Goal: Transaction & Acquisition: Purchase product/service

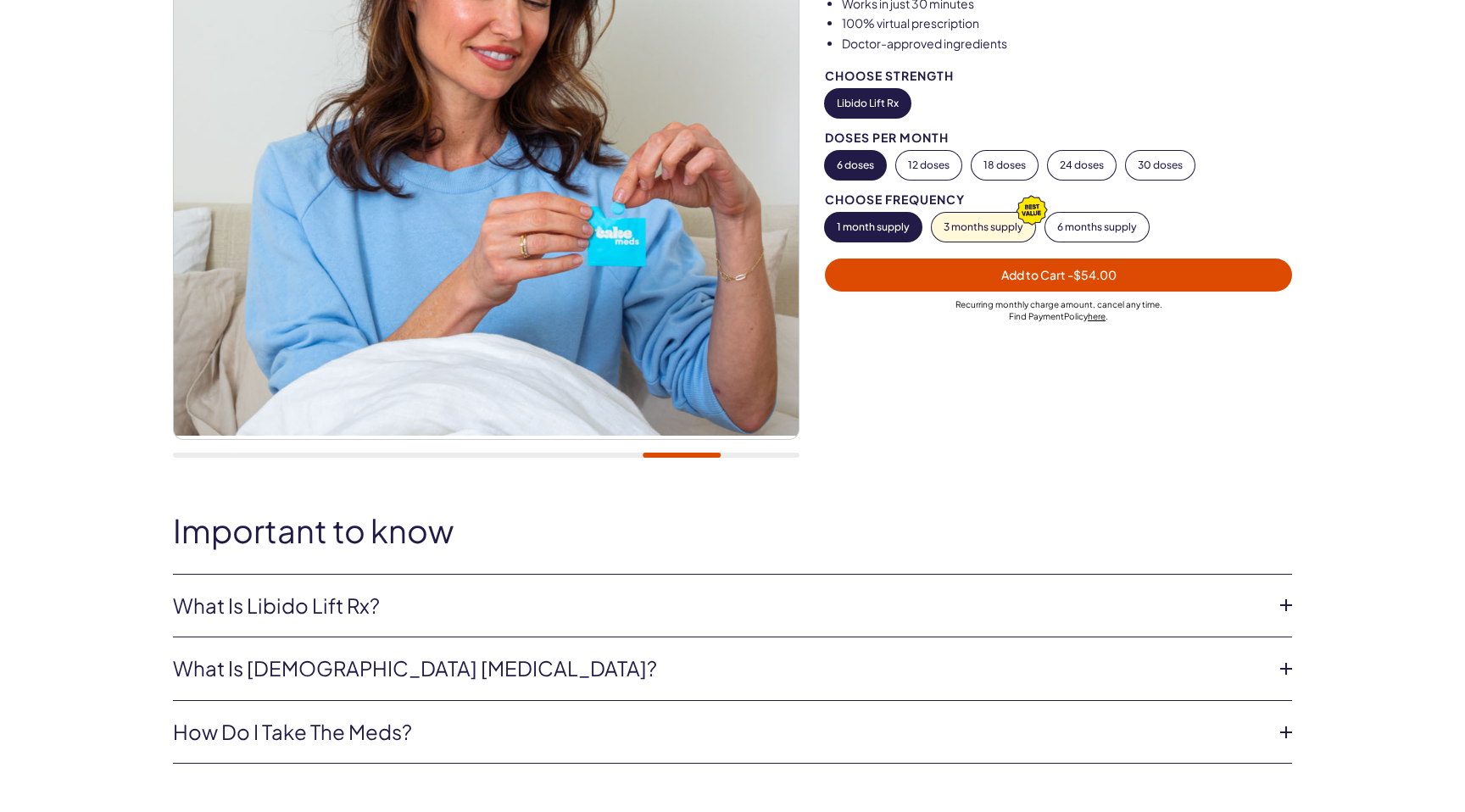
scroll to position [320, 0]
click at [1281, 605] on icon at bounding box center [1286, 606] width 25 height 25
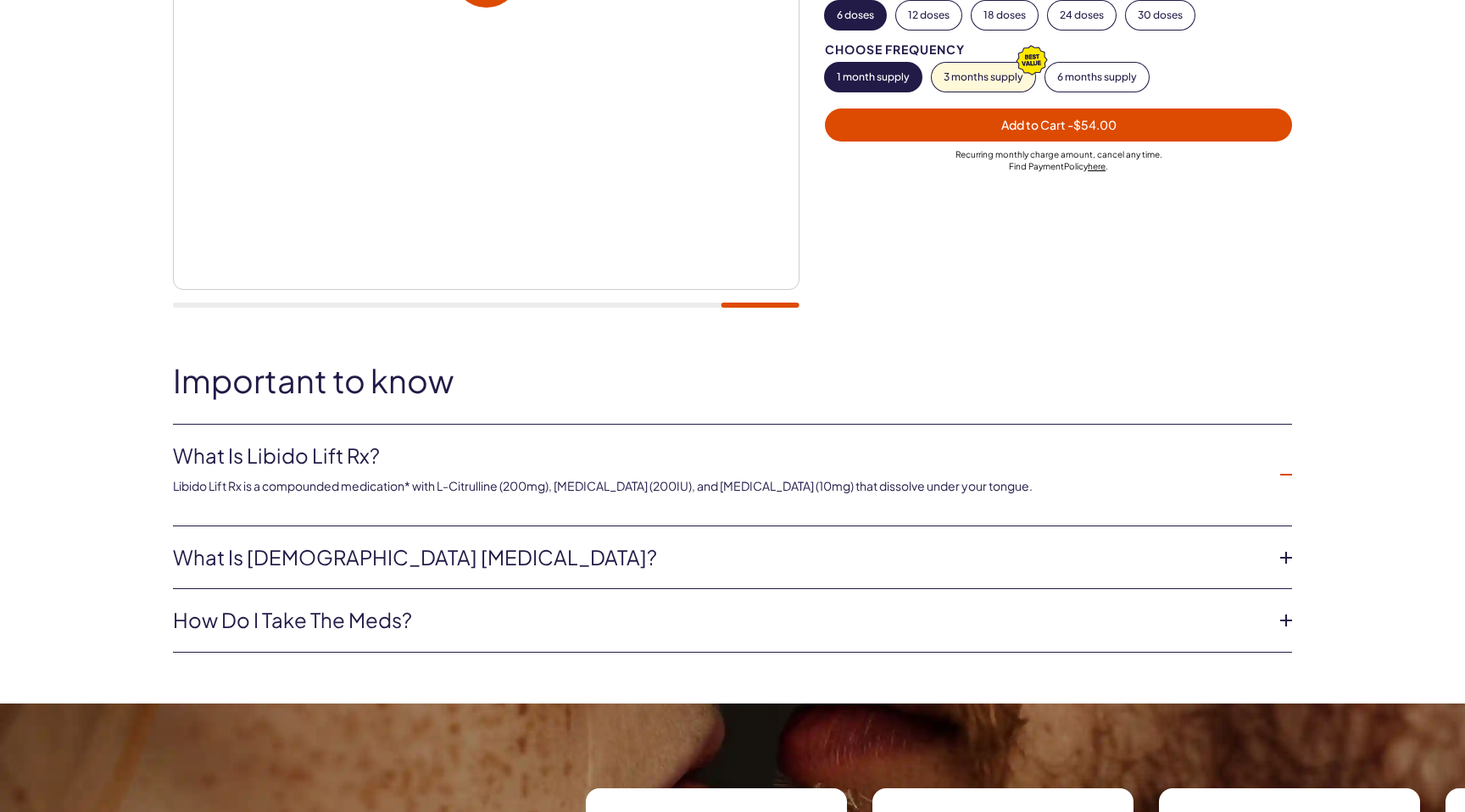
scroll to position [471, 0]
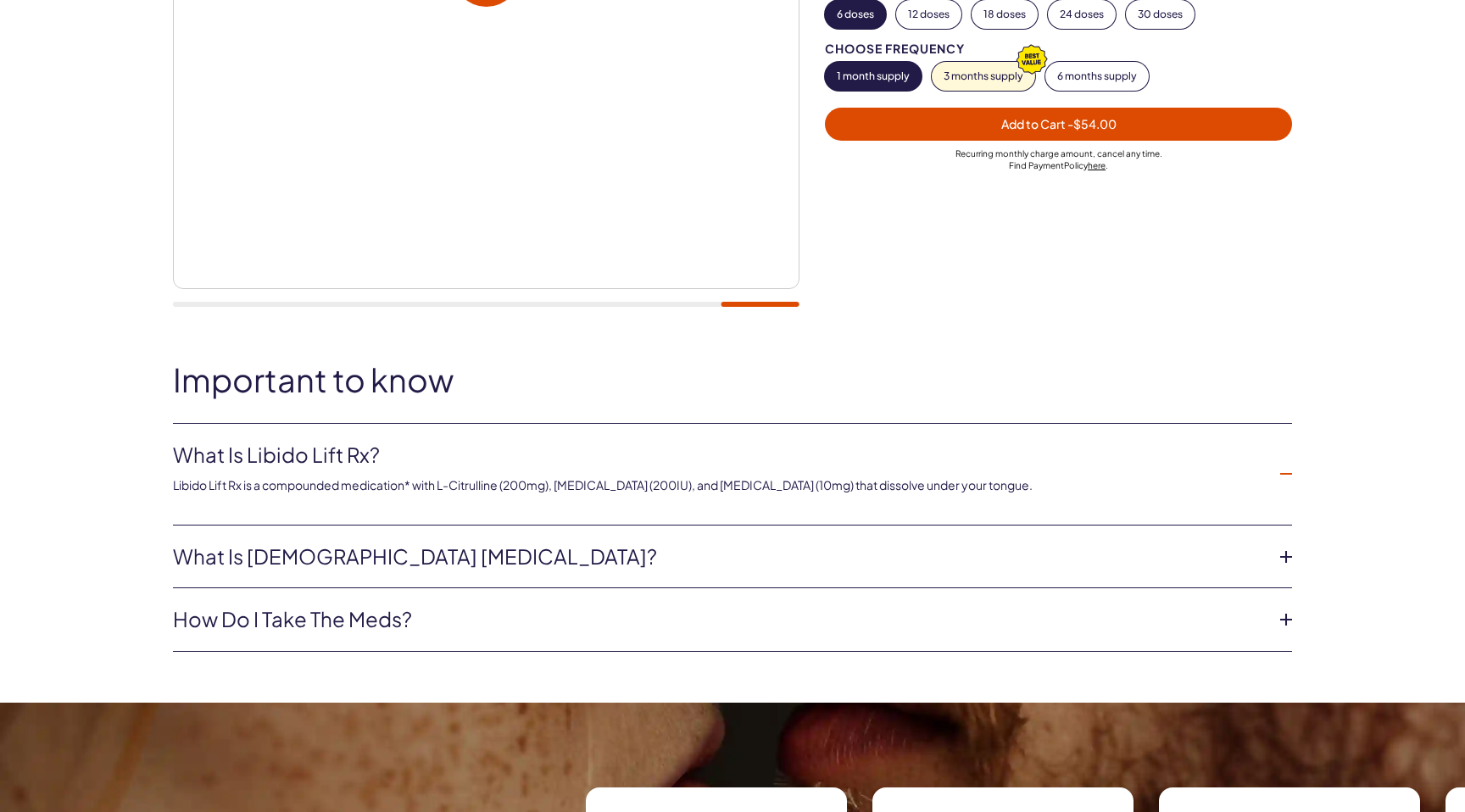
click at [1273, 556] on icon at bounding box center [1286, 556] width 25 height 25
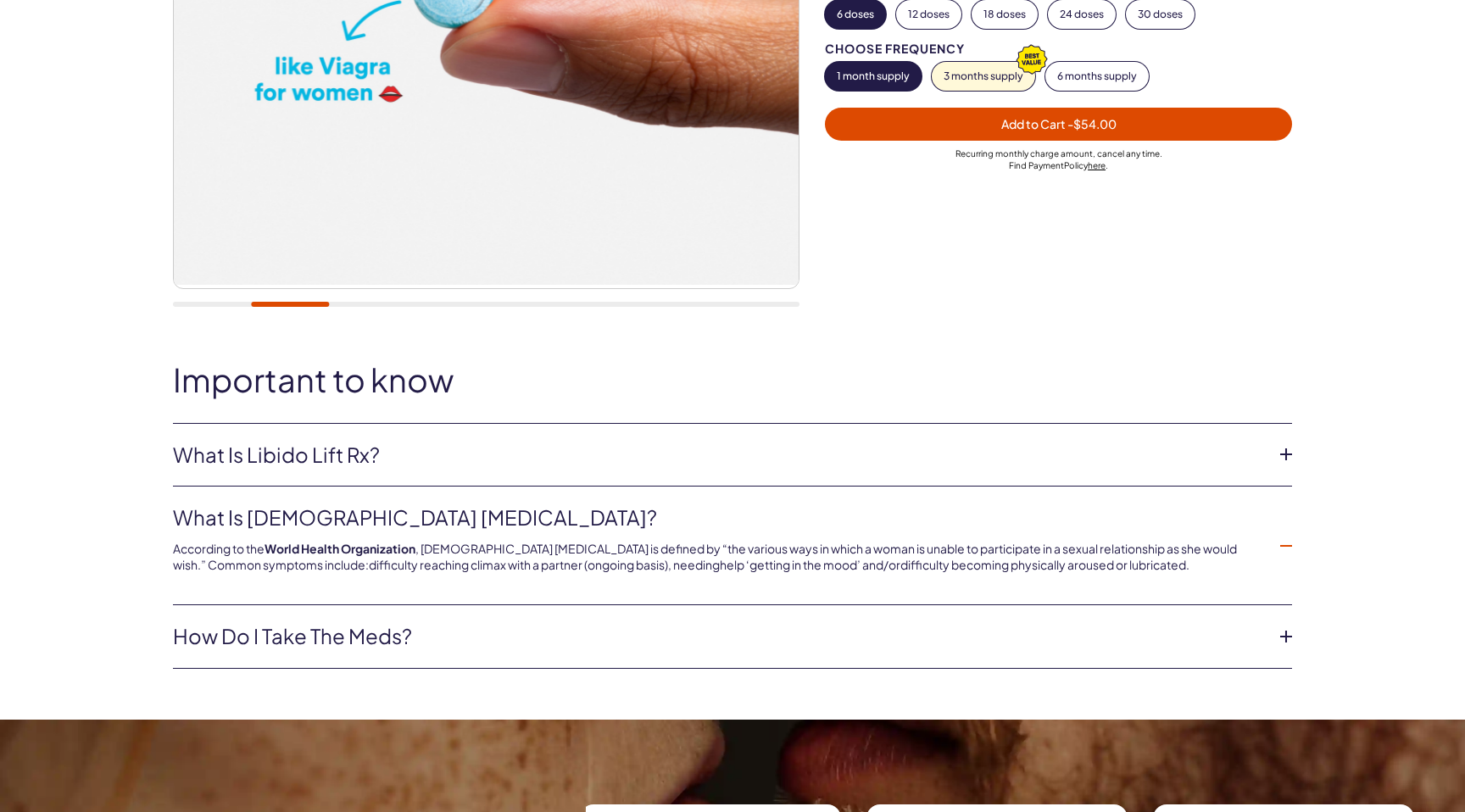
click at [1128, 634] on link "How do I take the meds?" at bounding box center [719, 636] width 1092 height 29
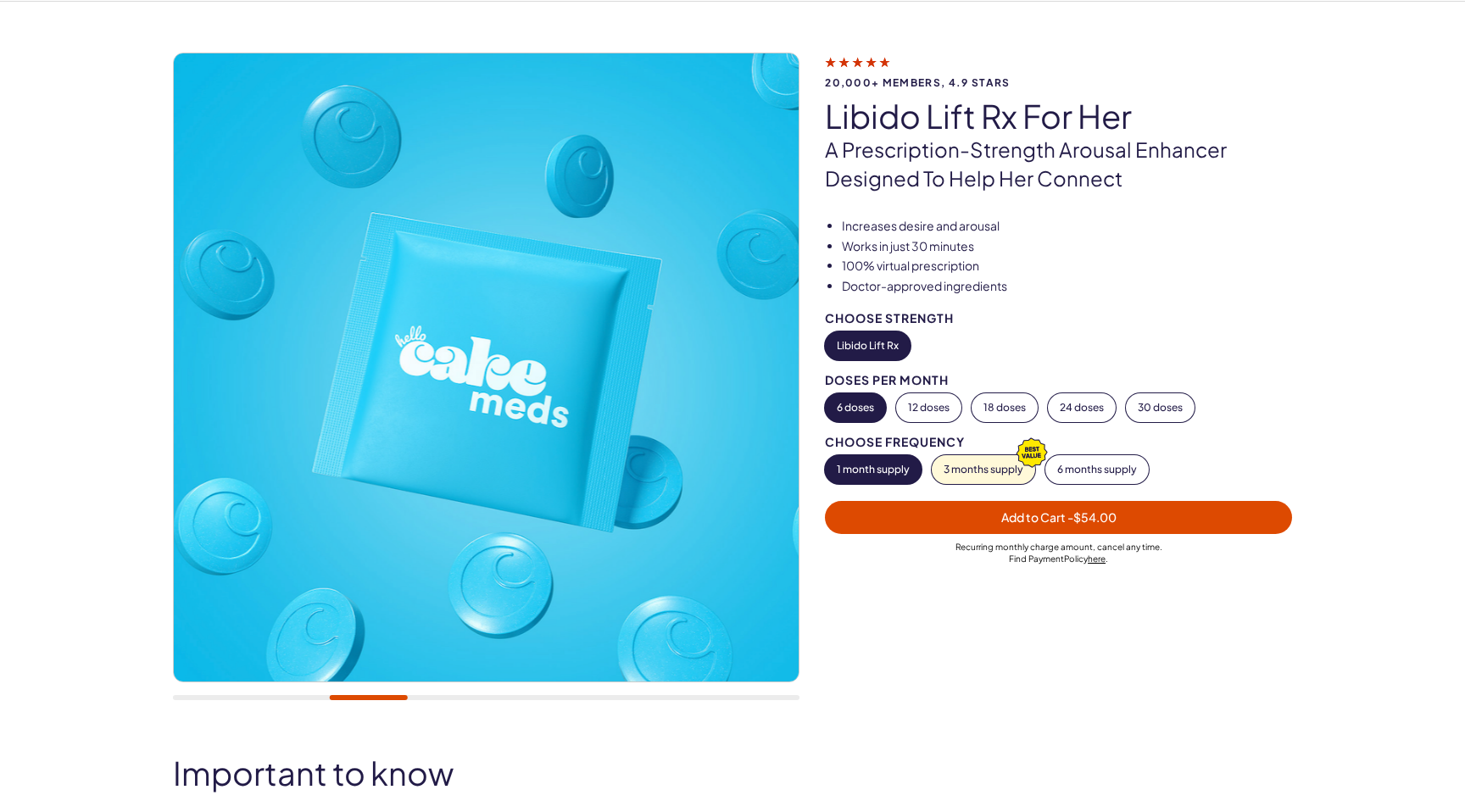
scroll to position [0, 0]
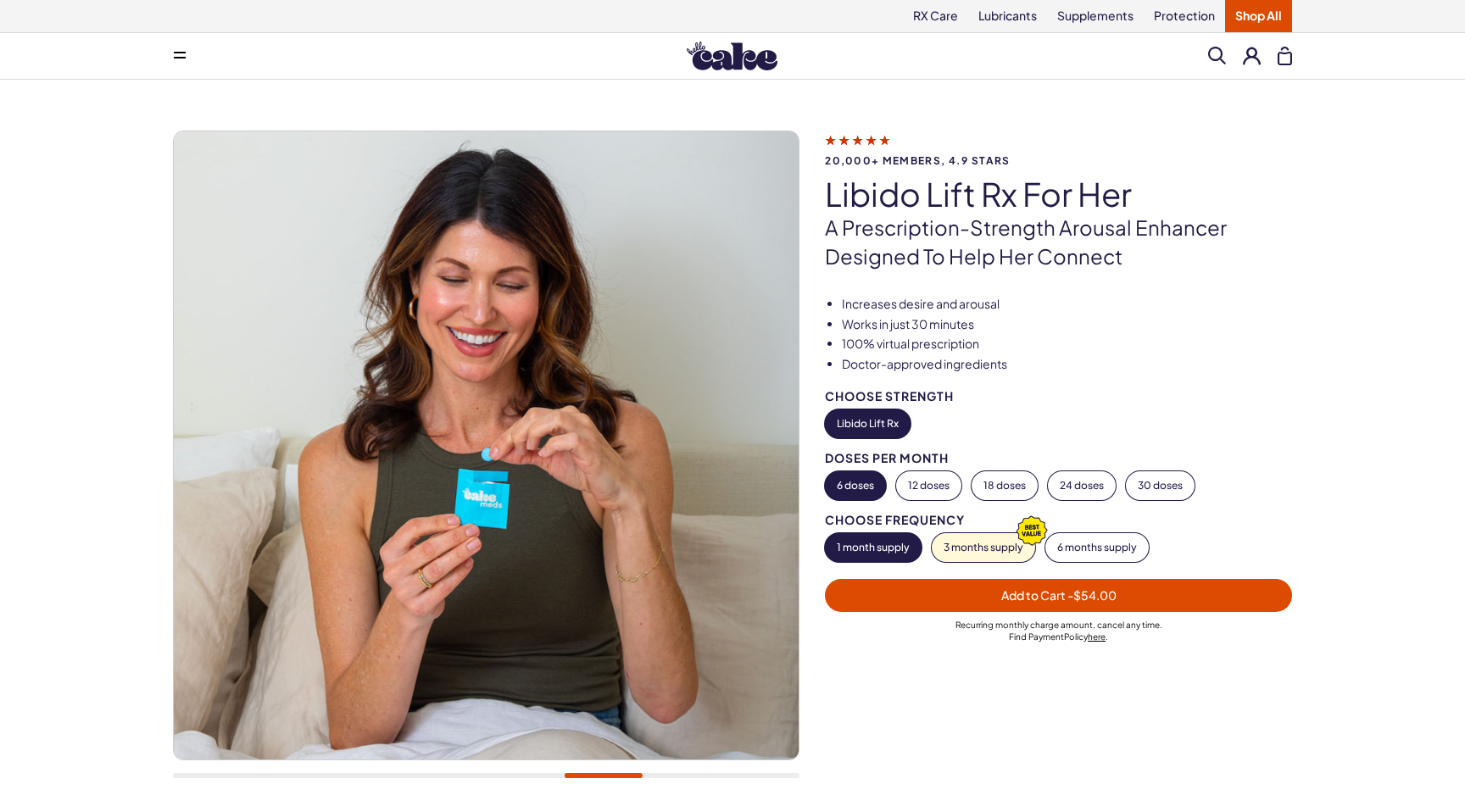
click at [954, 591] on span "Add to Cart - $54.00" at bounding box center [1058, 596] width 447 height 20
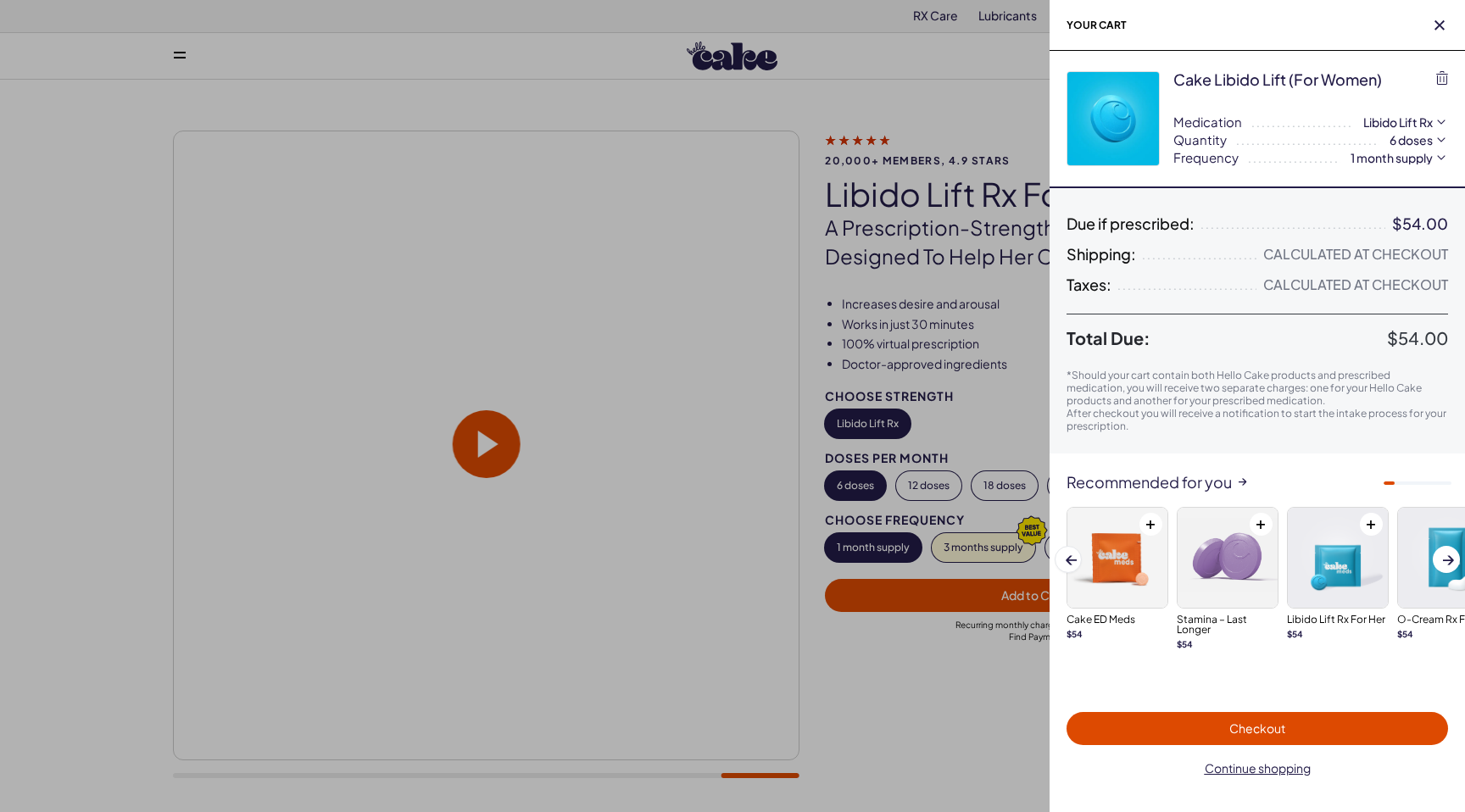
click at [1242, 718] on span "Checkout" at bounding box center [1257, 728] width 361 height 20
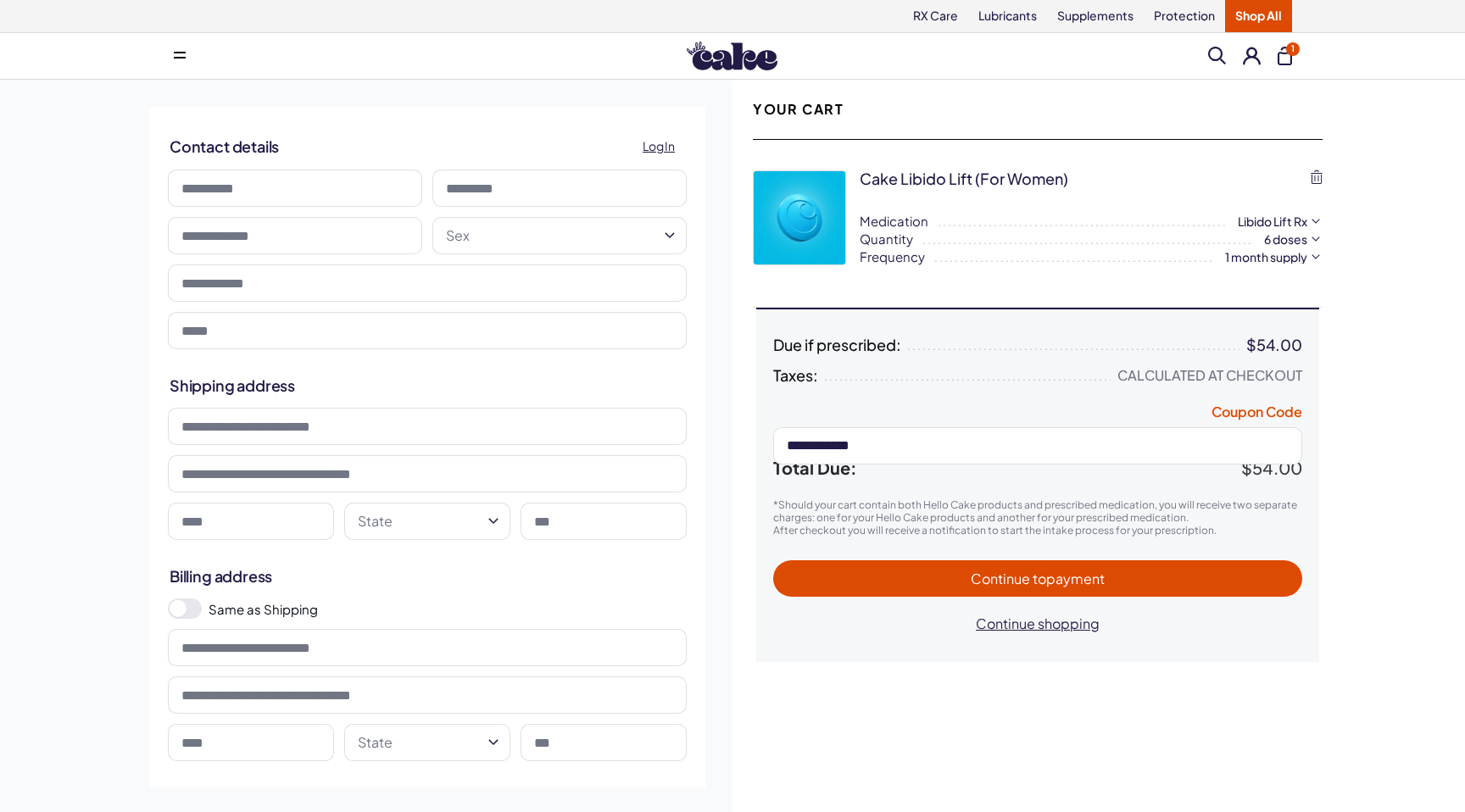
type input "**********"
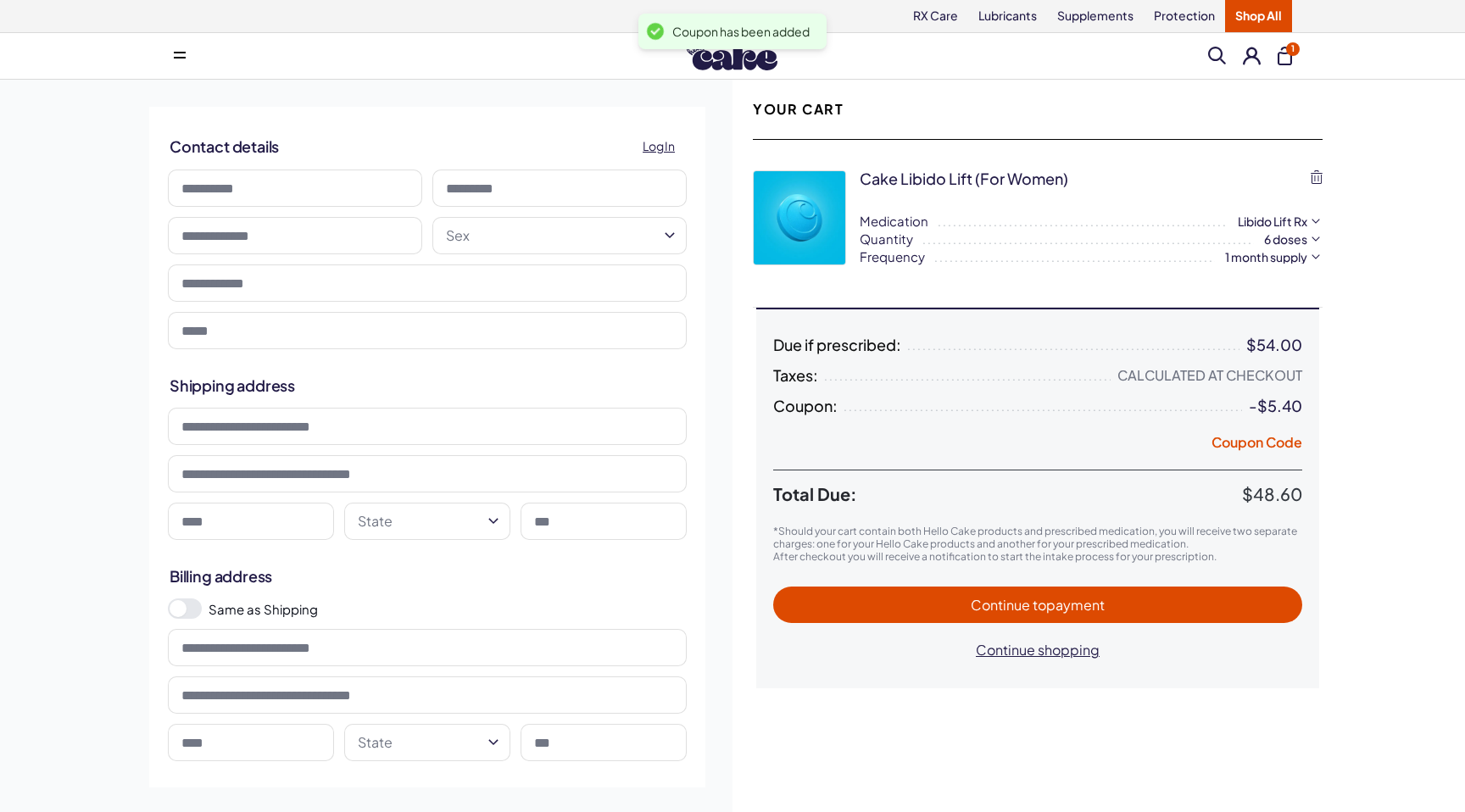
click at [287, 185] on input at bounding box center [294, 187] width 254 height 37
type input "*****"
type input "*******"
type input "**********"
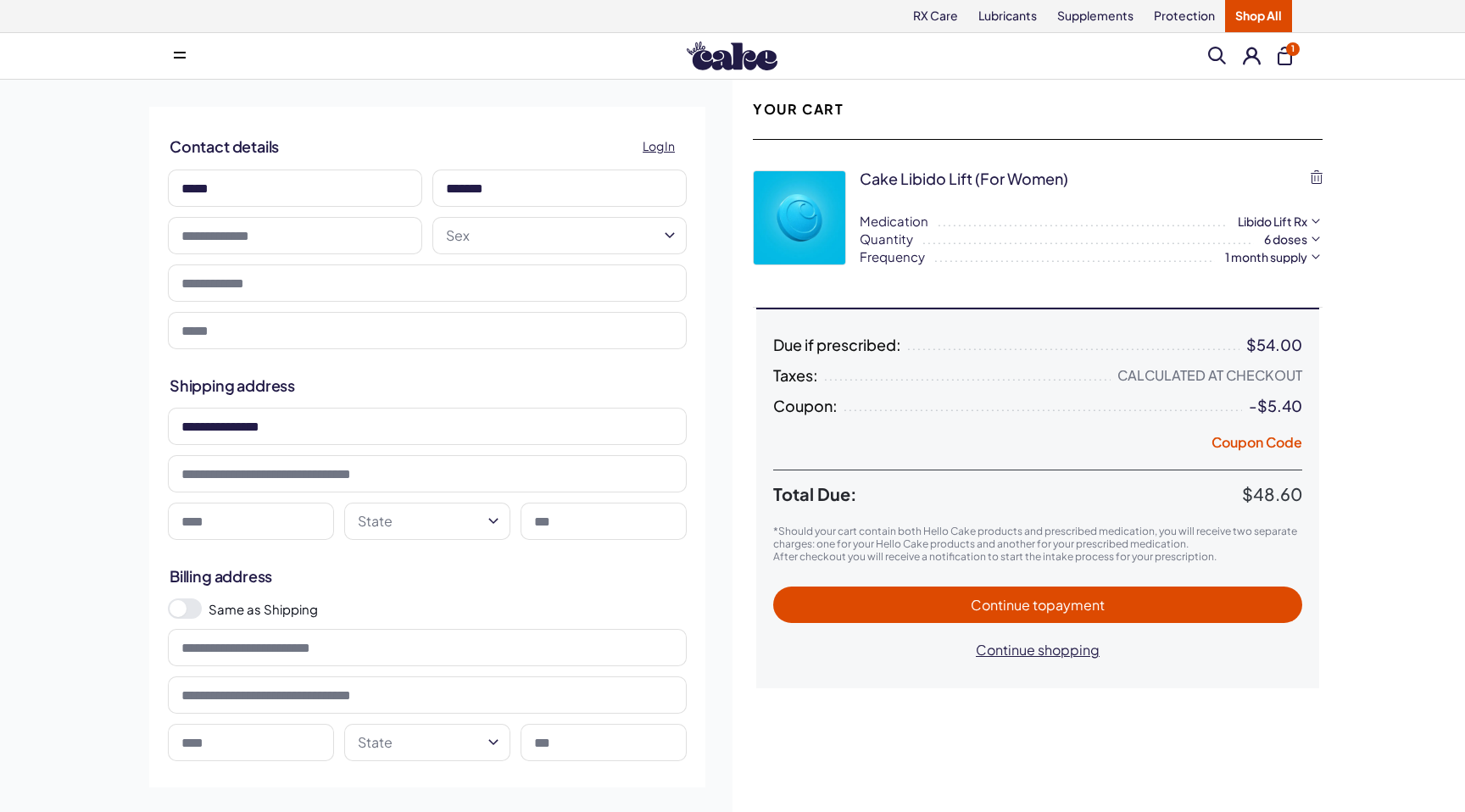
type input "*****"
type input "**********"
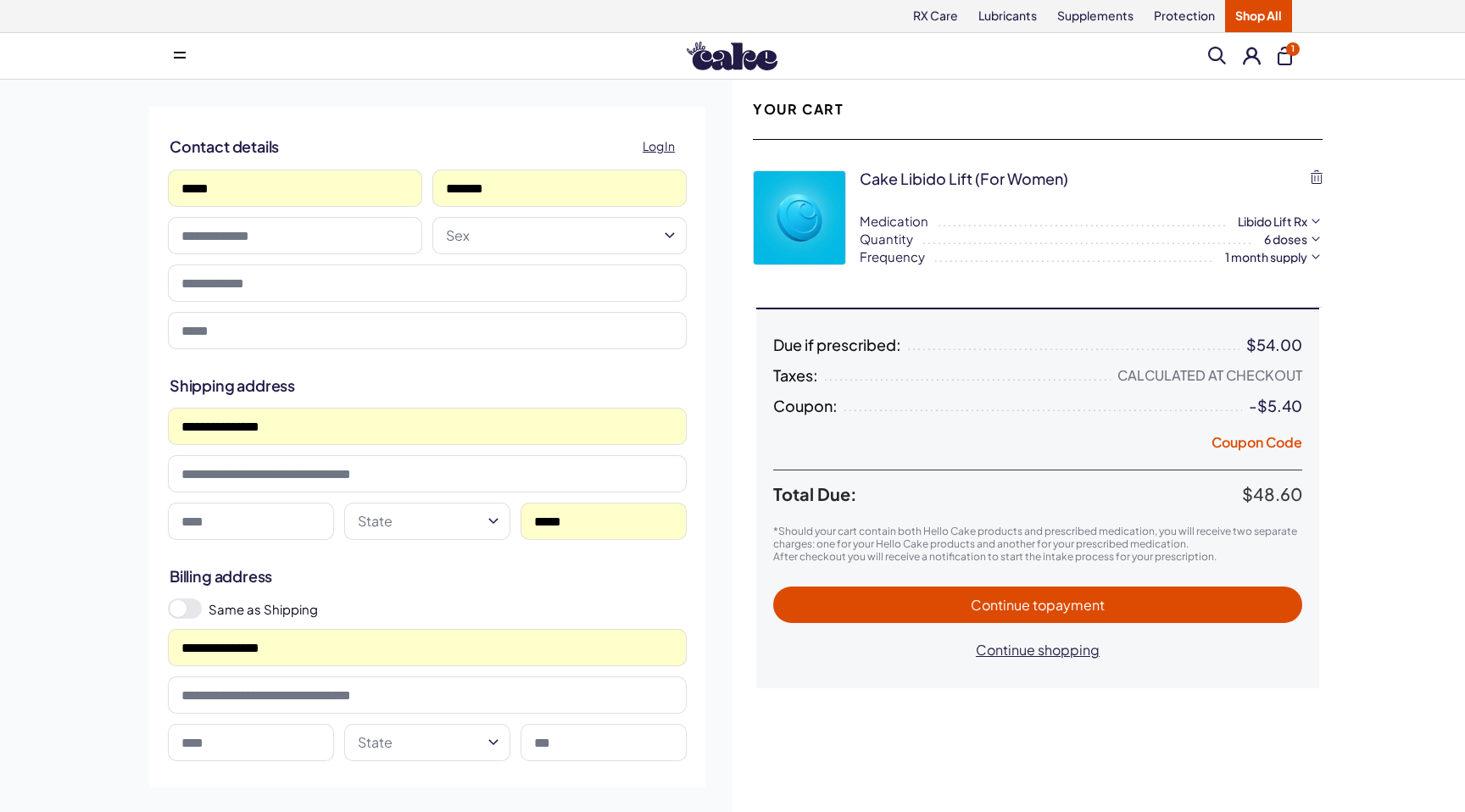
type input "*****"
type input "**********"
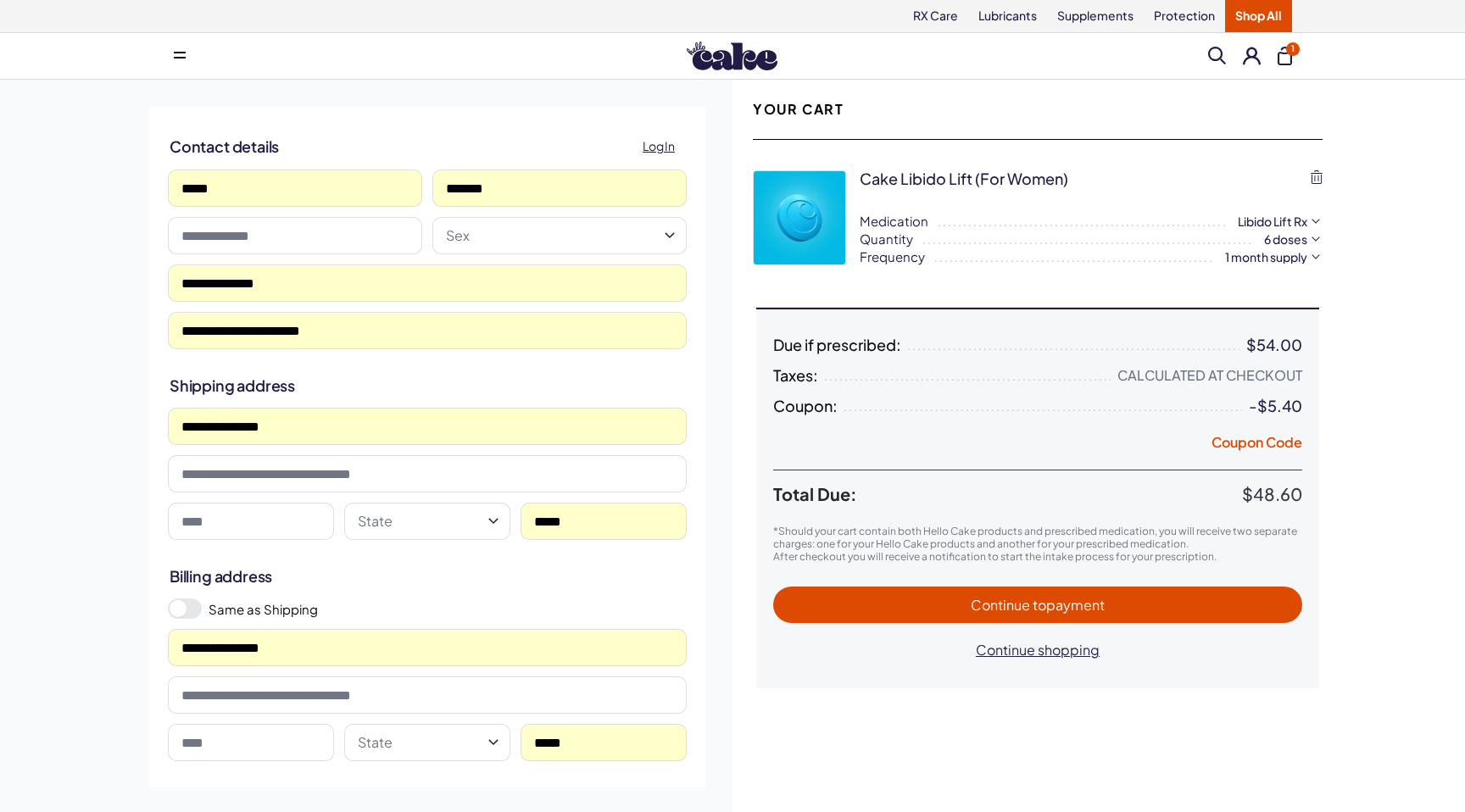
click at [246, 514] on input at bounding box center [250, 520] width 167 height 37
type input "**********"
select select "**"
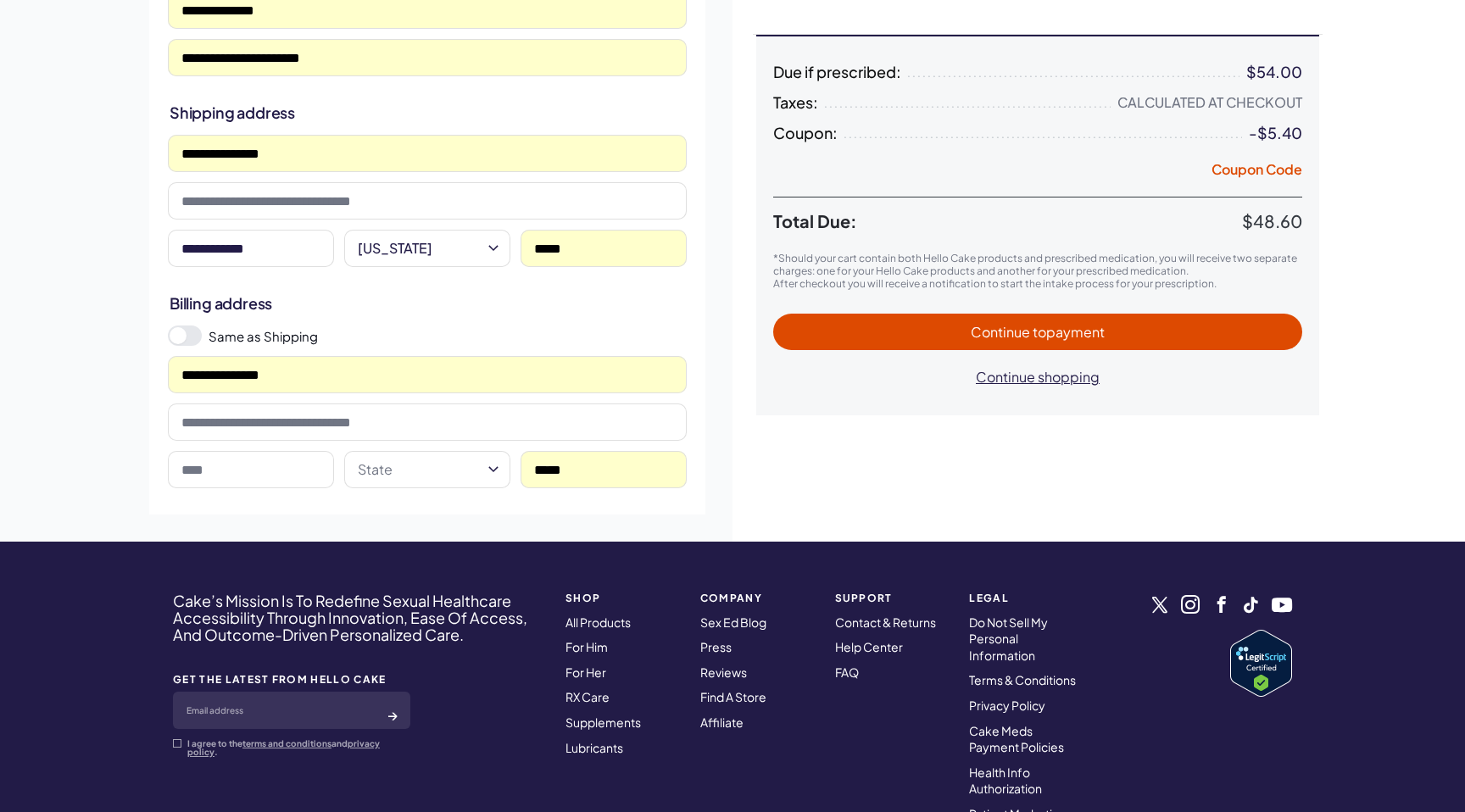
scroll to position [298, 0]
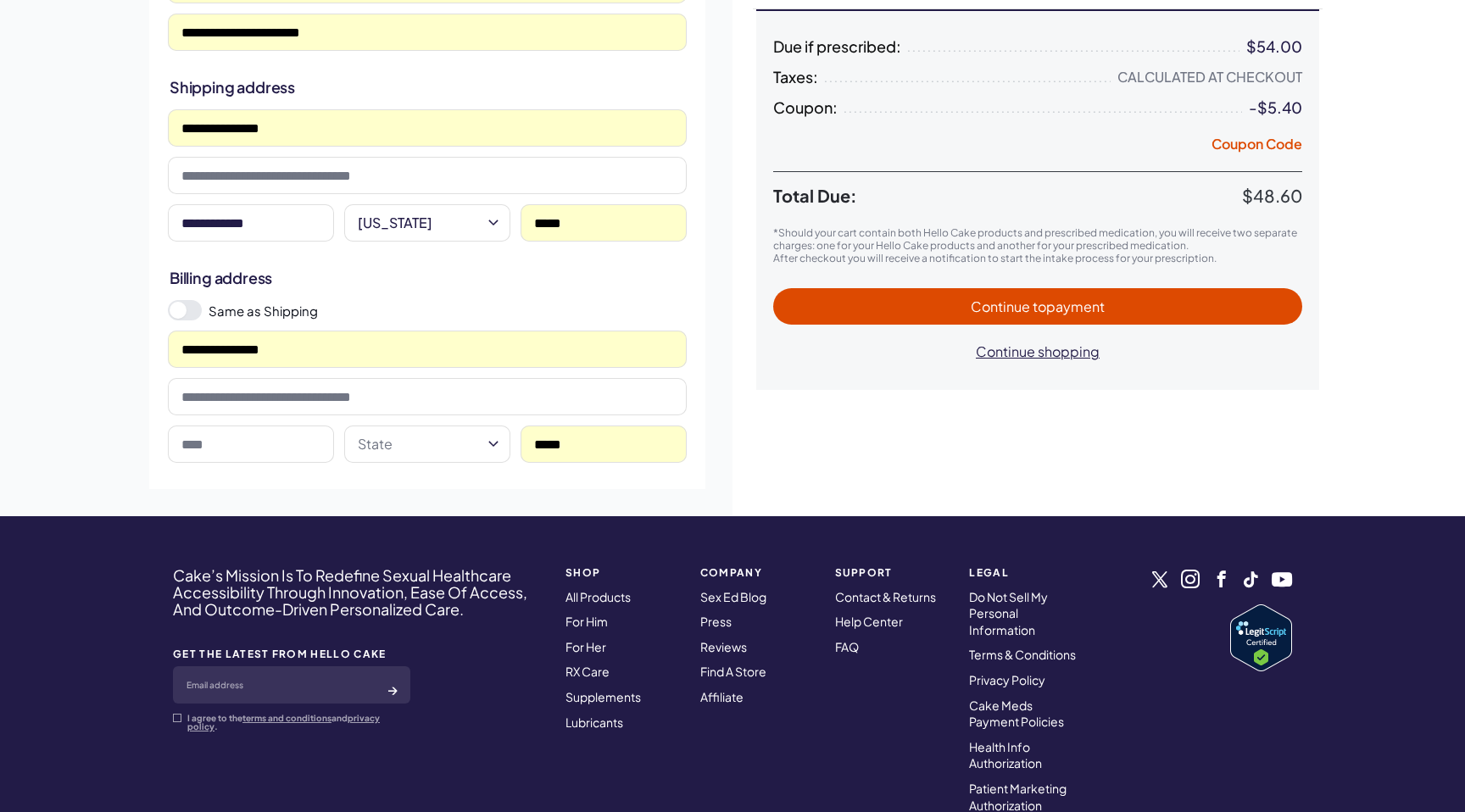
click at [180, 307] on span at bounding box center [177, 310] width 17 height 17
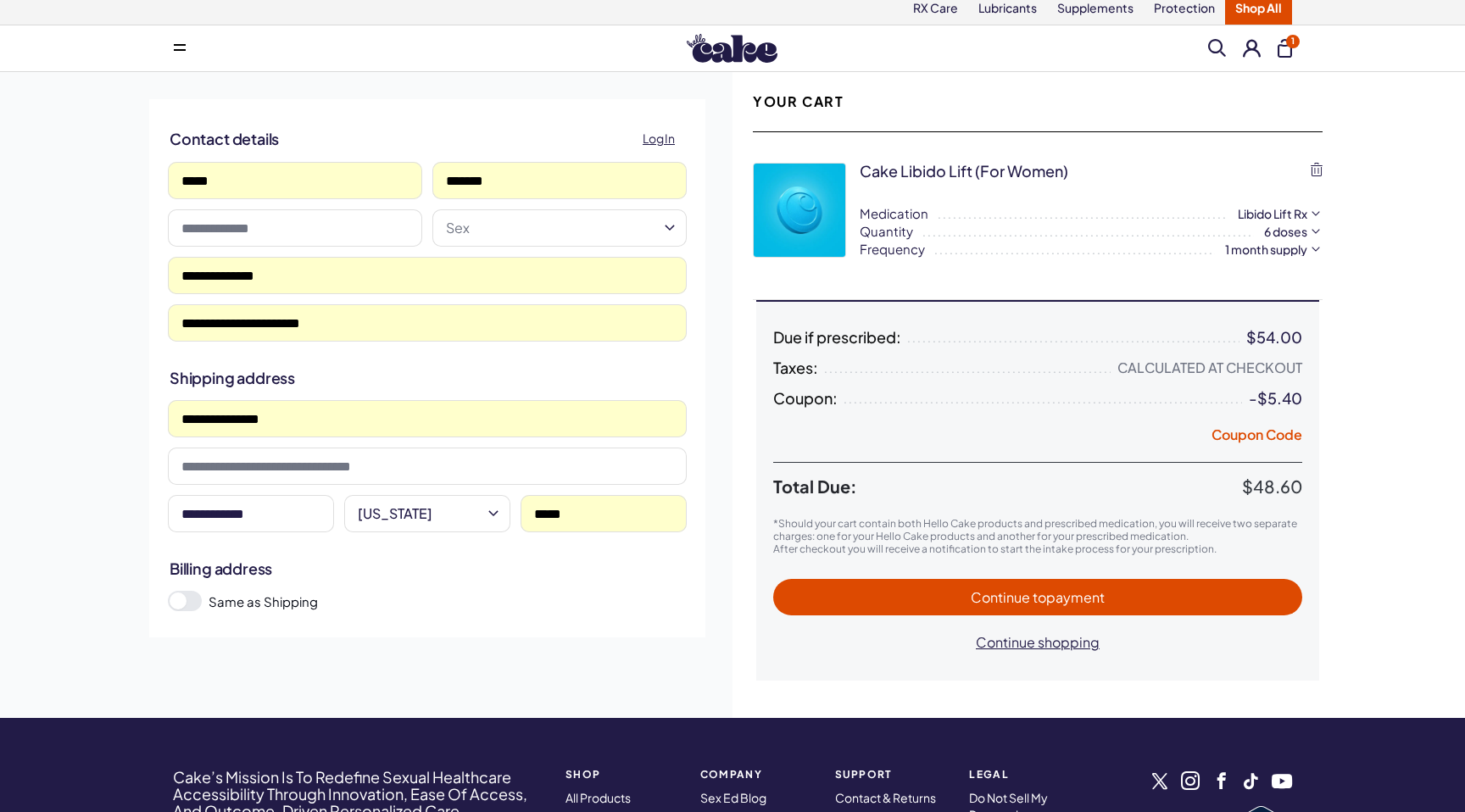
scroll to position [0, 0]
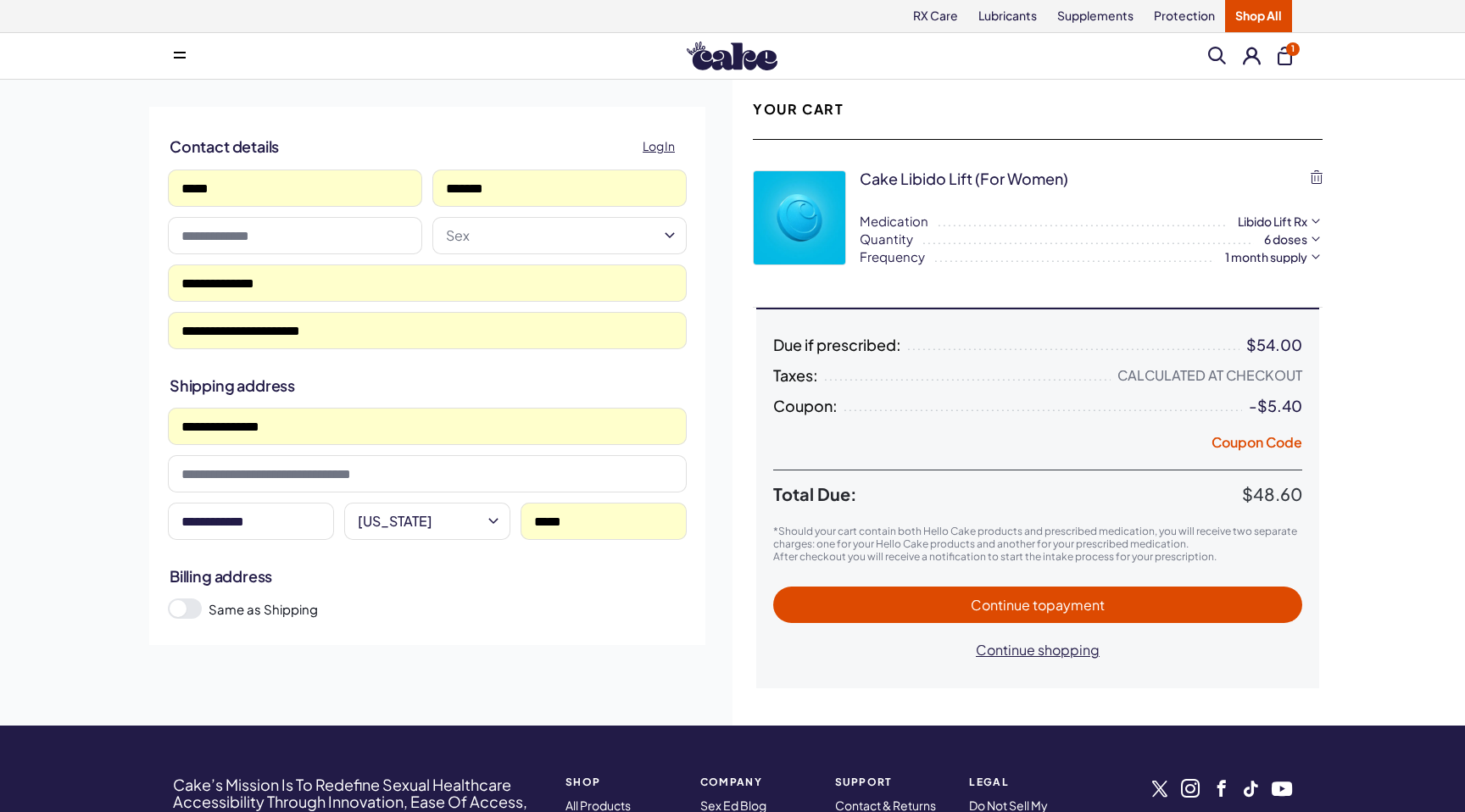
click at [1014, 600] on span "Continue to payment" at bounding box center [1037, 605] width 134 height 18
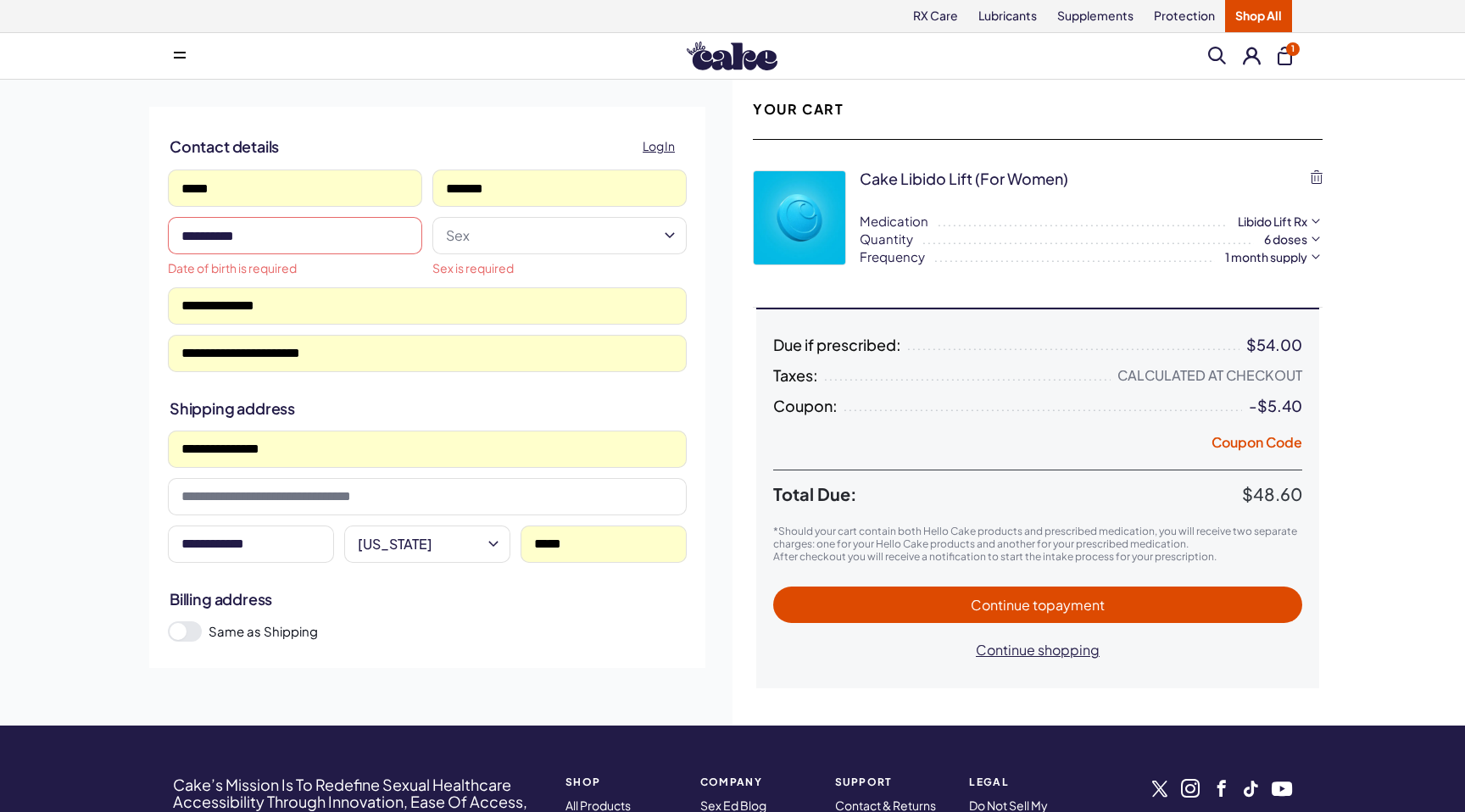
click at [325, 249] on input "text" at bounding box center [294, 235] width 254 height 37
type input "**********"
click at [493, 241] on html "RX Care Lubricants Supplements Protection Shop All Menu Him Her Everything 1" at bounding box center [732, 629] width 1465 height 1259
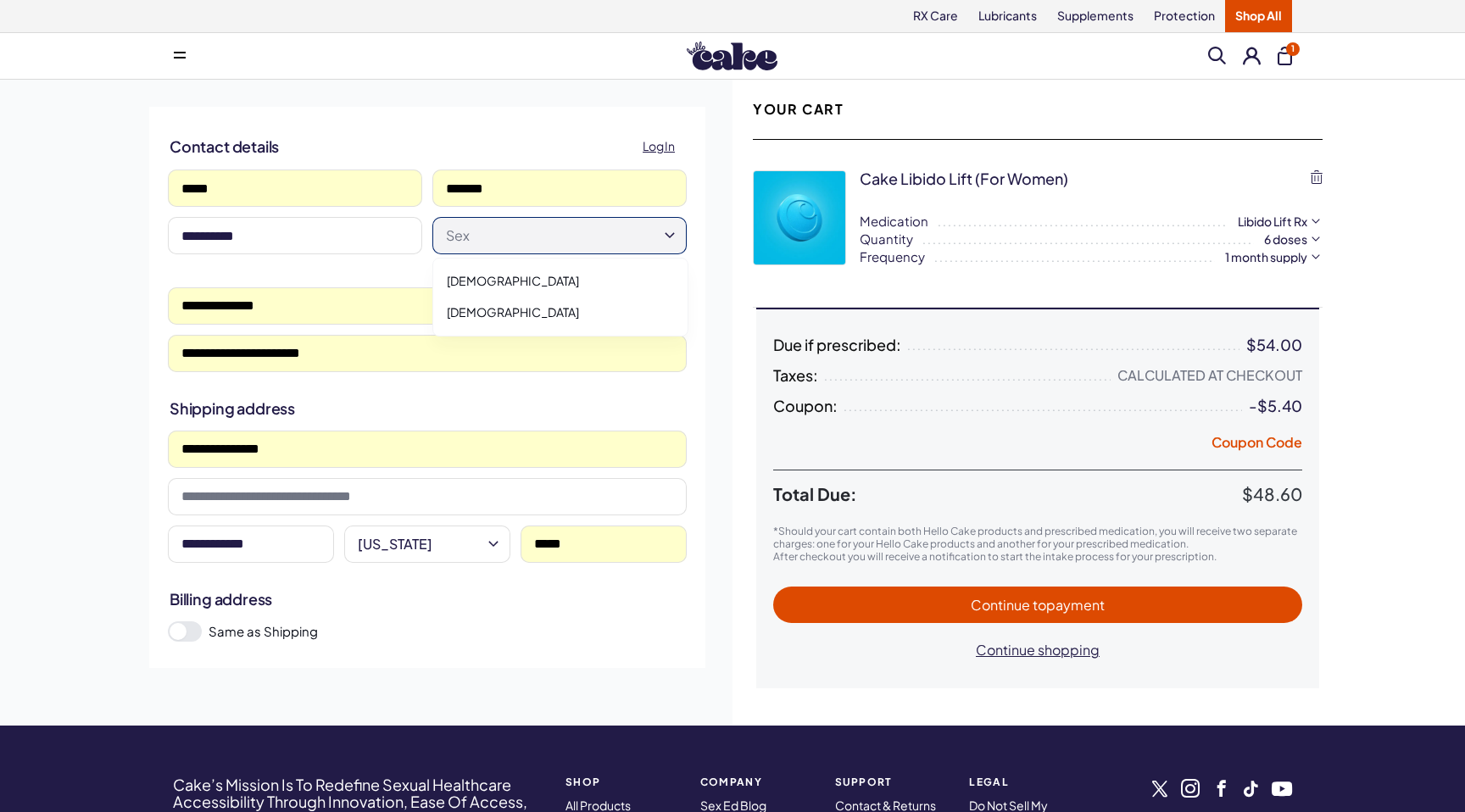
select select "******"
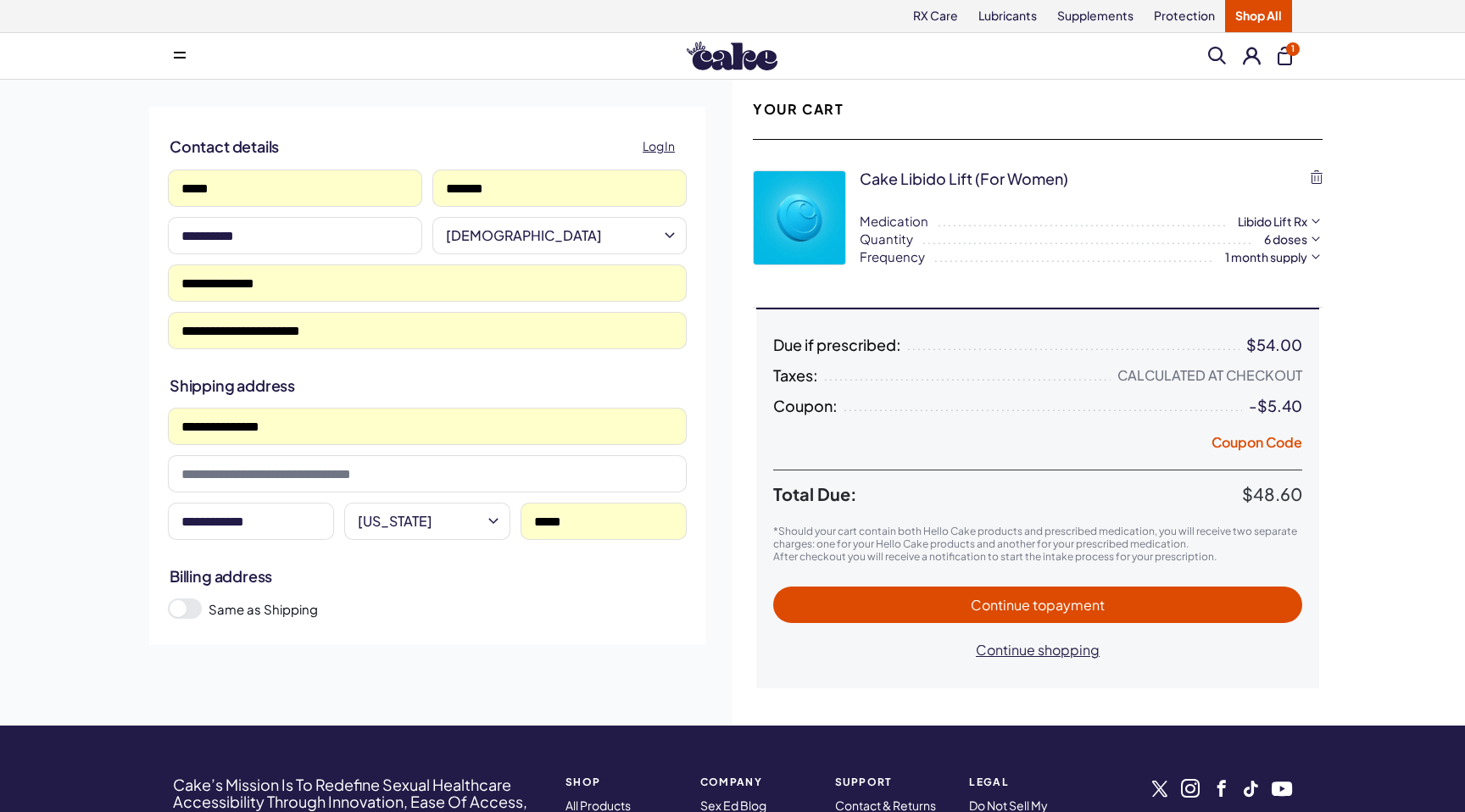
click at [390, 327] on input "**********" at bounding box center [427, 329] width 519 height 37
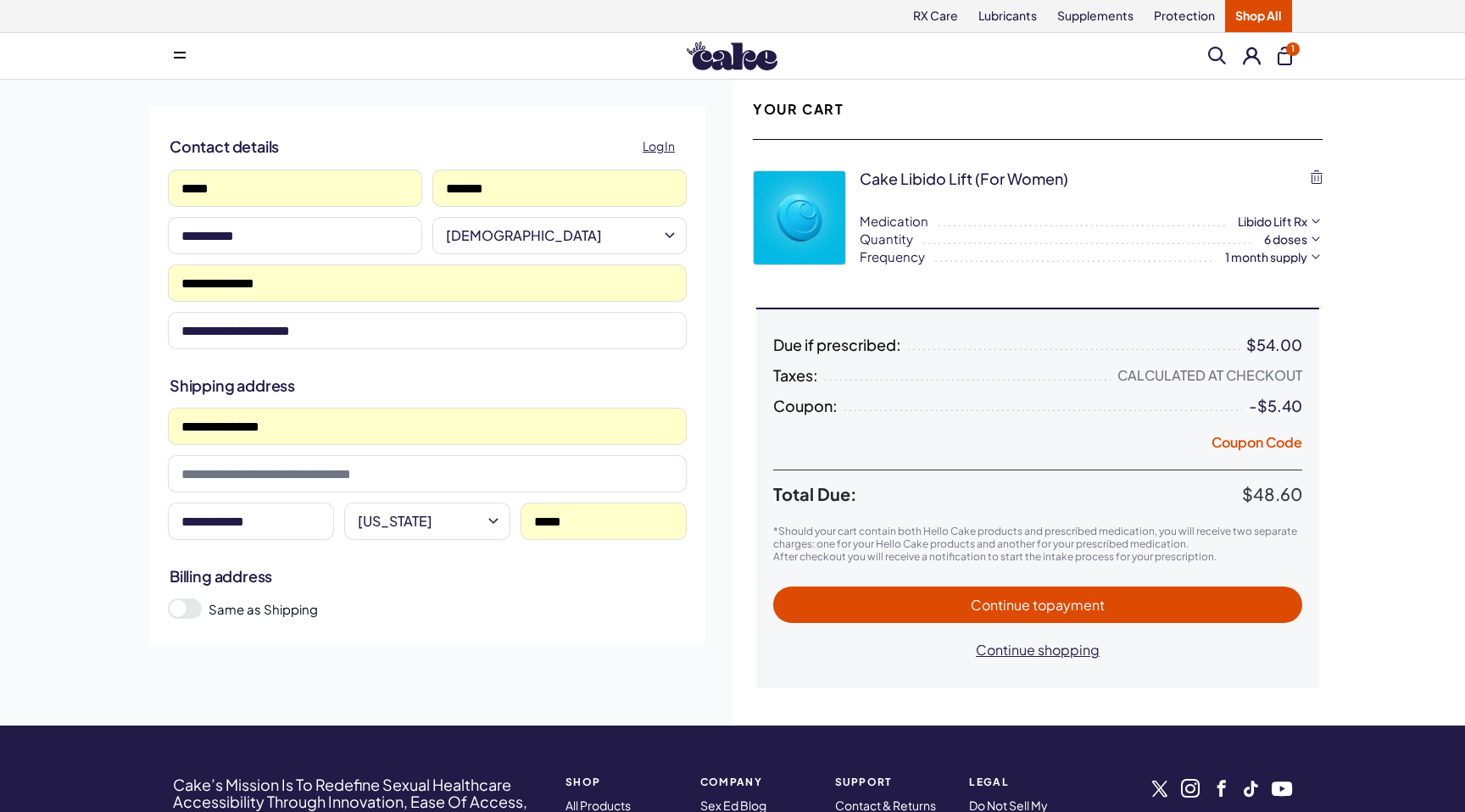
type input "**********"
click at [871, 599] on span "Continue to payment" at bounding box center [1037, 605] width 495 height 20
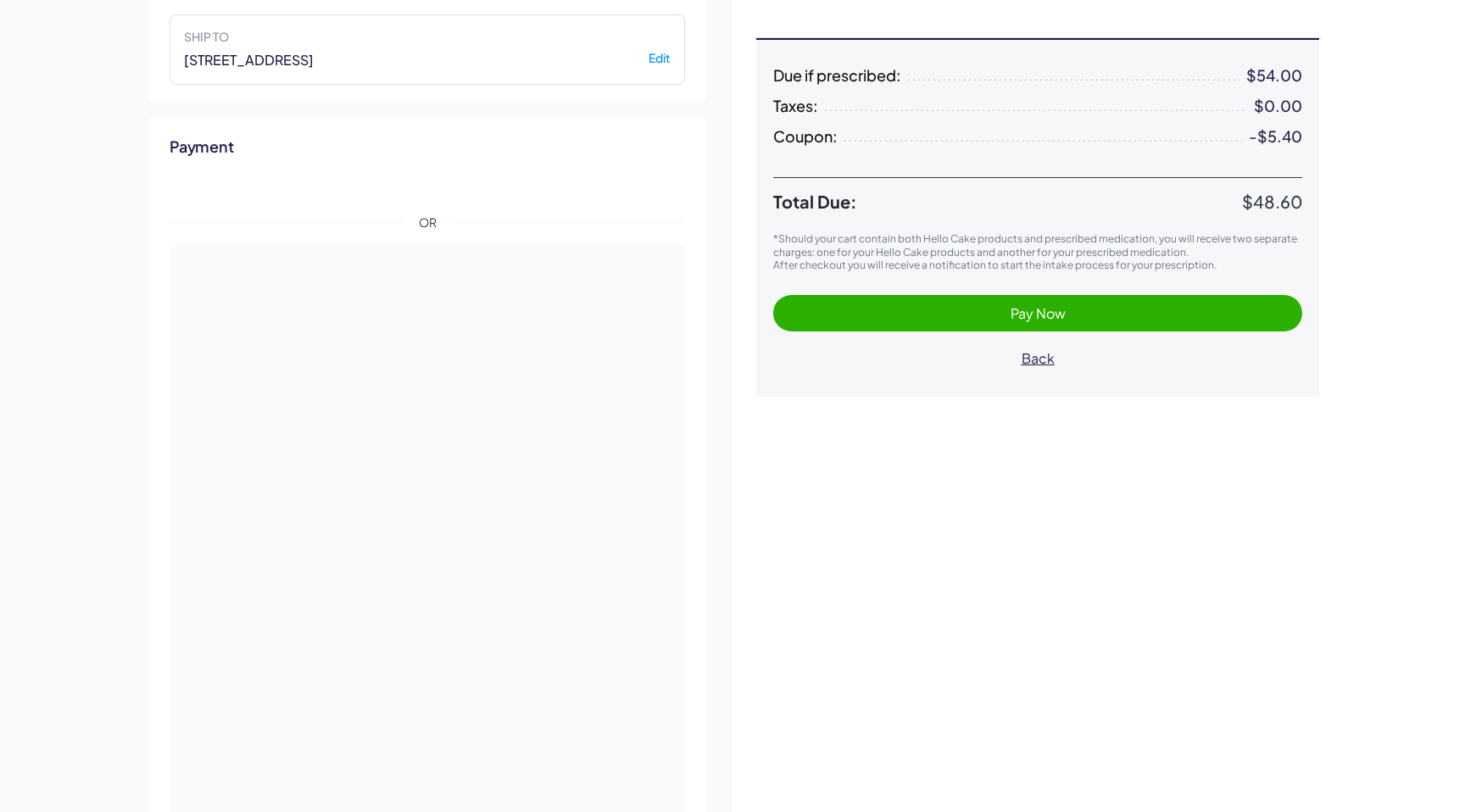
scroll to position [275, 0]
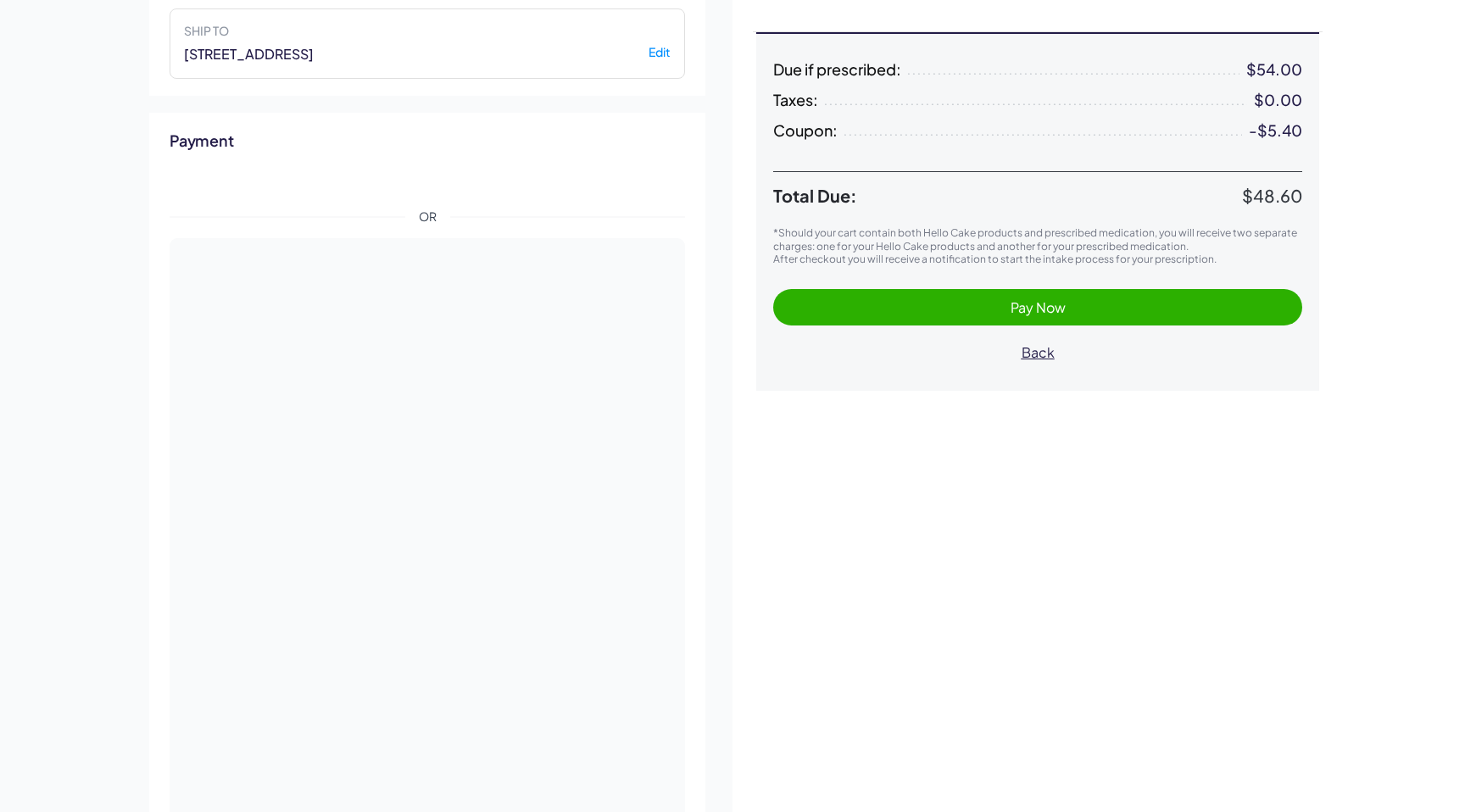
click at [87, 629] on div "**********" at bounding box center [732, 425] width 1465 height 1241
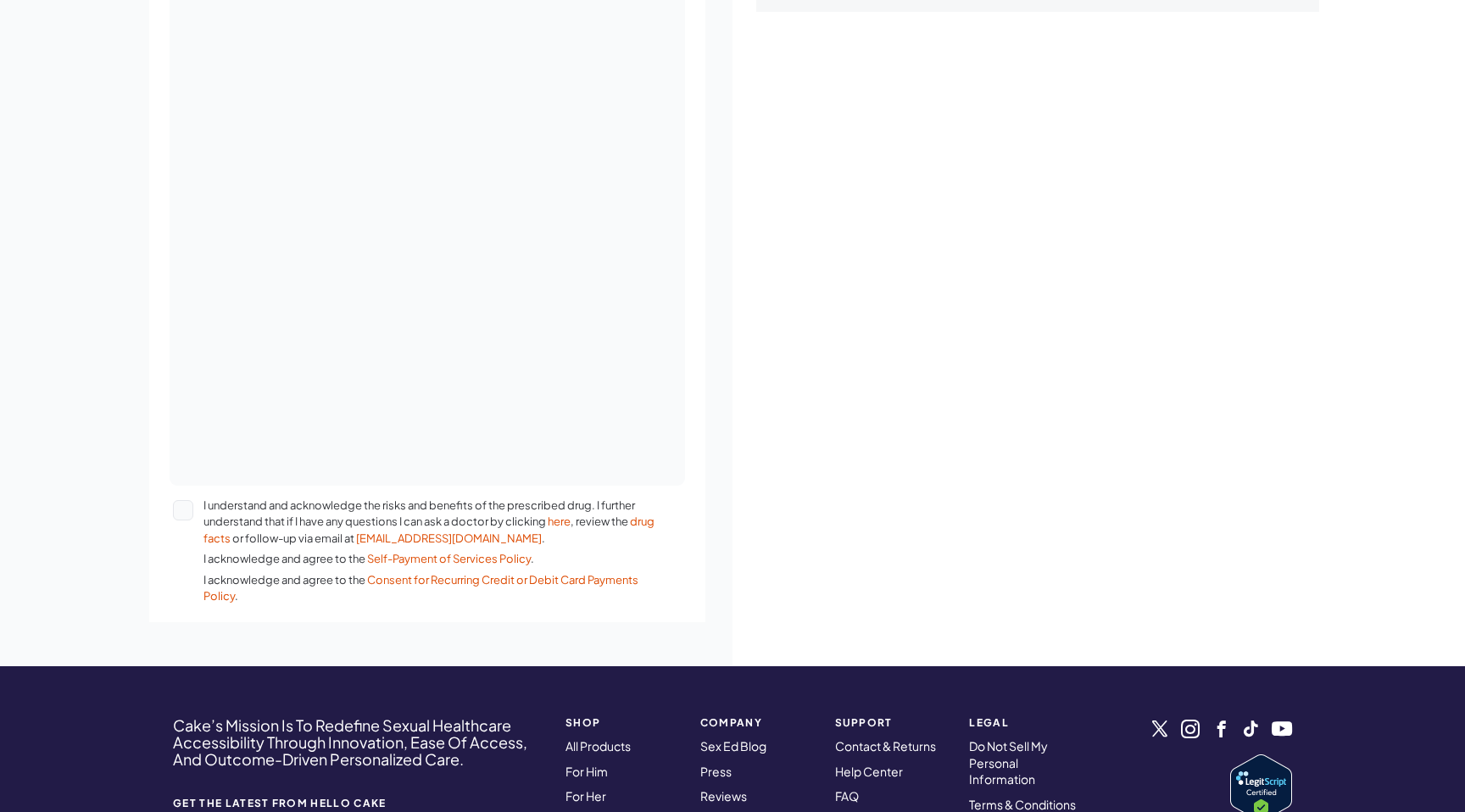
scroll to position [656, 0]
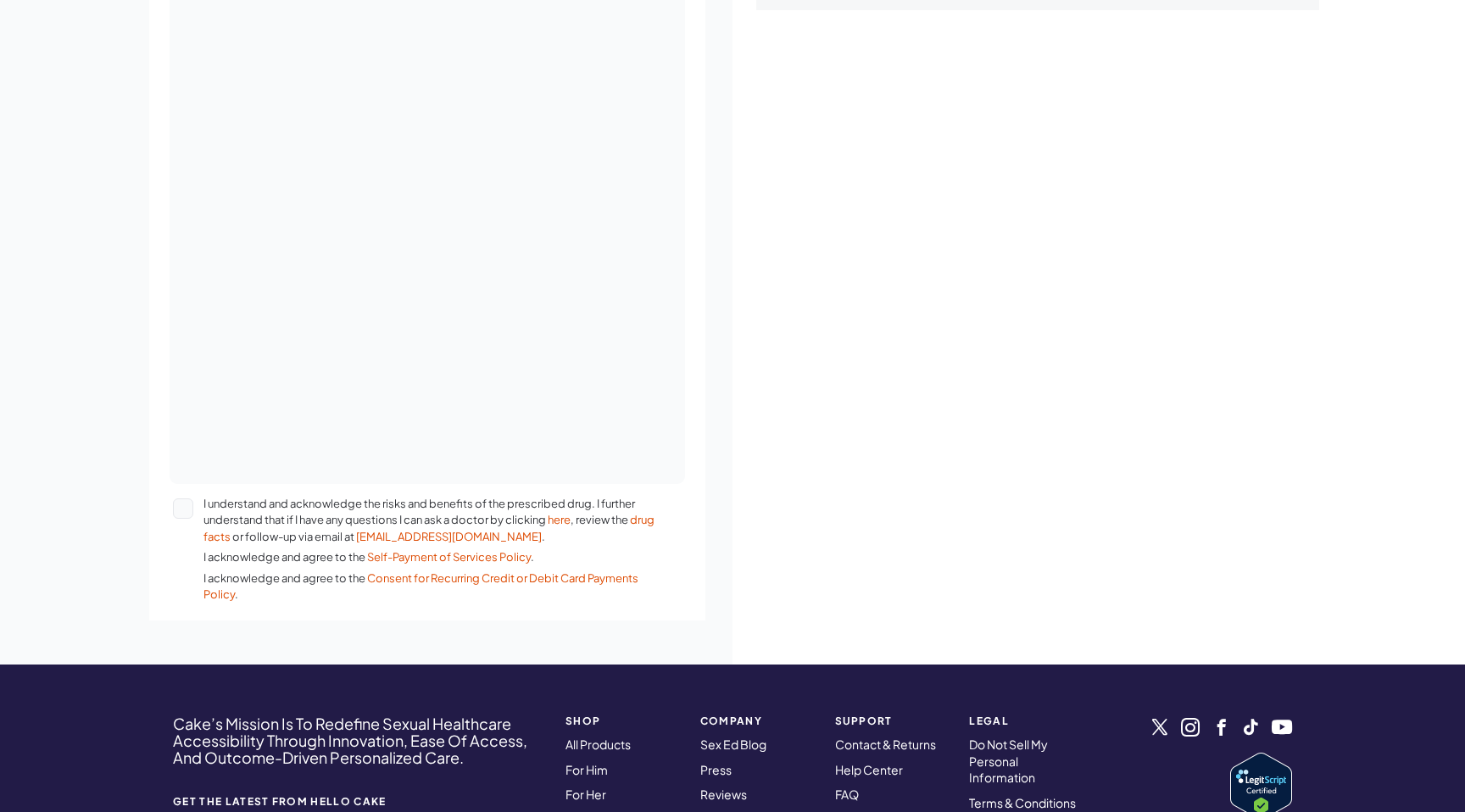
click at [183, 506] on button "I understand and acknowledge the risks and benefits of the prescribed drug. I f…" at bounding box center [183, 509] width 21 height 21
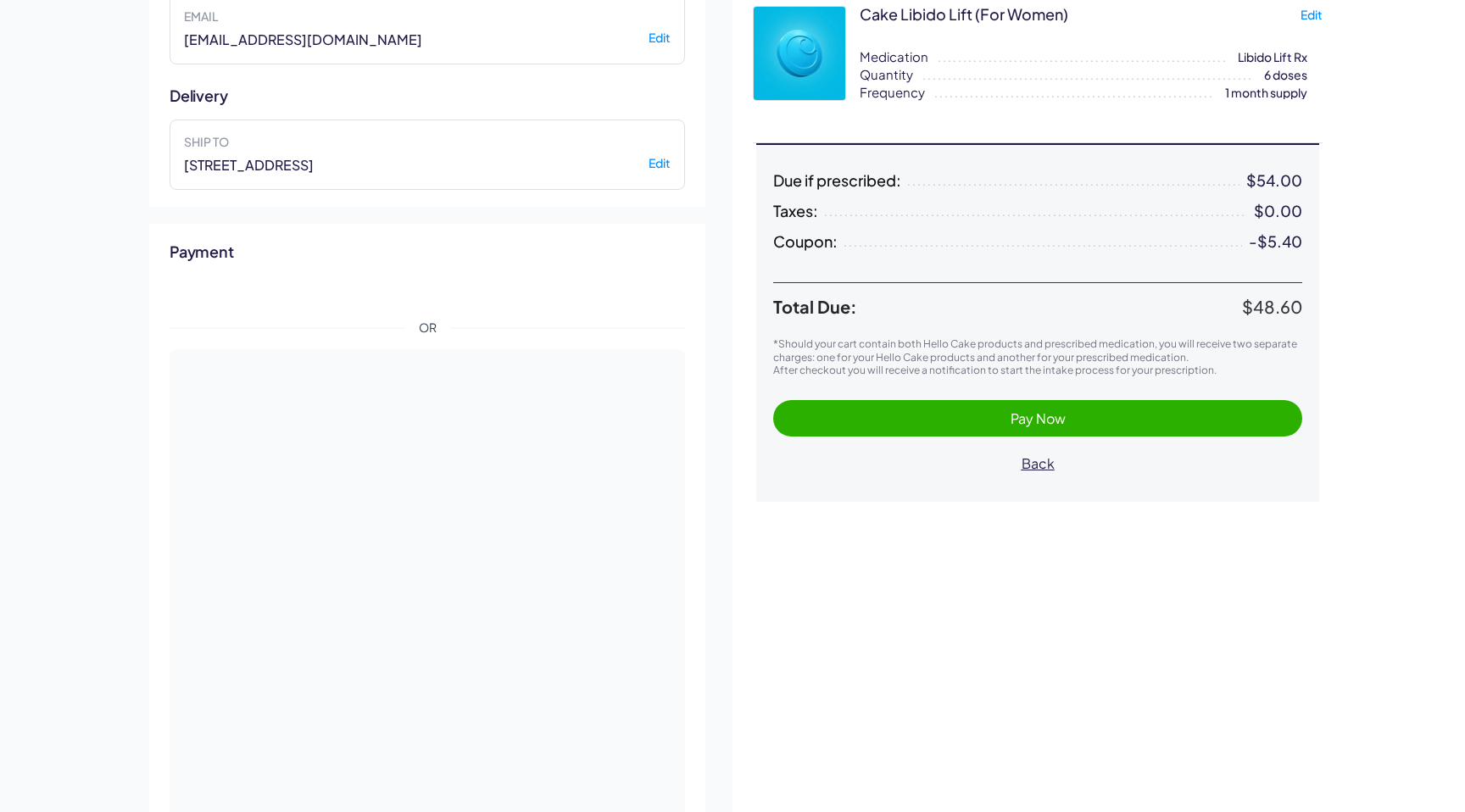
scroll to position [164, 0]
click at [932, 420] on span "Pay Now" at bounding box center [1037, 420] width 495 height 20
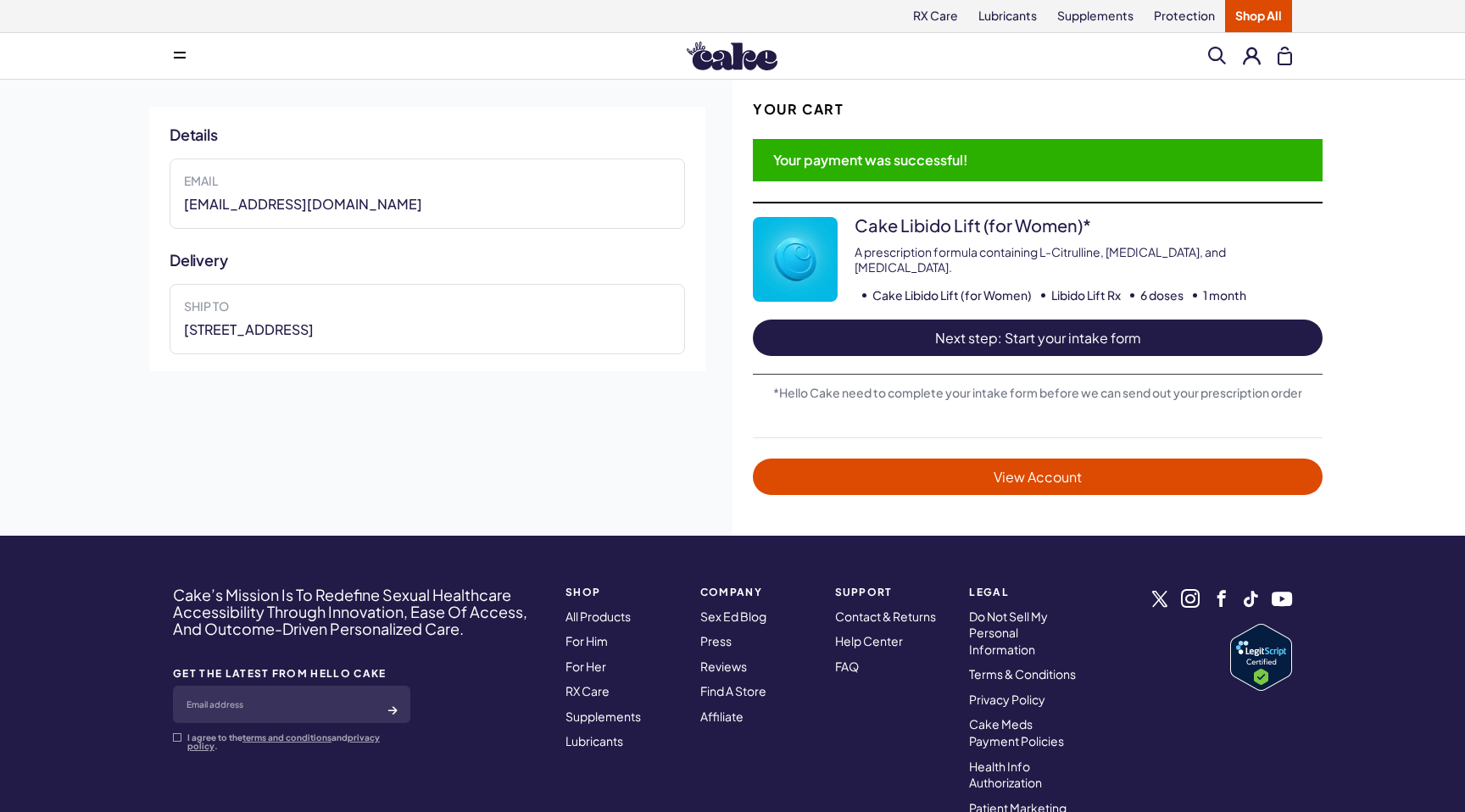
click at [1005, 343] on link "Next step: Start your intake form" at bounding box center [1037, 338] width 570 height 36
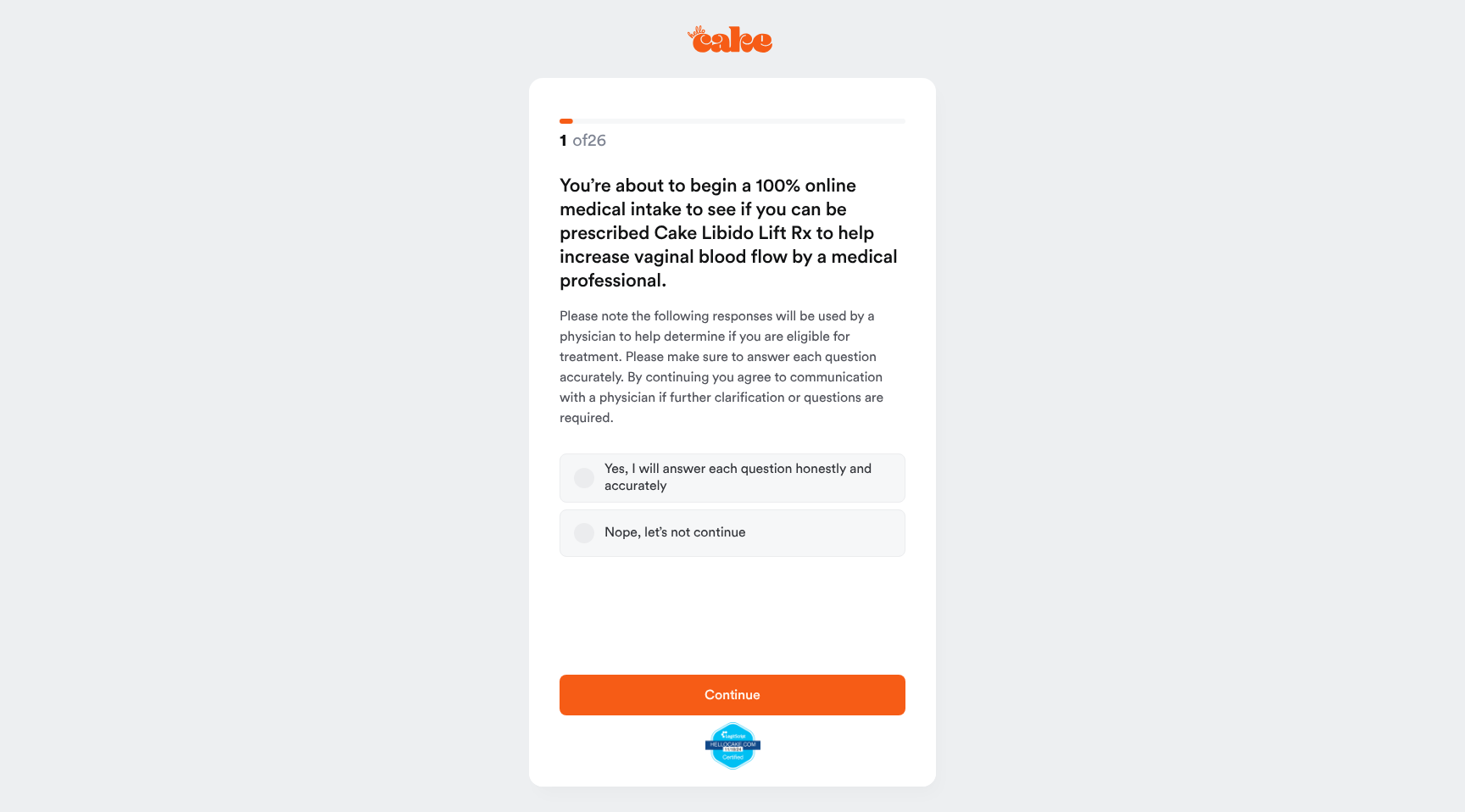
click at [787, 478] on div "Yes, I will answer each question honestly and accurately" at bounding box center [747, 478] width 286 height 34
click at [594, 478] on button "Yes, I will answer each question honestly and accurately" at bounding box center [583, 478] width 21 height 21
click at [668, 690] on span "Continue" at bounding box center [732, 695] width 292 height 21
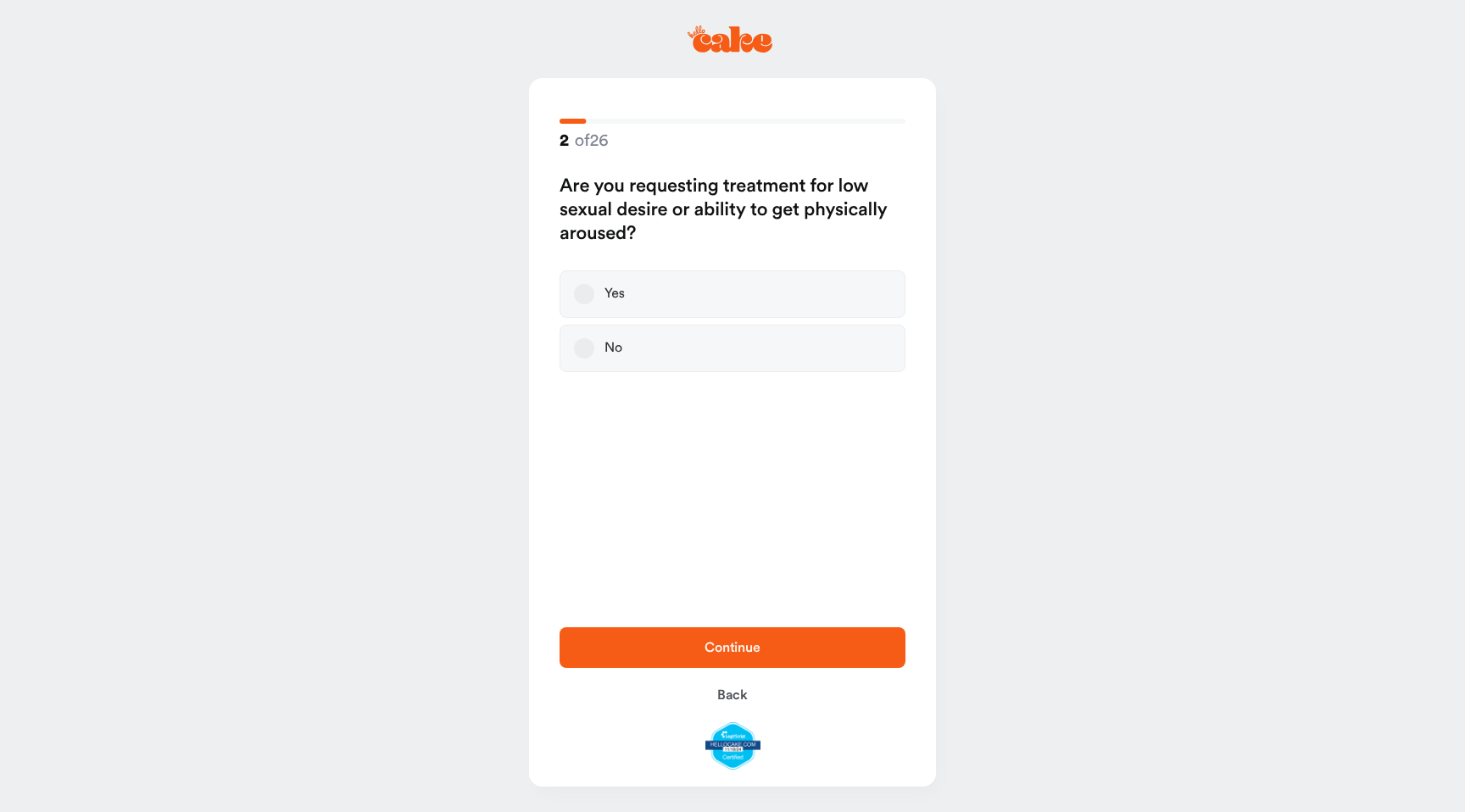
click at [678, 309] on label "Yes" at bounding box center [732, 293] width 346 height 48
click at [594, 304] on button "Yes" at bounding box center [583, 293] width 21 height 21
click at [671, 644] on span "Continue" at bounding box center [732, 647] width 292 height 21
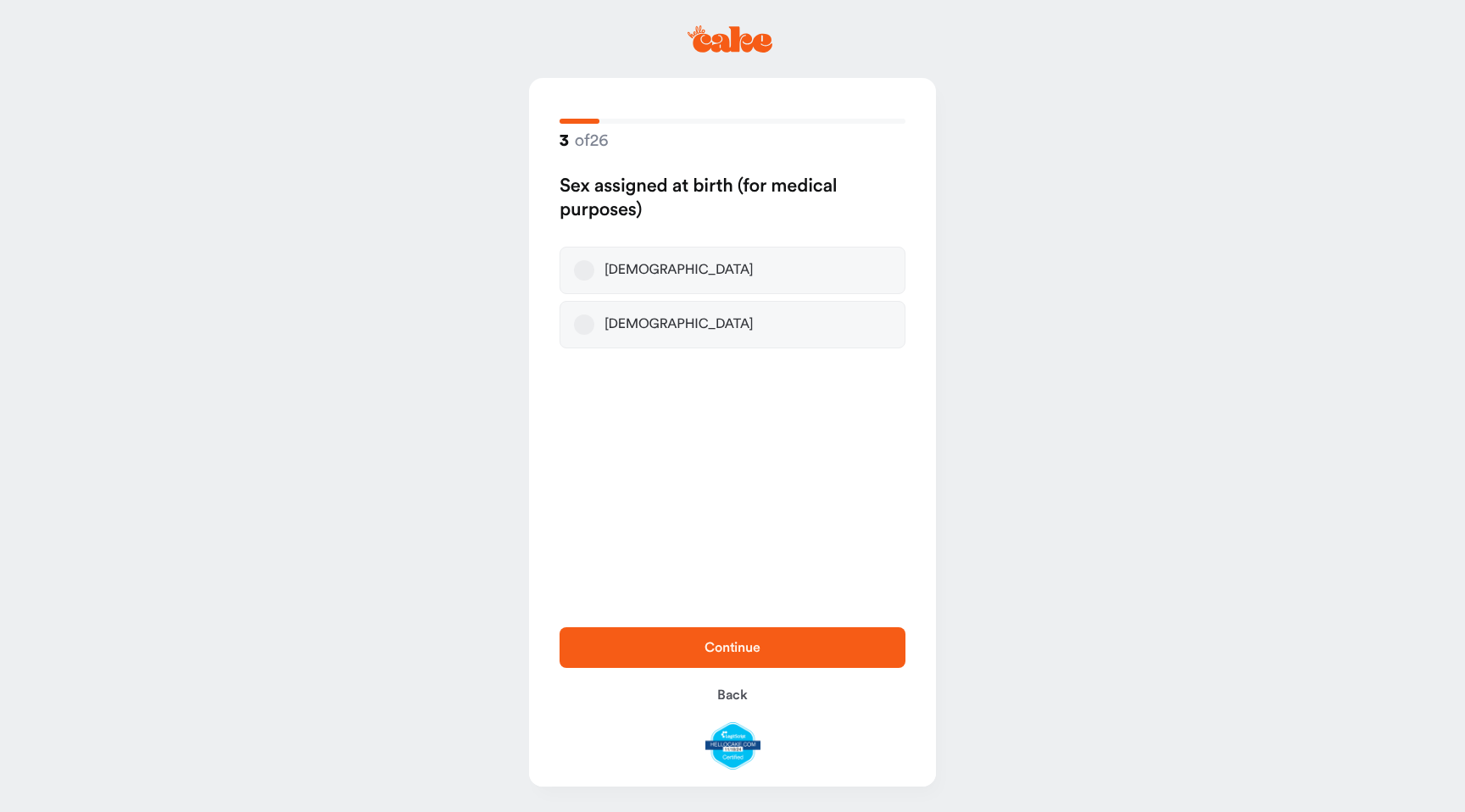
click at [683, 275] on label "Female" at bounding box center [732, 270] width 346 height 48
click at [594, 275] on button "Female" at bounding box center [583, 270] width 21 height 21
click at [664, 632] on button "Continue" at bounding box center [732, 647] width 346 height 41
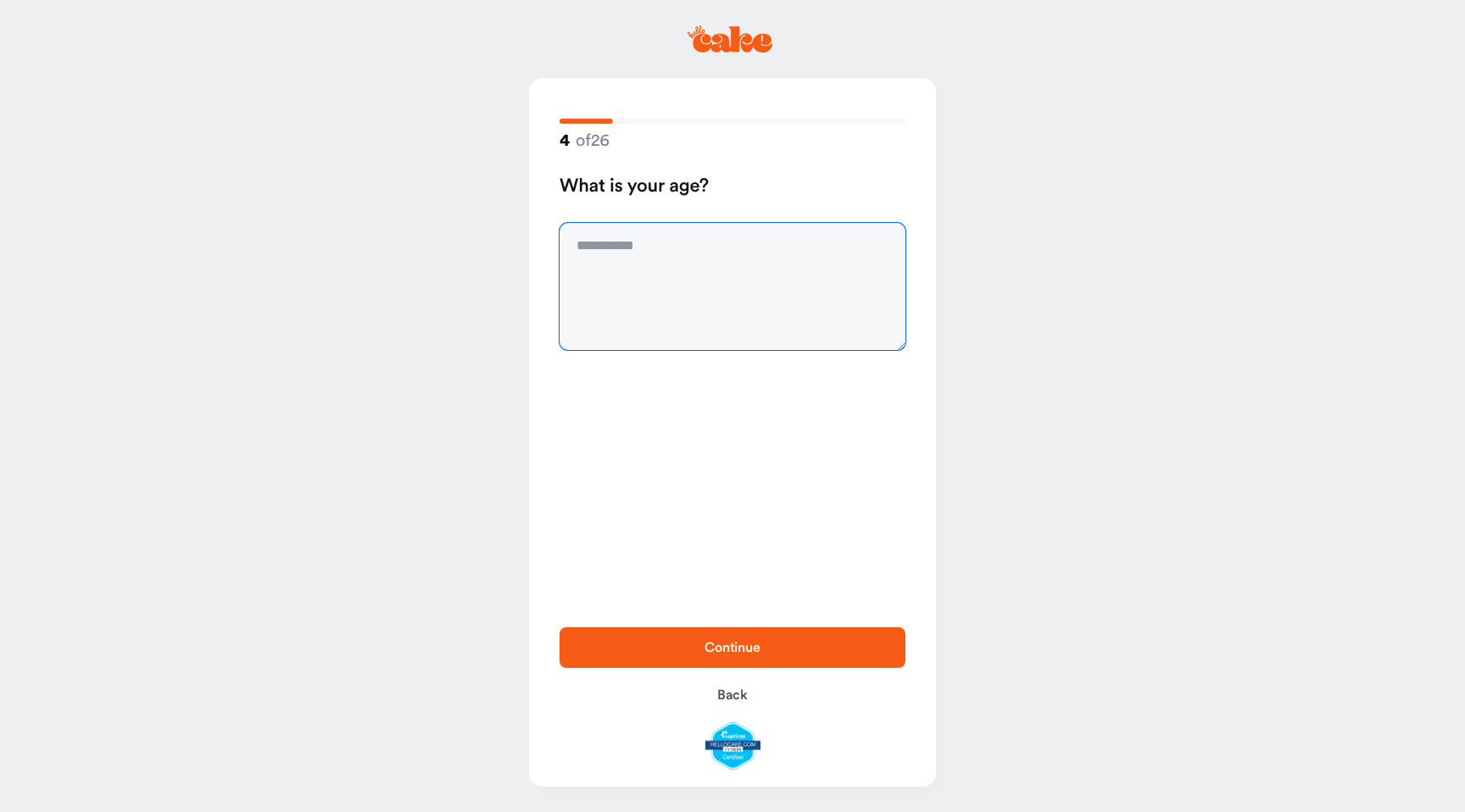
click at [639, 251] on textarea at bounding box center [732, 286] width 346 height 127
type textarea "**"
click at [675, 643] on span "Continue" at bounding box center [732, 647] width 292 height 21
click at [610, 252] on textarea at bounding box center [732, 286] width 346 height 127
click at [582, 243] on textarea "***" at bounding box center [732, 286] width 346 height 127
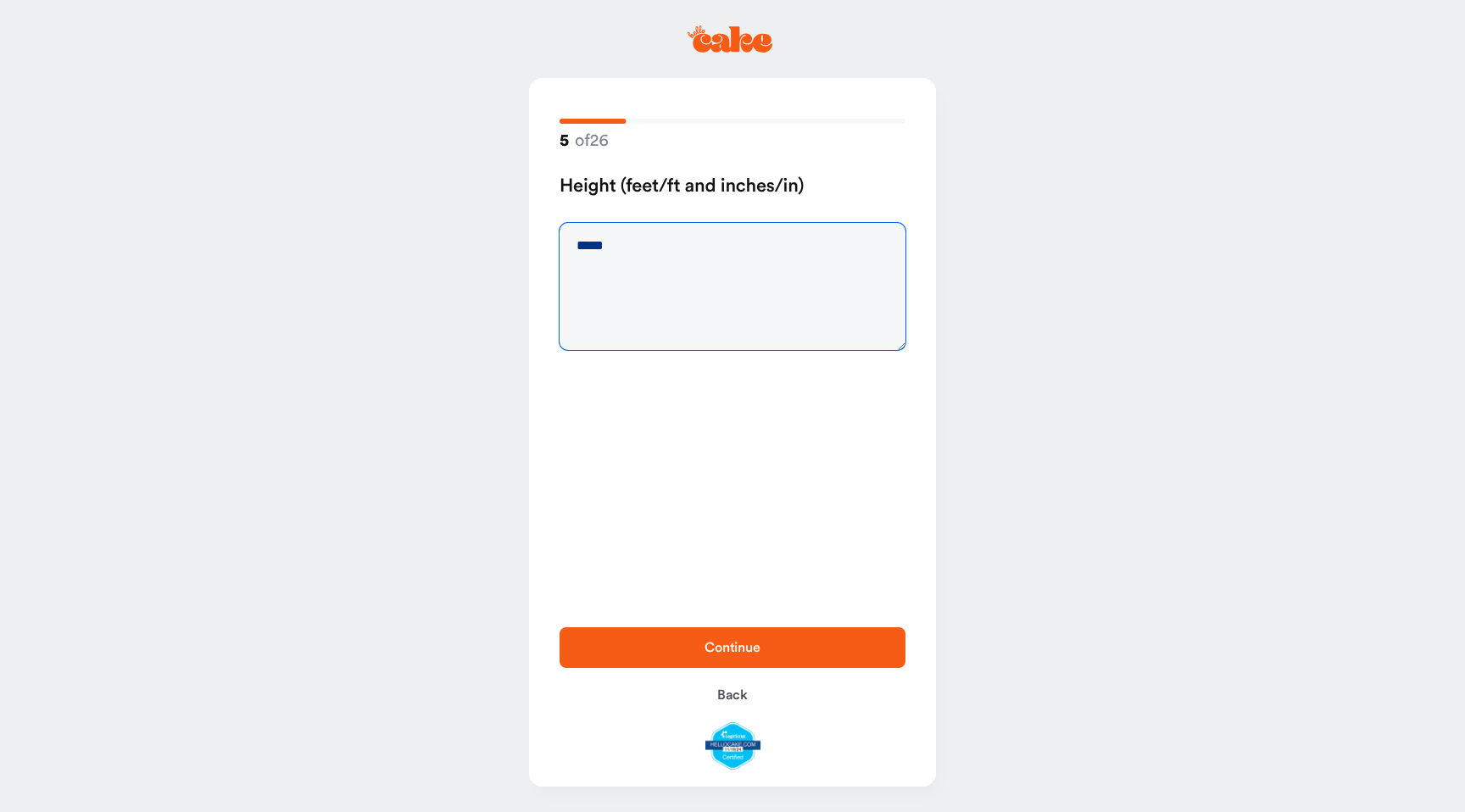
type textarea "*****"
click at [665, 654] on span "Continue" at bounding box center [732, 647] width 292 height 21
click at [585, 253] on textarea at bounding box center [732, 286] width 346 height 127
type textarea "***"
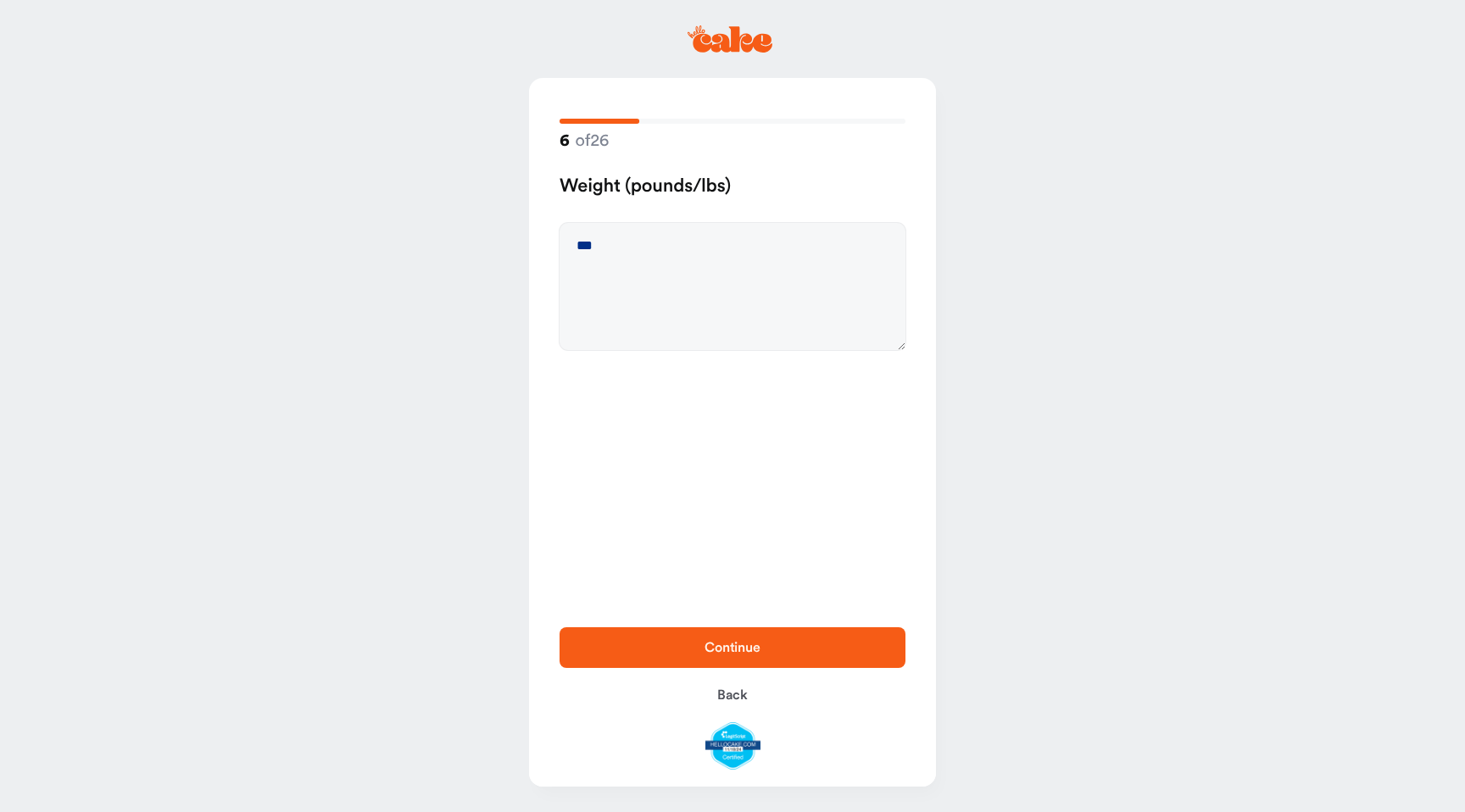
click at [663, 635] on button "Continue" at bounding box center [732, 647] width 346 height 41
click at [634, 353] on div "Postmenopausal" at bounding box center [653, 355] width 97 height 17
click at [594, 353] on button "Postmenopausal" at bounding box center [583, 355] width 21 height 21
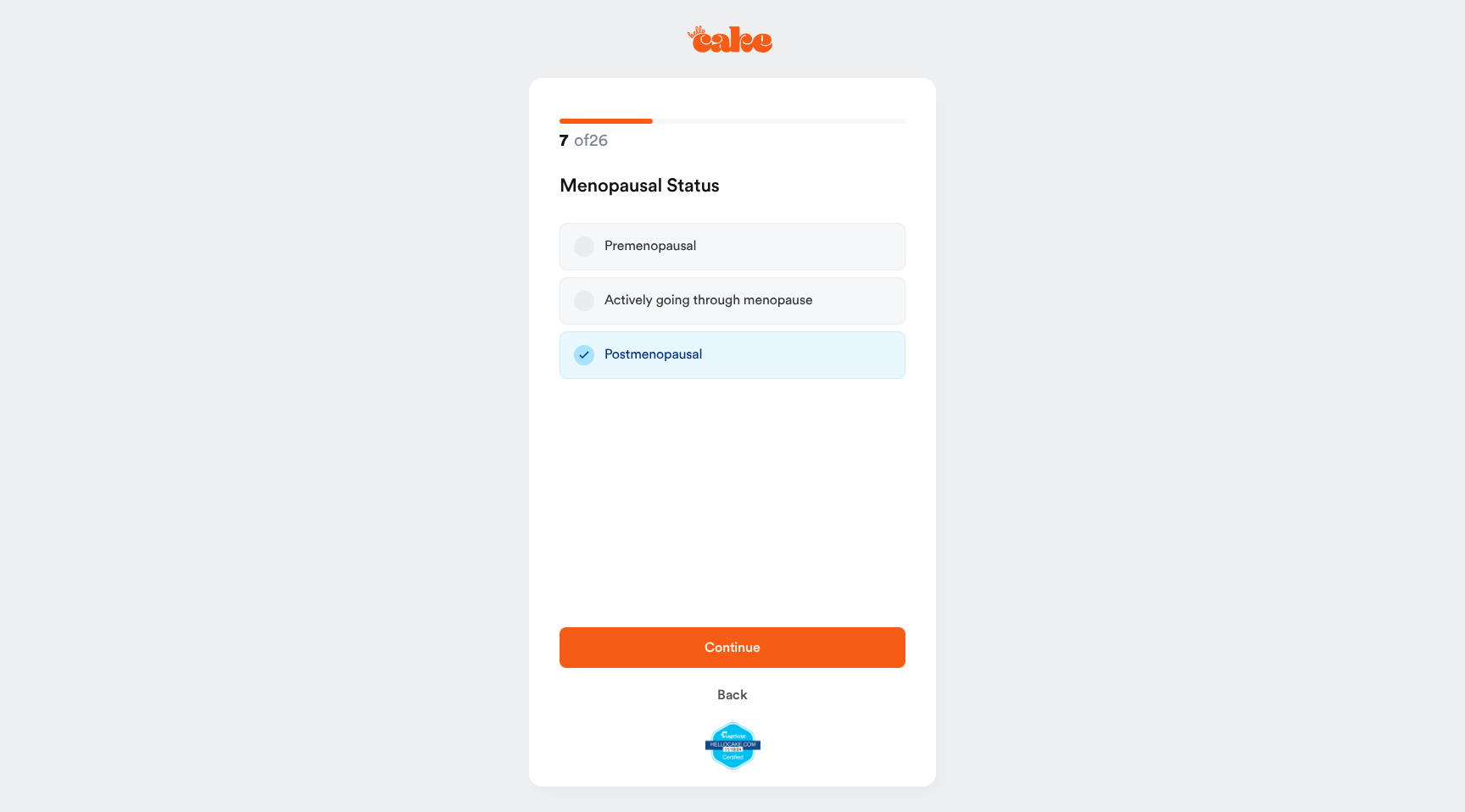
click at [643, 305] on div "Actively going through menopause" at bounding box center [709, 301] width 209 height 17
click at [594, 305] on button "Actively going through menopause" at bounding box center [583, 301] width 21 height 21
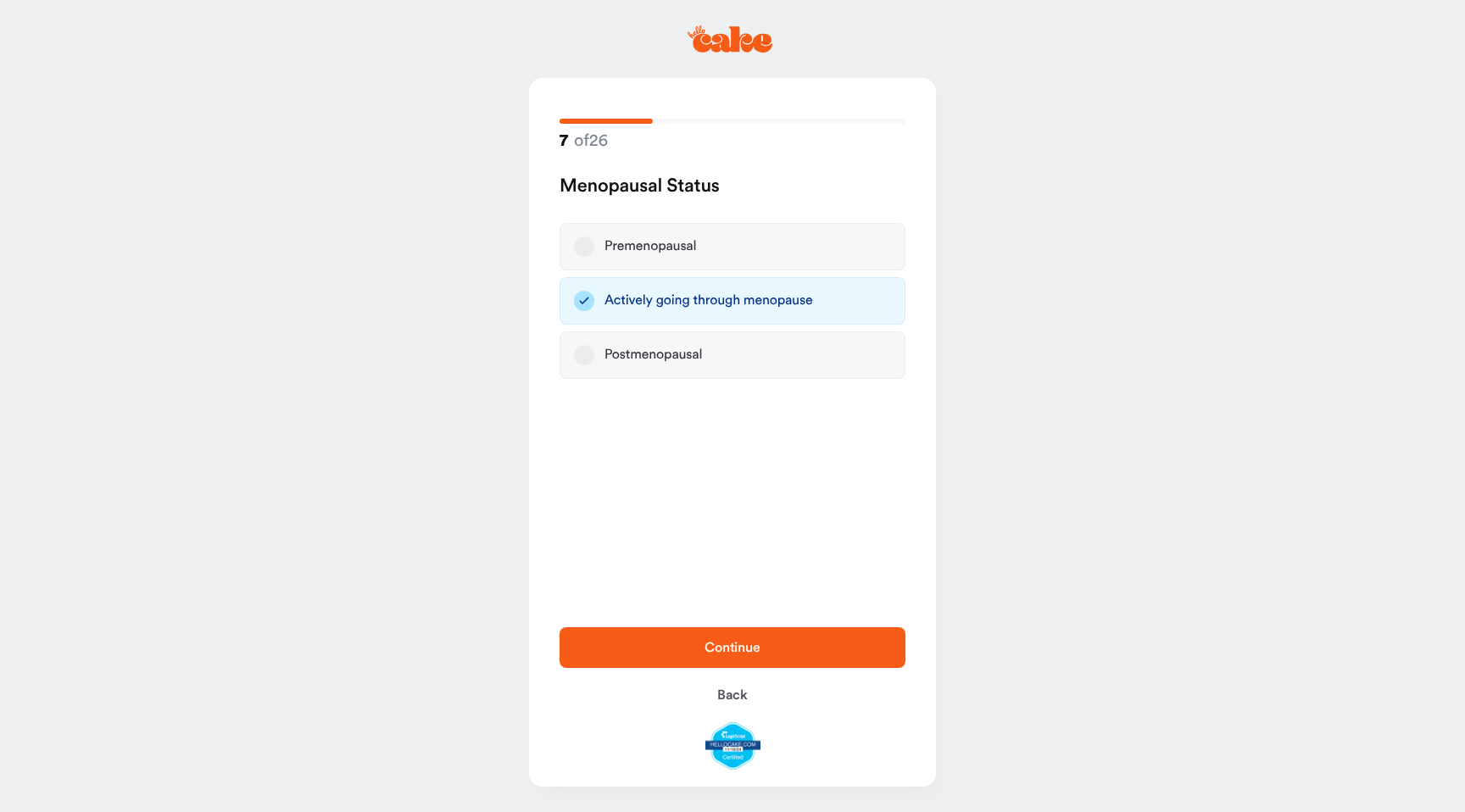
click at [632, 359] on div "Postmenopausal" at bounding box center [653, 355] width 97 height 17
click at [594, 359] on button "Postmenopausal" at bounding box center [583, 355] width 21 height 21
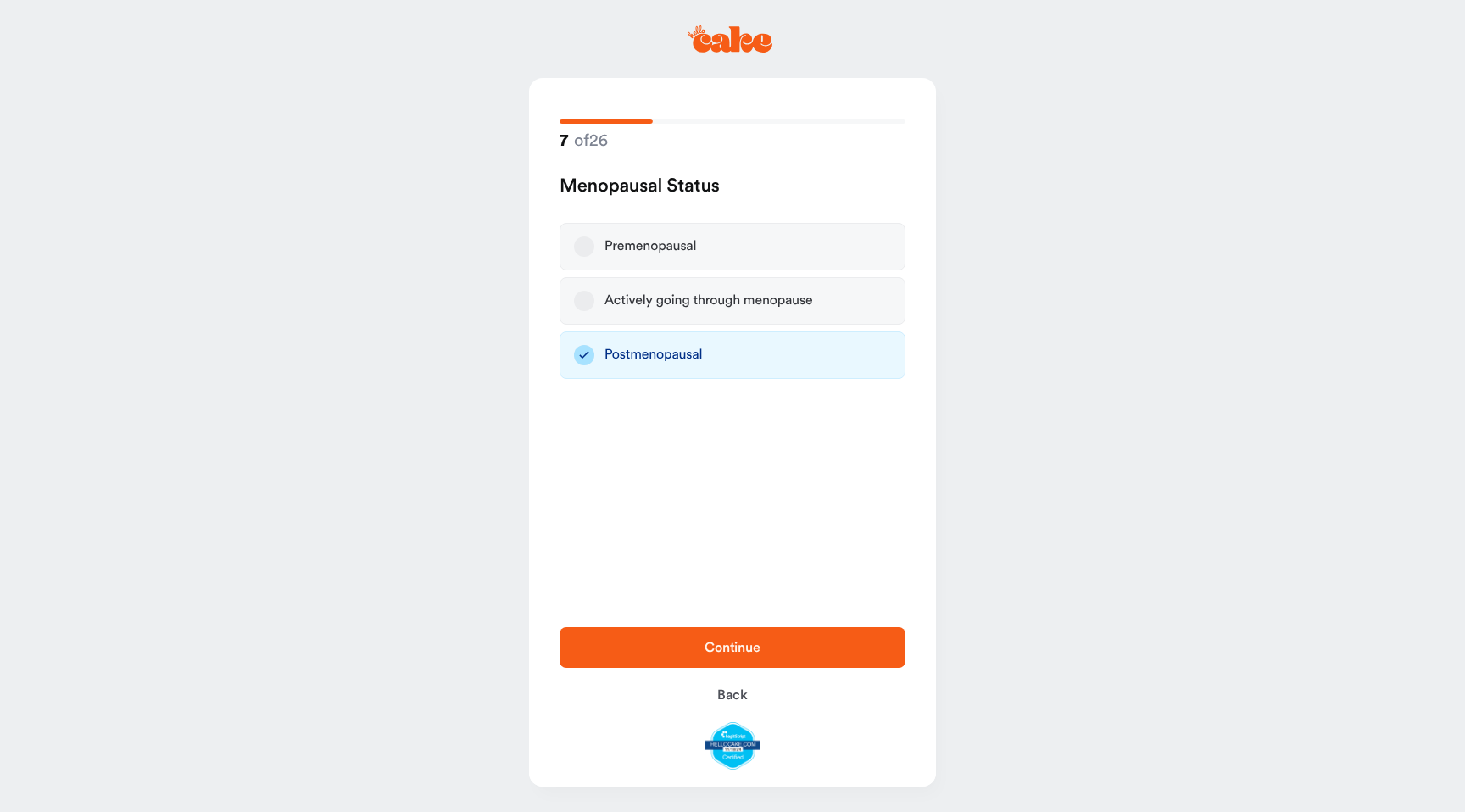
click at [663, 638] on span "Continue" at bounding box center [732, 647] width 292 height 21
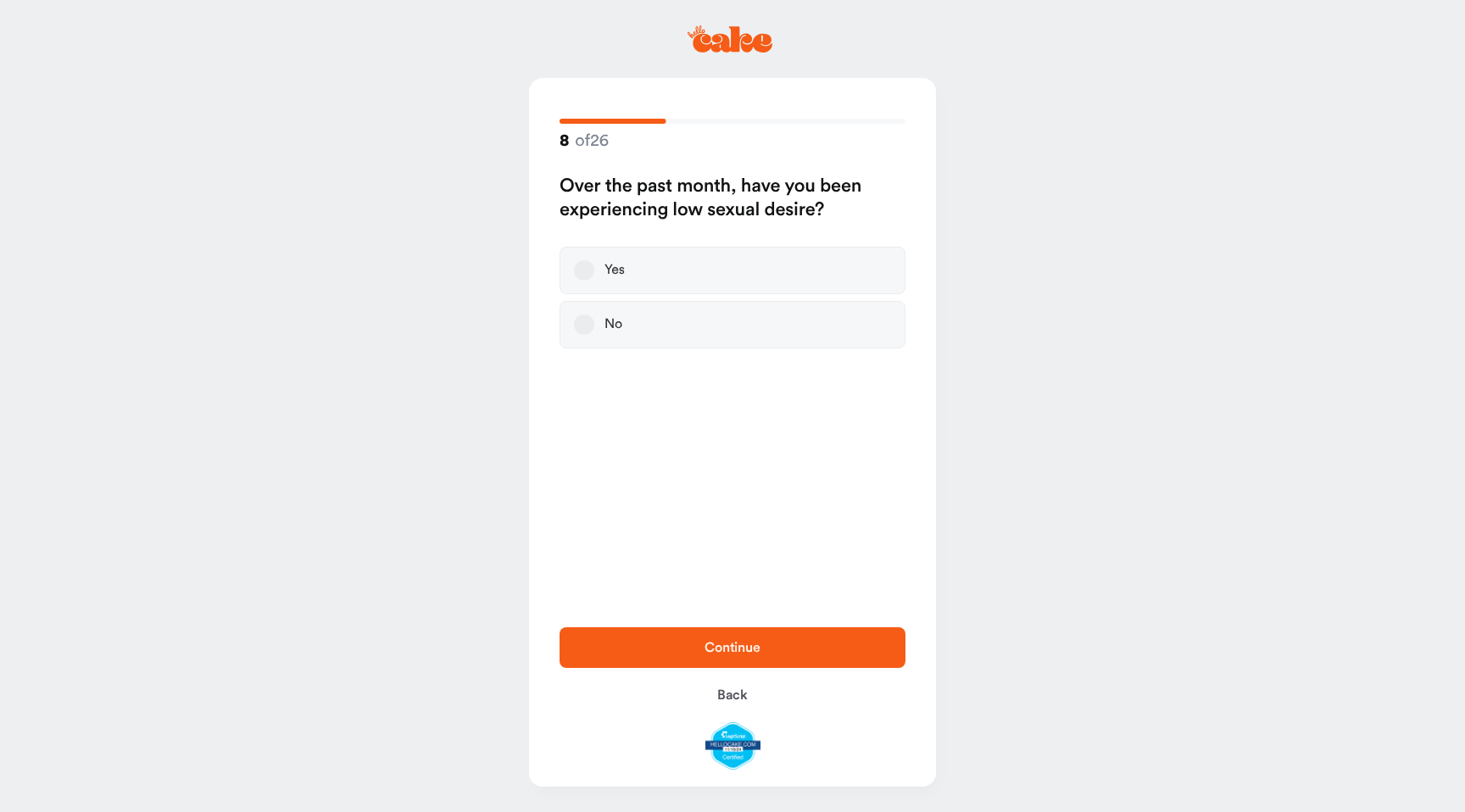
click at [665, 263] on label "Yes" at bounding box center [732, 270] width 346 height 48
click at [594, 263] on button "Yes" at bounding box center [583, 270] width 21 height 21
click at [668, 639] on span "Continue" at bounding box center [732, 647] width 292 height 21
click at [671, 276] on label "Yes" at bounding box center [732, 270] width 346 height 48
click at [594, 276] on button "Yes" at bounding box center [583, 270] width 21 height 21
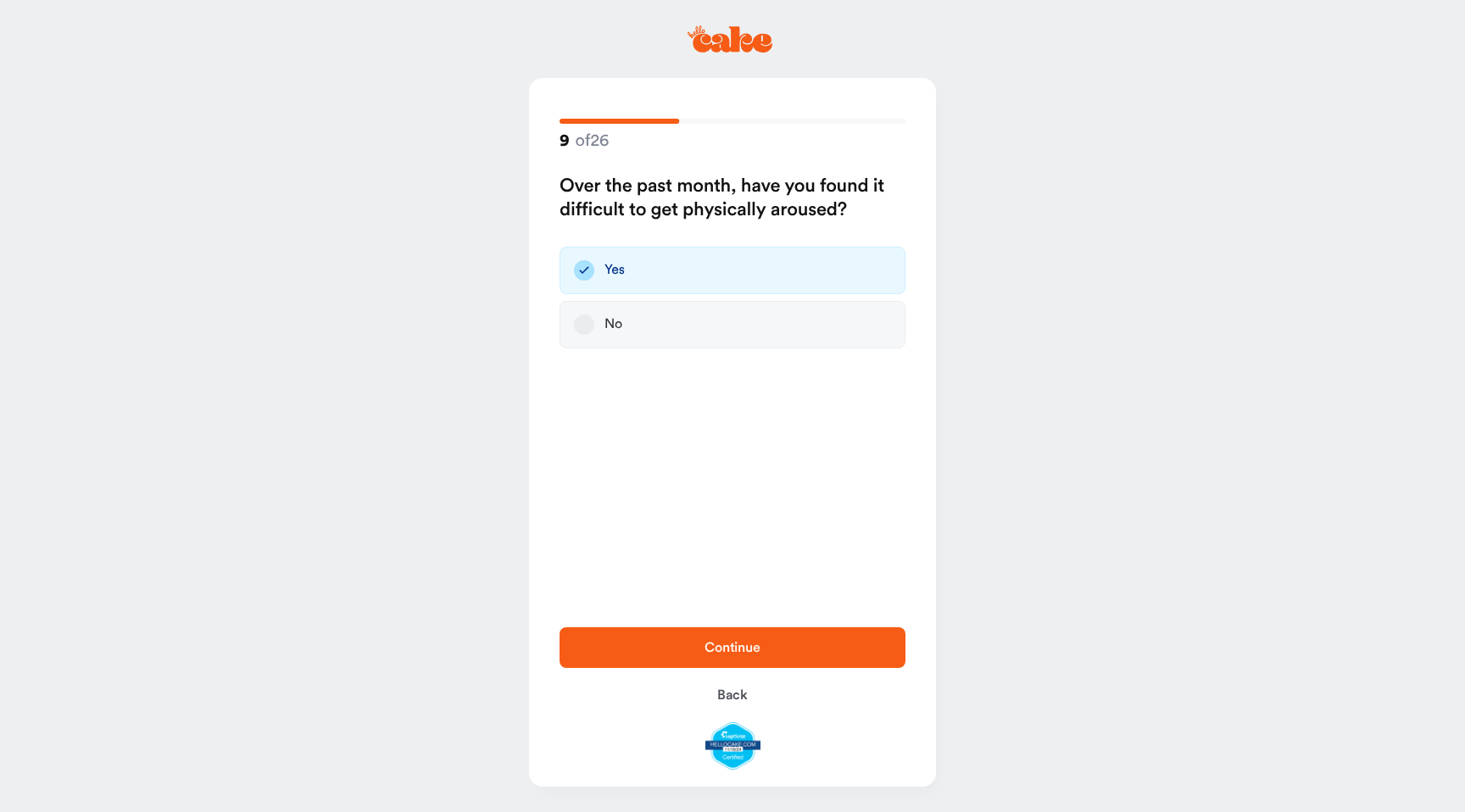
click at [669, 641] on span "Continue" at bounding box center [732, 647] width 292 height 21
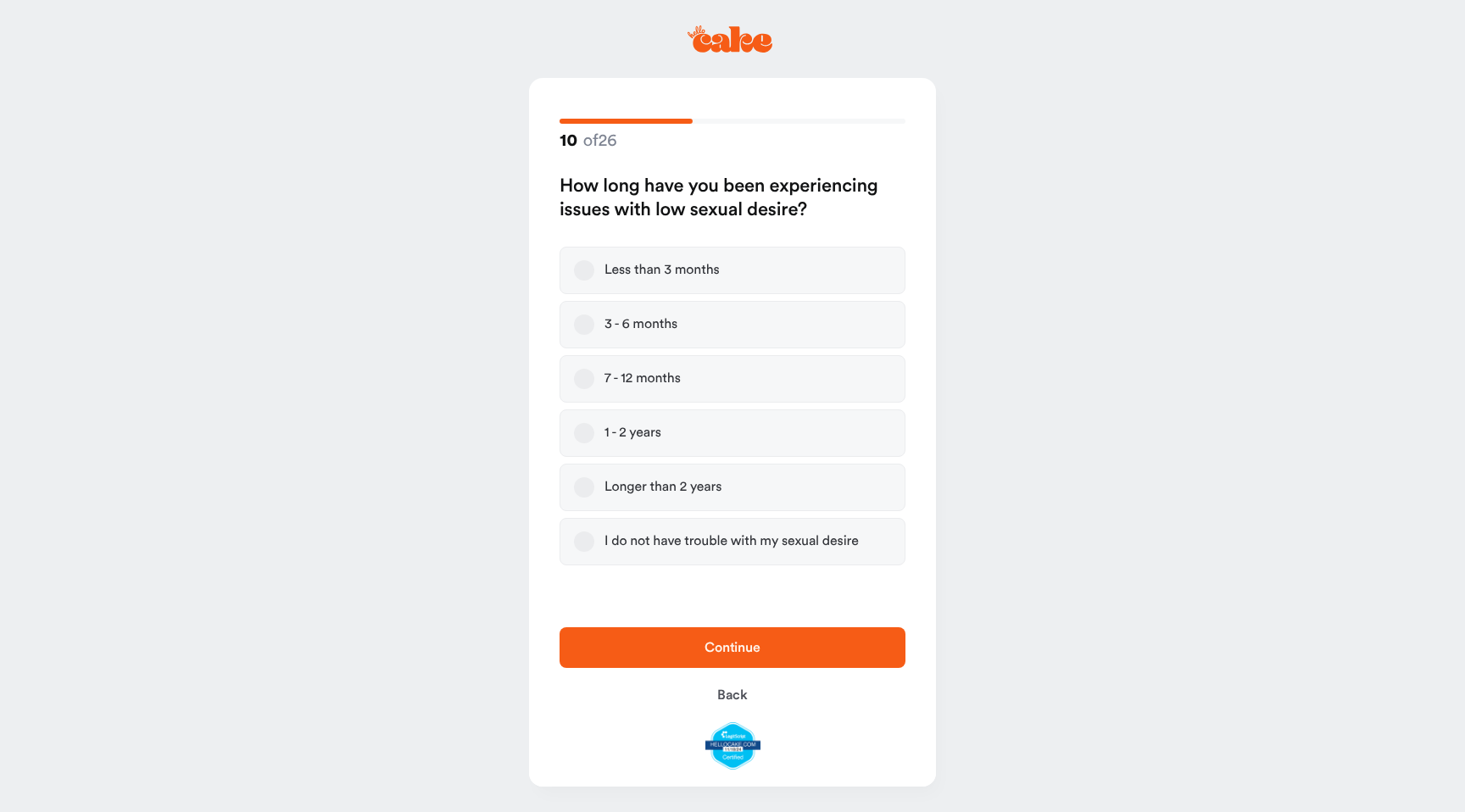
click at [683, 388] on label "7 - 12 months" at bounding box center [732, 378] width 346 height 48
click at [594, 388] on button "7 - 12 months" at bounding box center [583, 379] width 21 height 21
click at [682, 645] on span "Continue" at bounding box center [732, 647] width 292 height 21
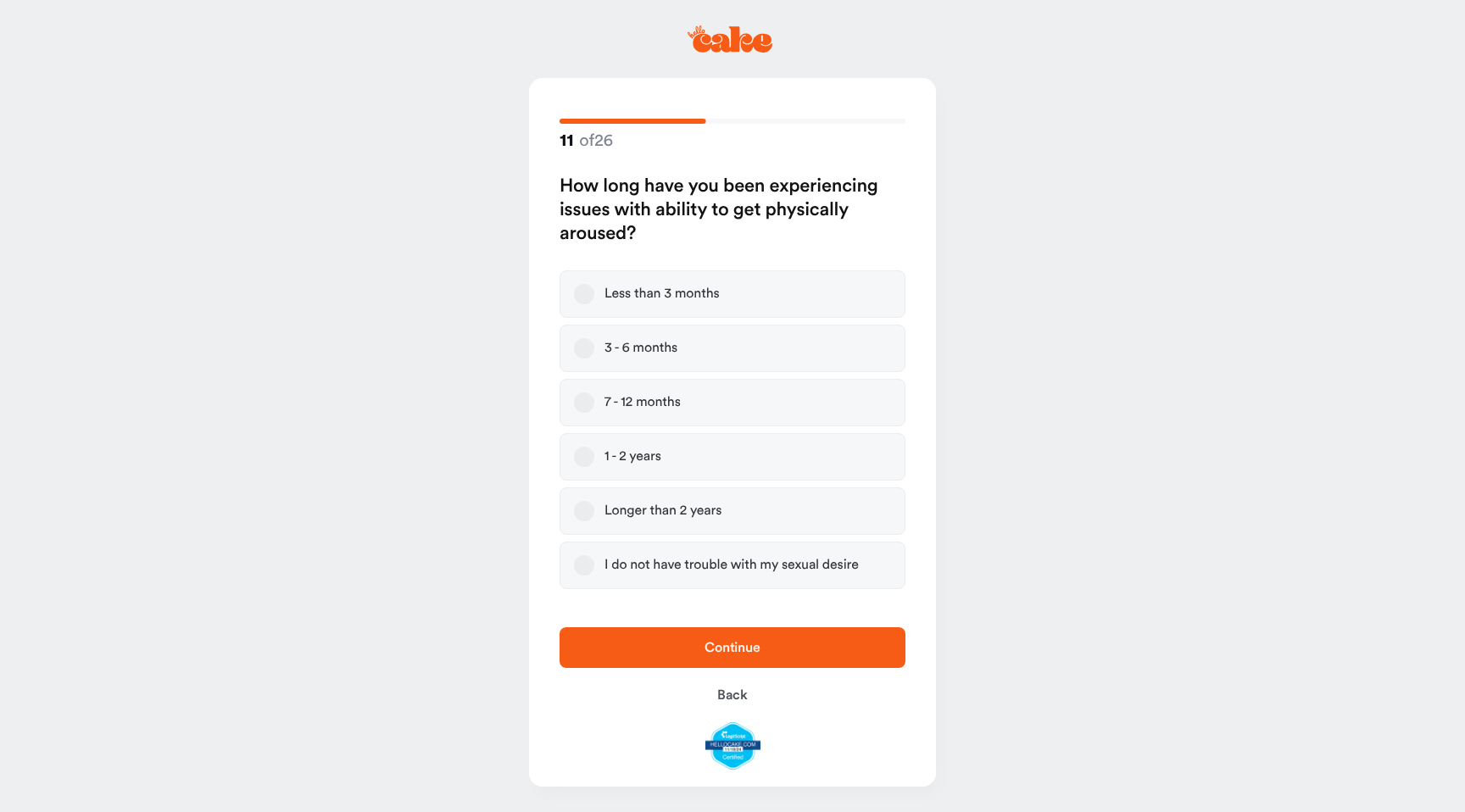
click at [674, 412] on label "7 - 12 months" at bounding box center [732, 402] width 346 height 48
click at [594, 412] on button "7 - 12 months" at bounding box center [583, 402] width 21 height 21
click at [674, 637] on span "Continue" at bounding box center [732, 647] width 292 height 21
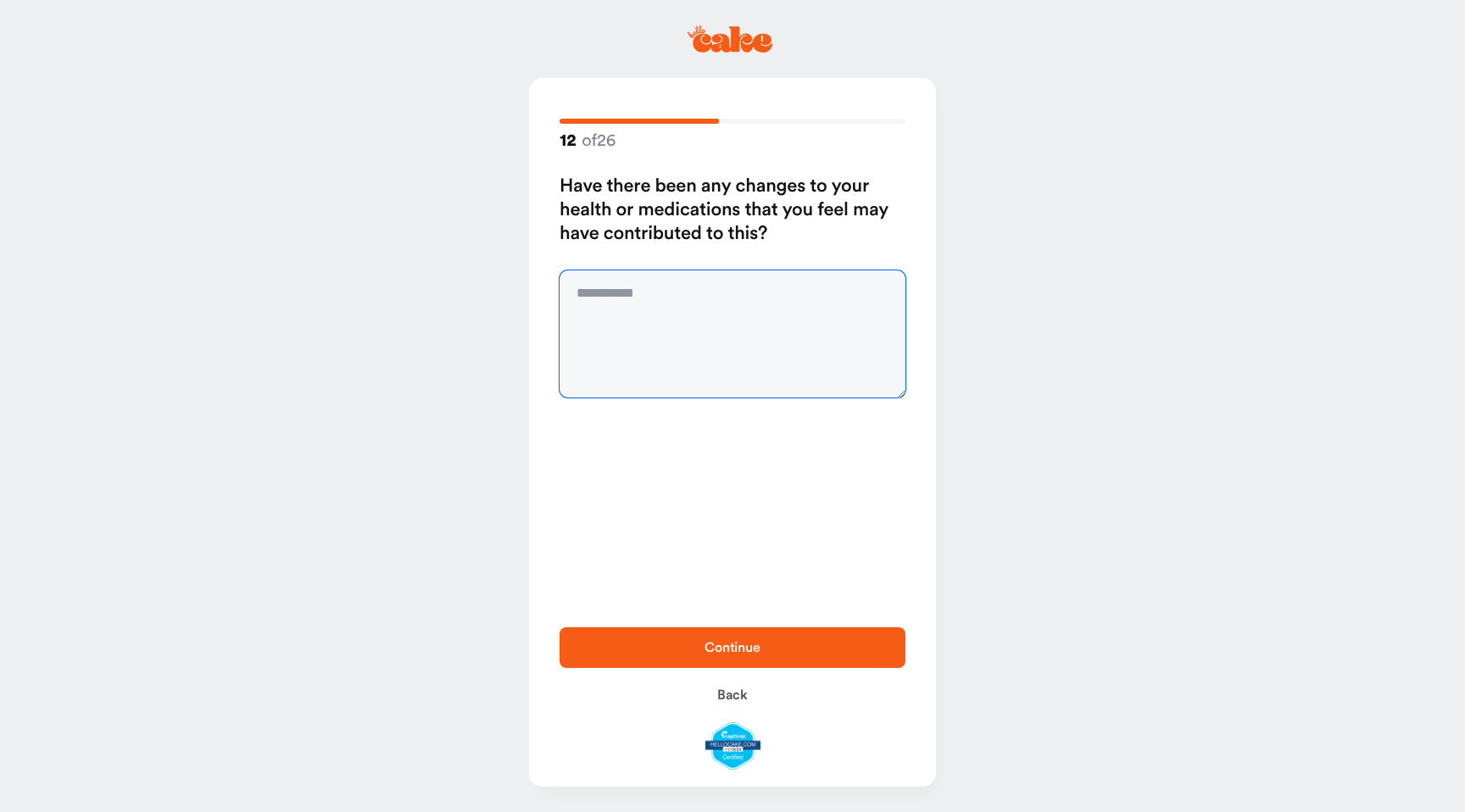
click at [648, 311] on textarea at bounding box center [732, 333] width 346 height 127
type textarea "**"
click at [682, 632] on button "Continue" at bounding box center [732, 647] width 346 height 41
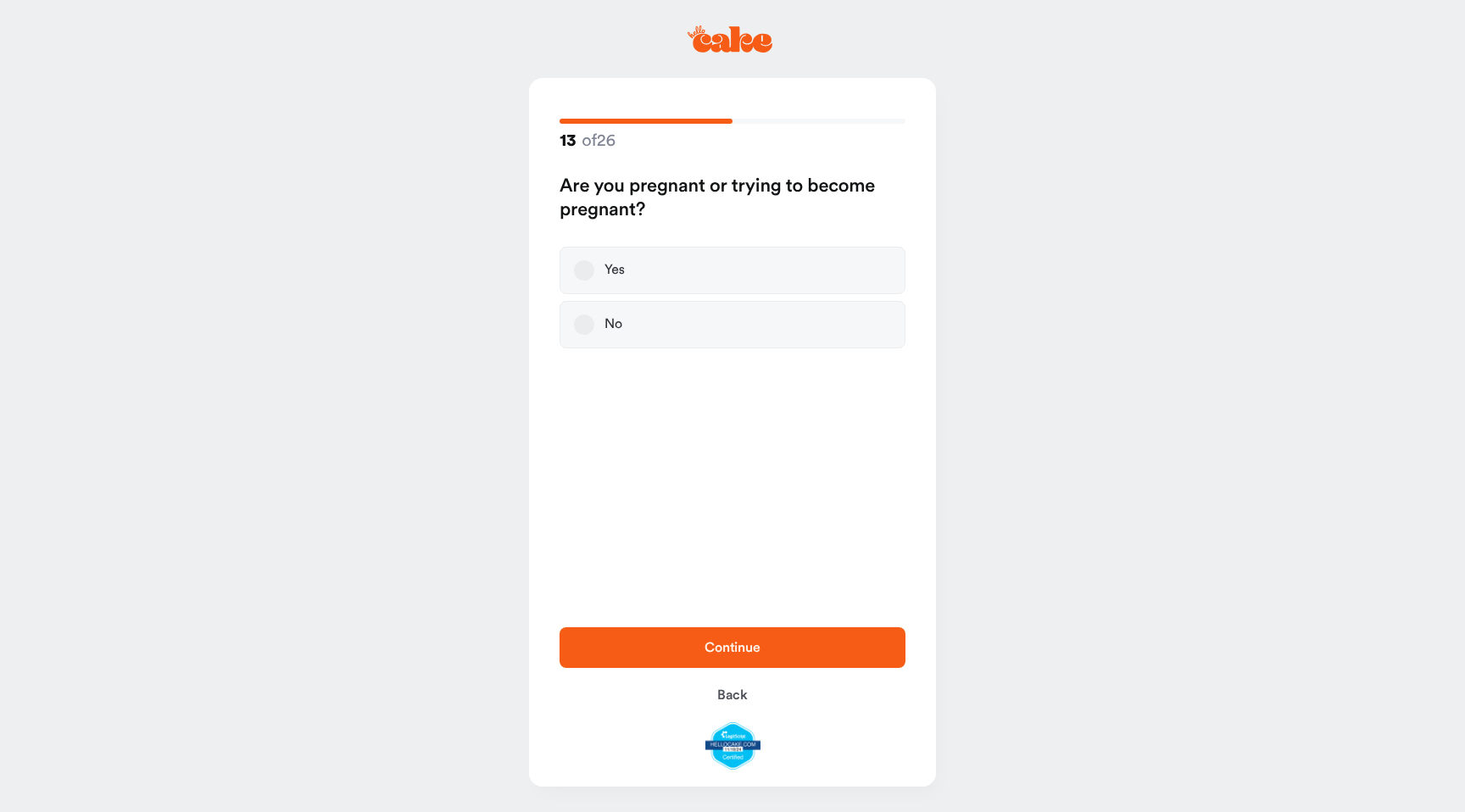
click at [637, 327] on label "No" at bounding box center [732, 324] width 346 height 48
click at [594, 327] on button "No" at bounding box center [583, 324] width 21 height 21
click at [660, 646] on span "Continue" at bounding box center [732, 647] width 292 height 21
click at [657, 301] on label "No" at bounding box center [732, 301] width 346 height 48
click at [594, 301] on button "No" at bounding box center [583, 301] width 21 height 21
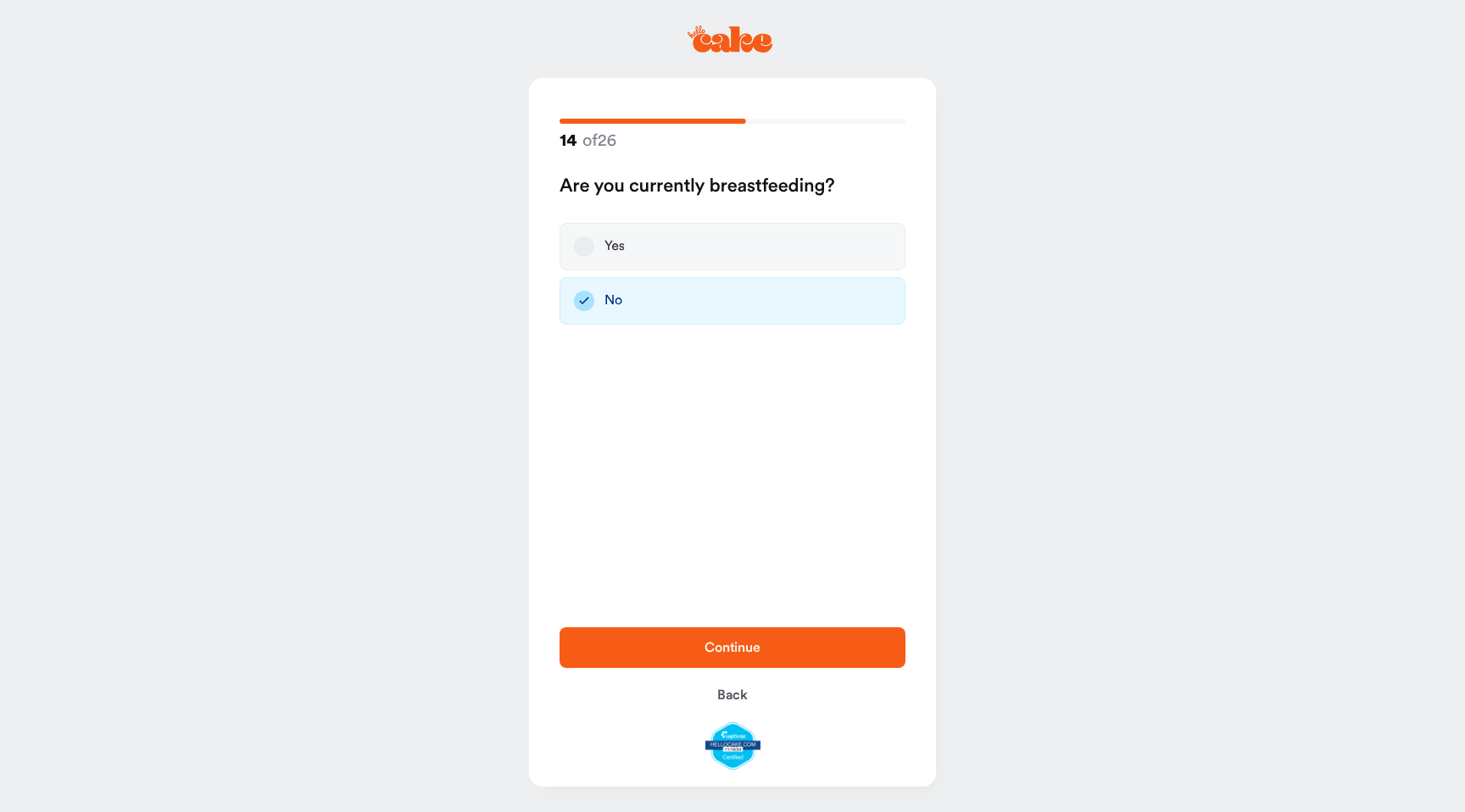
click at [689, 644] on span "Continue" at bounding box center [732, 647] width 292 height 21
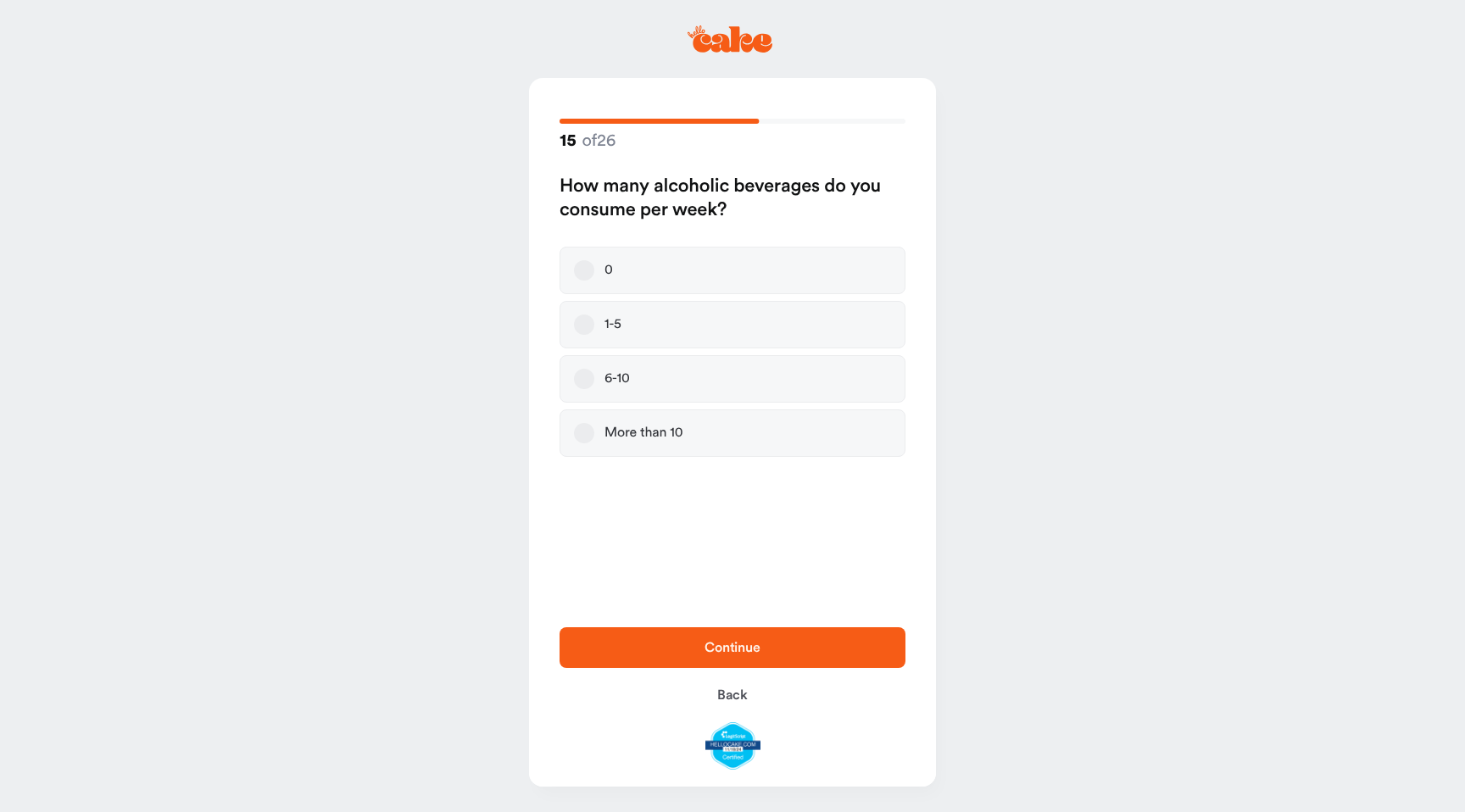
click at [671, 332] on label "1-5" at bounding box center [732, 324] width 346 height 48
click at [594, 332] on button "1-5" at bounding box center [583, 324] width 21 height 21
click at [656, 381] on label "6-10" at bounding box center [732, 378] width 346 height 48
click at [594, 381] on button "6-10" at bounding box center [583, 379] width 21 height 21
click at [651, 338] on label "1-5" at bounding box center [732, 324] width 346 height 48
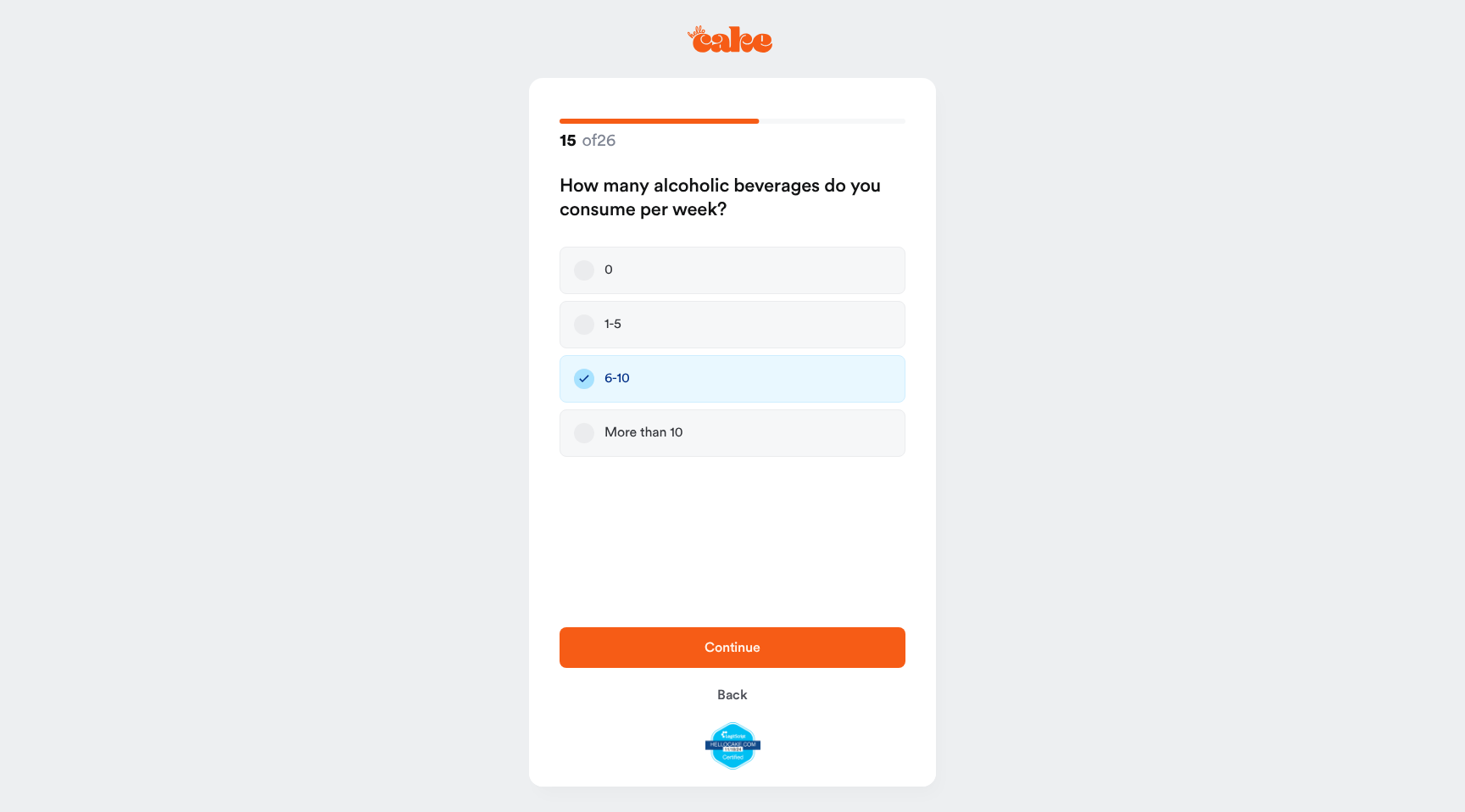
click at [594, 335] on button "1-5" at bounding box center [583, 324] width 21 height 21
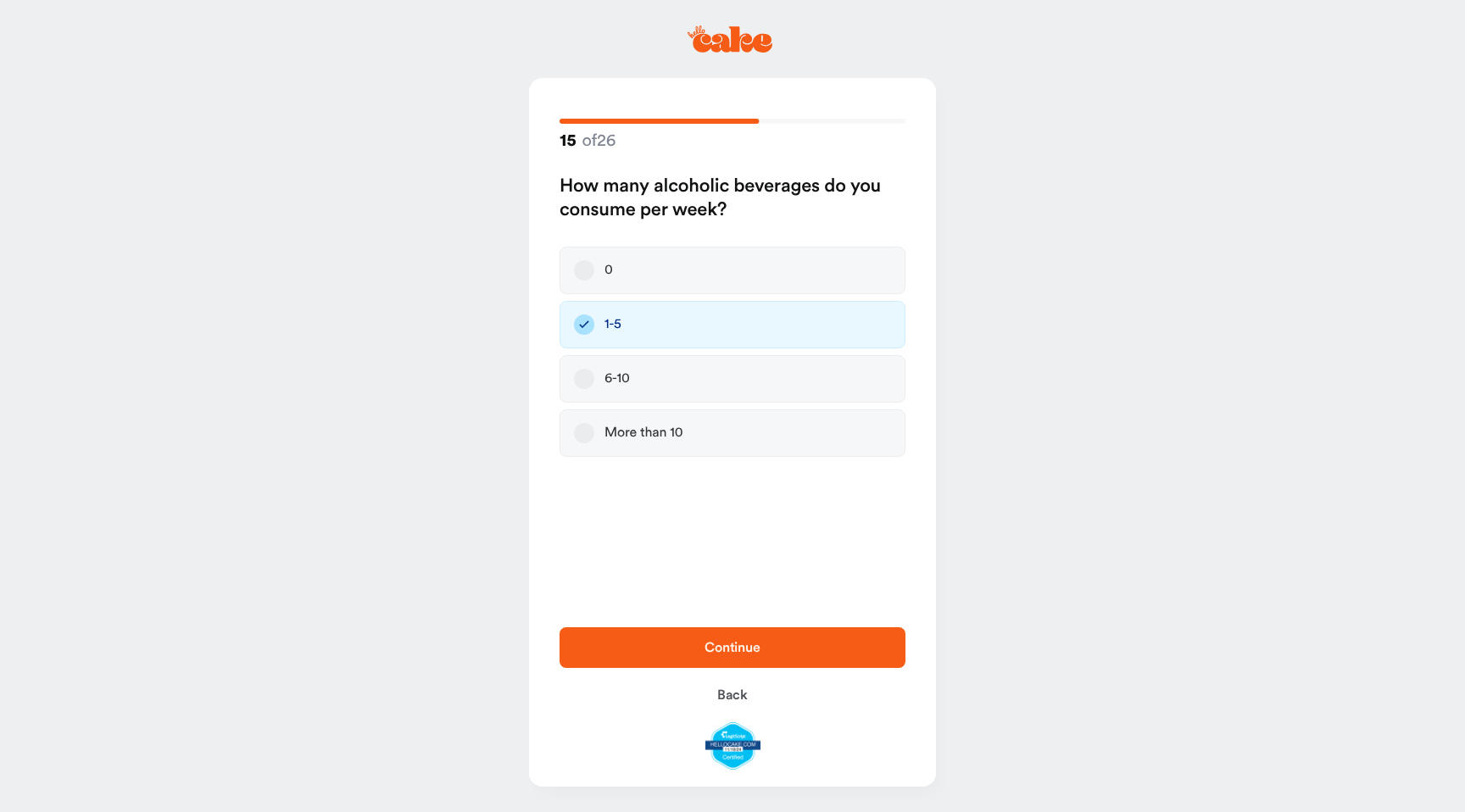
click at [641, 634] on button "Continue" at bounding box center [732, 647] width 346 height 41
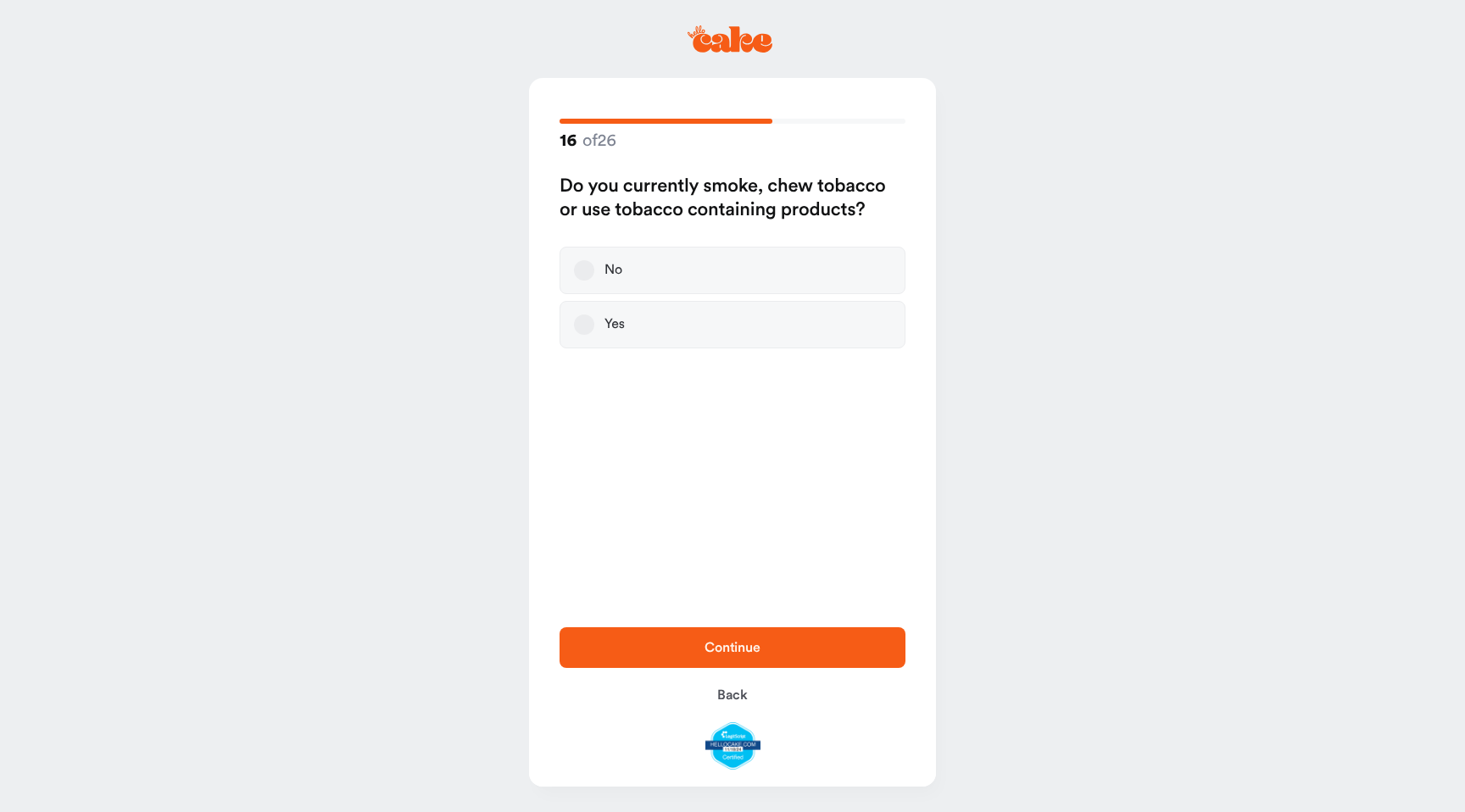
click at [654, 279] on label "No" at bounding box center [732, 270] width 346 height 48
click at [594, 279] on button "No" at bounding box center [583, 270] width 21 height 21
click at [645, 653] on span "Continue" at bounding box center [732, 647] width 292 height 21
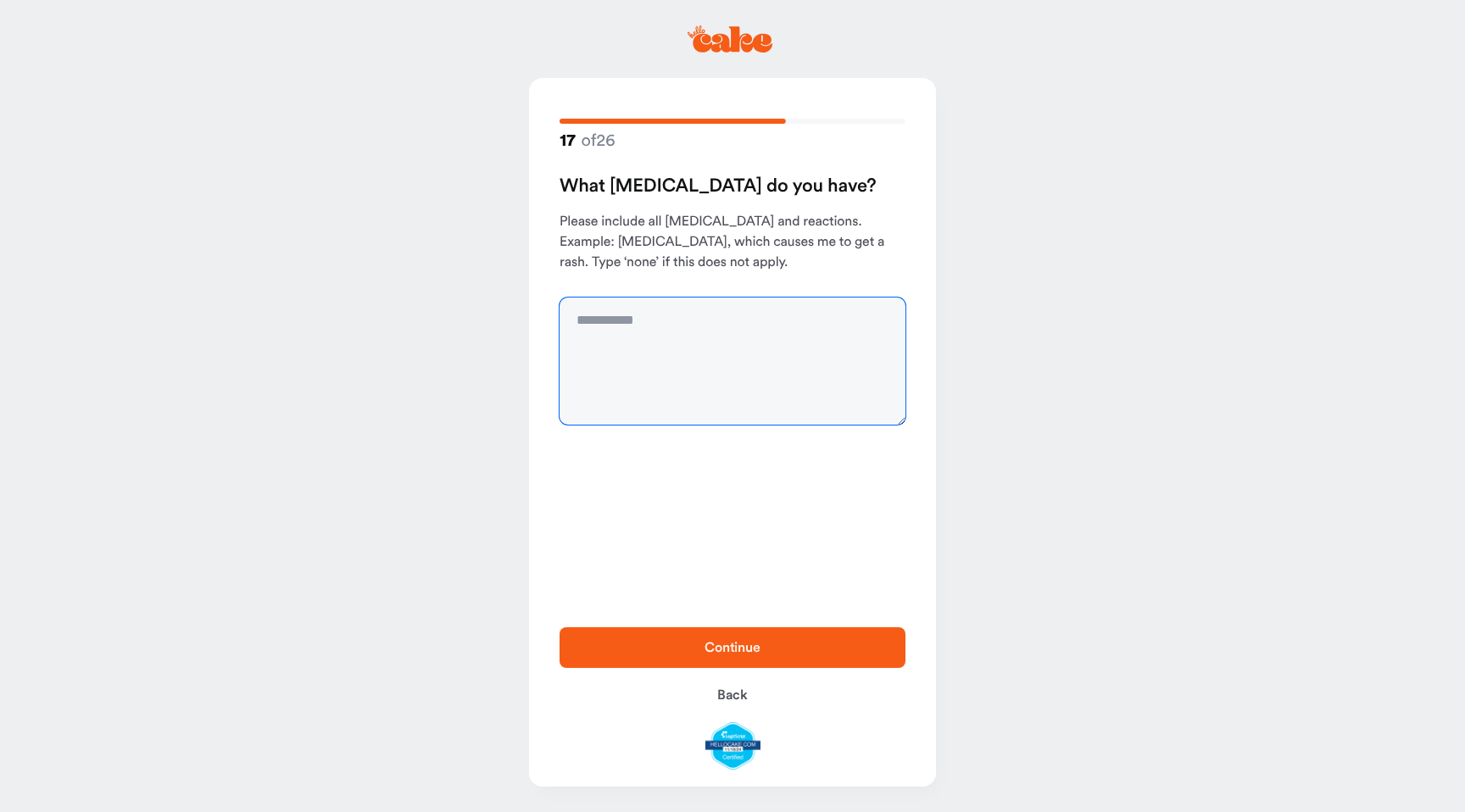
click at [629, 338] on textarea at bounding box center [732, 360] width 346 height 127
type textarea "****"
click at [645, 647] on span "Continue" at bounding box center [732, 647] width 292 height 21
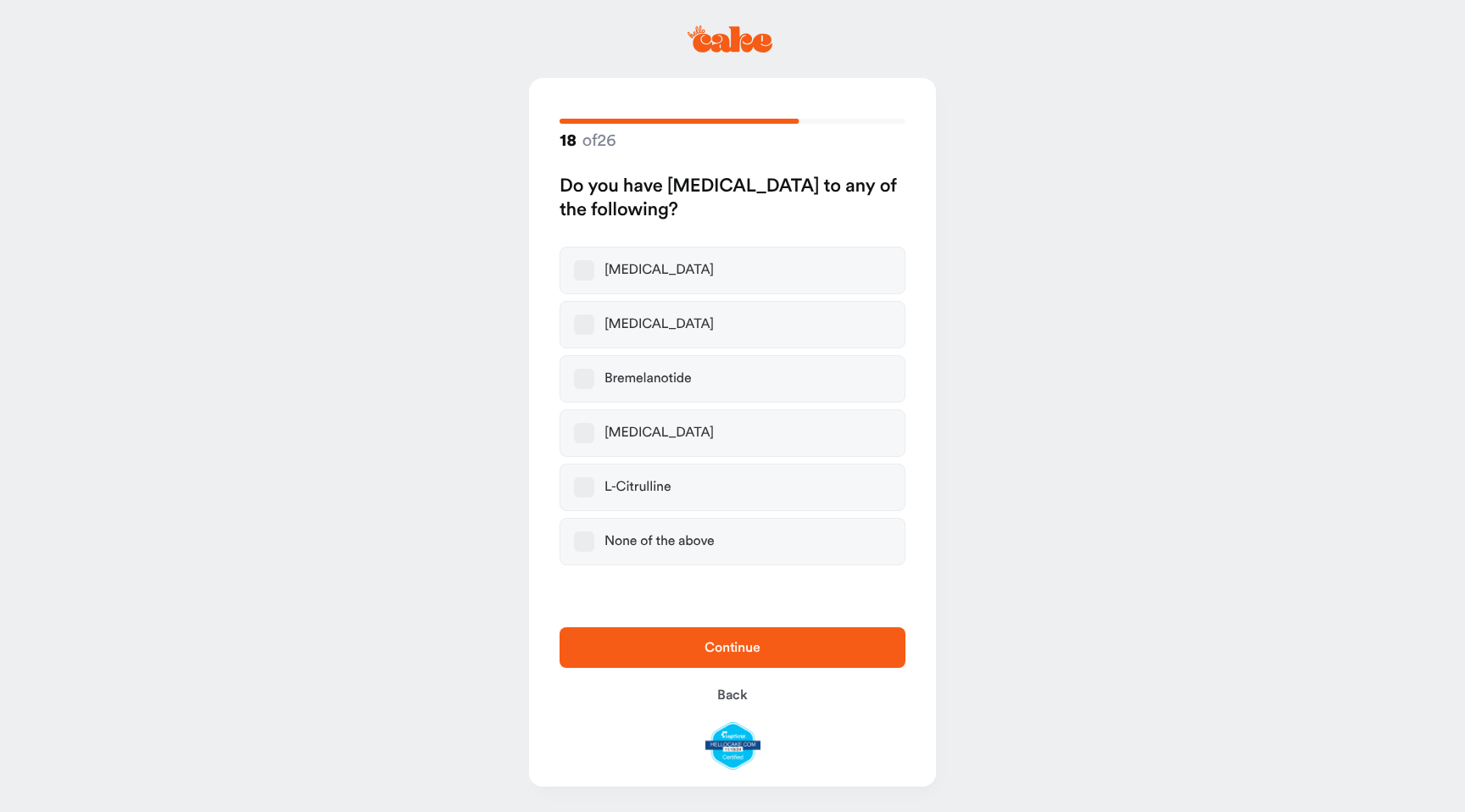
click at [648, 551] on label "None of the above" at bounding box center [732, 541] width 346 height 48
click at [594, 551] on button "None of the above" at bounding box center [583, 541] width 21 height 21
click at [648, 636] on button "Continue" at bounding box center [732, 647] width 346 height 41
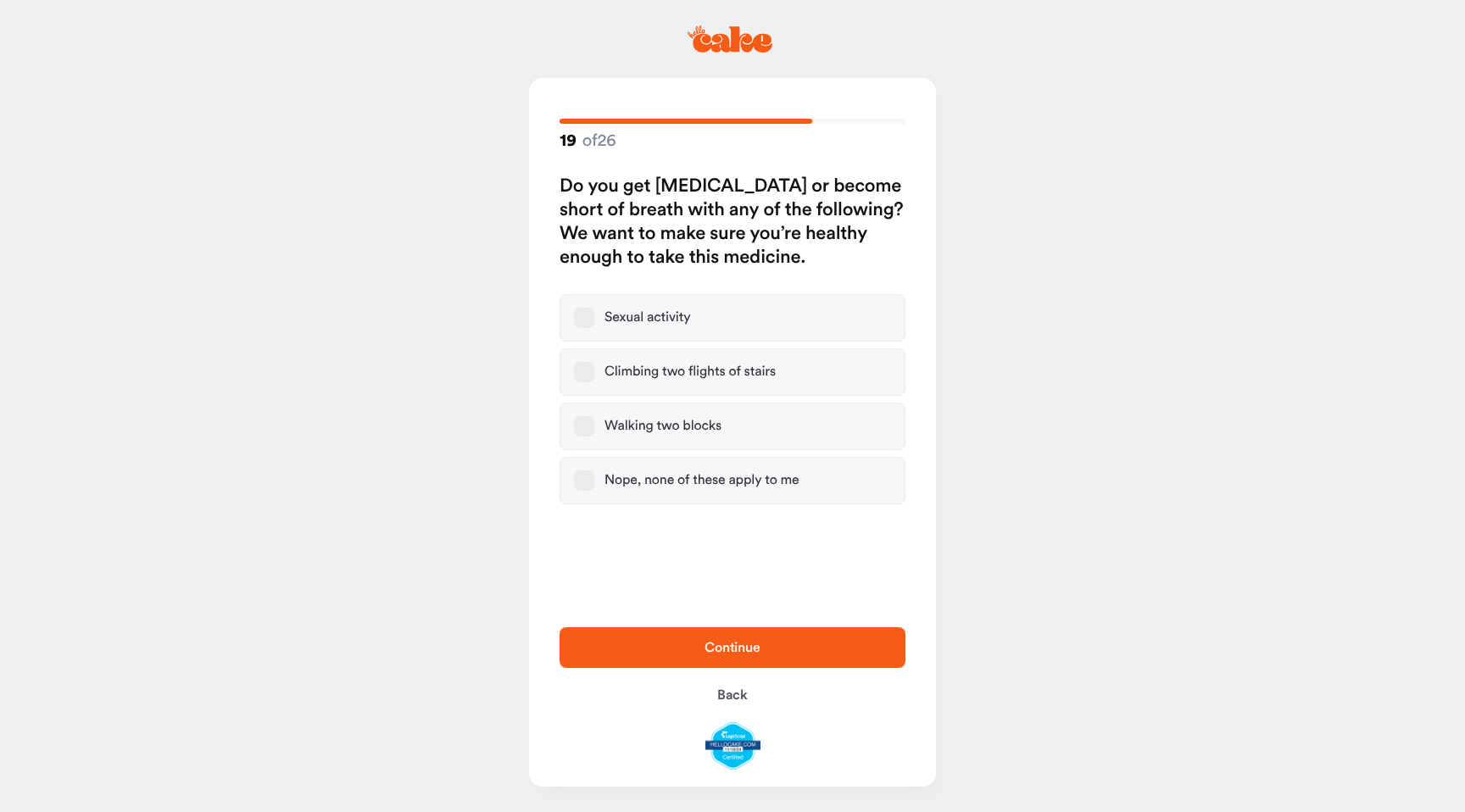
click at [654, 483] on div "Nope, none of these apply to me" at bounding box center [701, 480] width 195 height 17
click at [594, 483] on button "Nope, none of these apply to me" at bounding box center [583, 481] width 21 height 21
click at [677, 652] on span "Continue" at bounding box center [732, 647] width 292 height 21
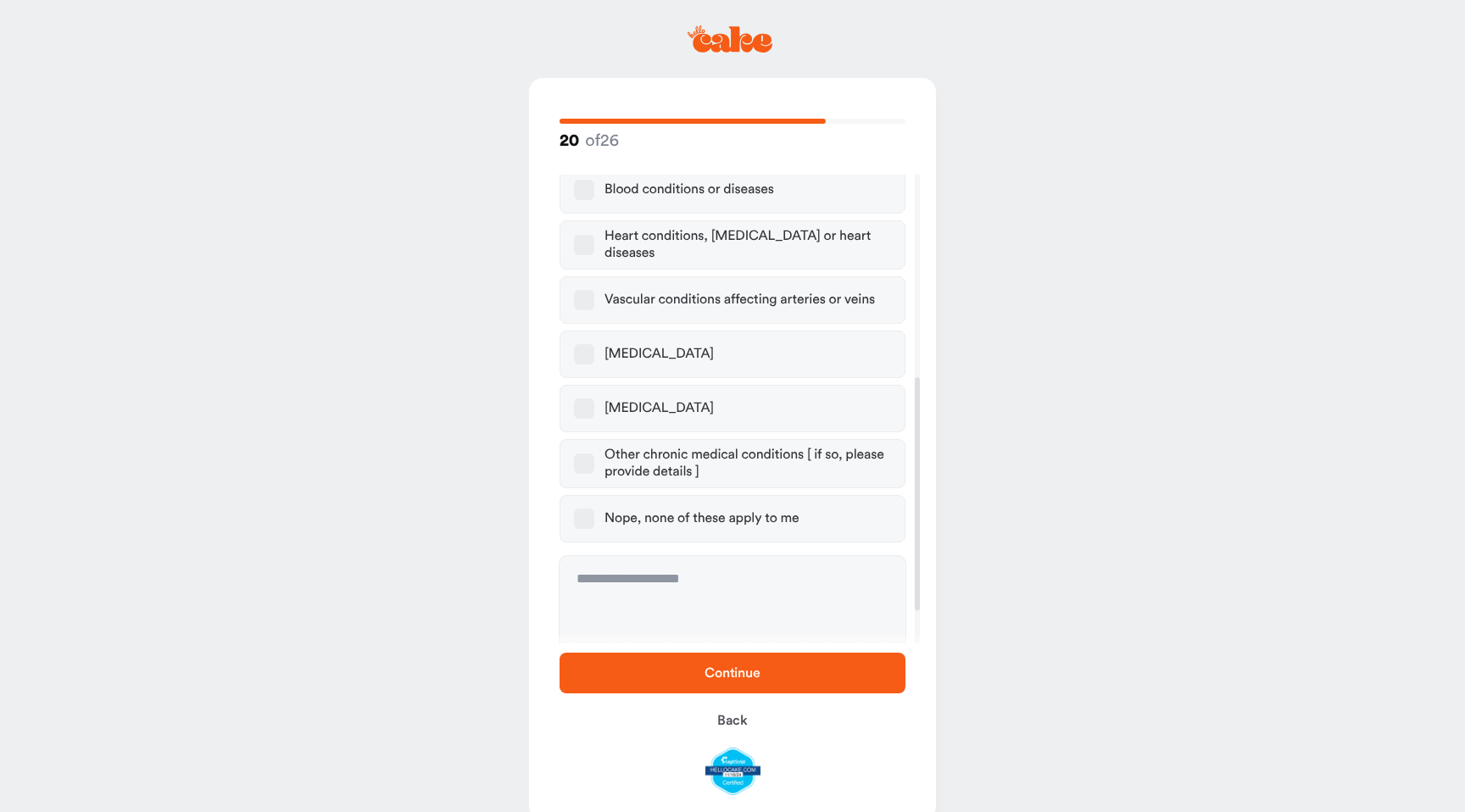
scroll to position [474, 0]
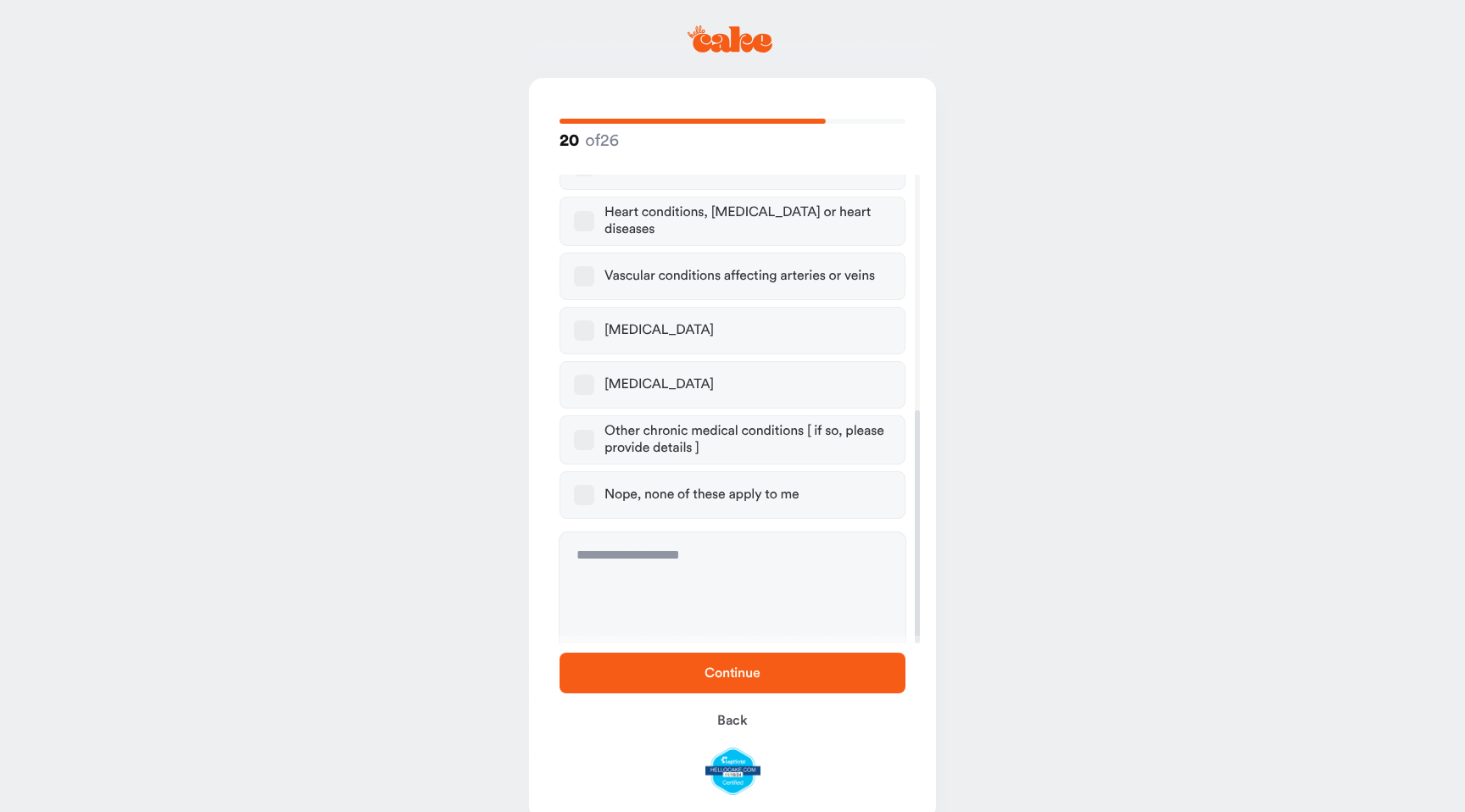
click at [642, 491] on label "Nope, none of these apply to me" at bounding box center [732, 494] width 346 height 48
click at [594, 491] on button "Nope, none of these apply to me" at bounding box center [583, 495] width 21 height 21
click at [640, 663] on span "Continue" at bounding box center [732, 672] width 292 height 21
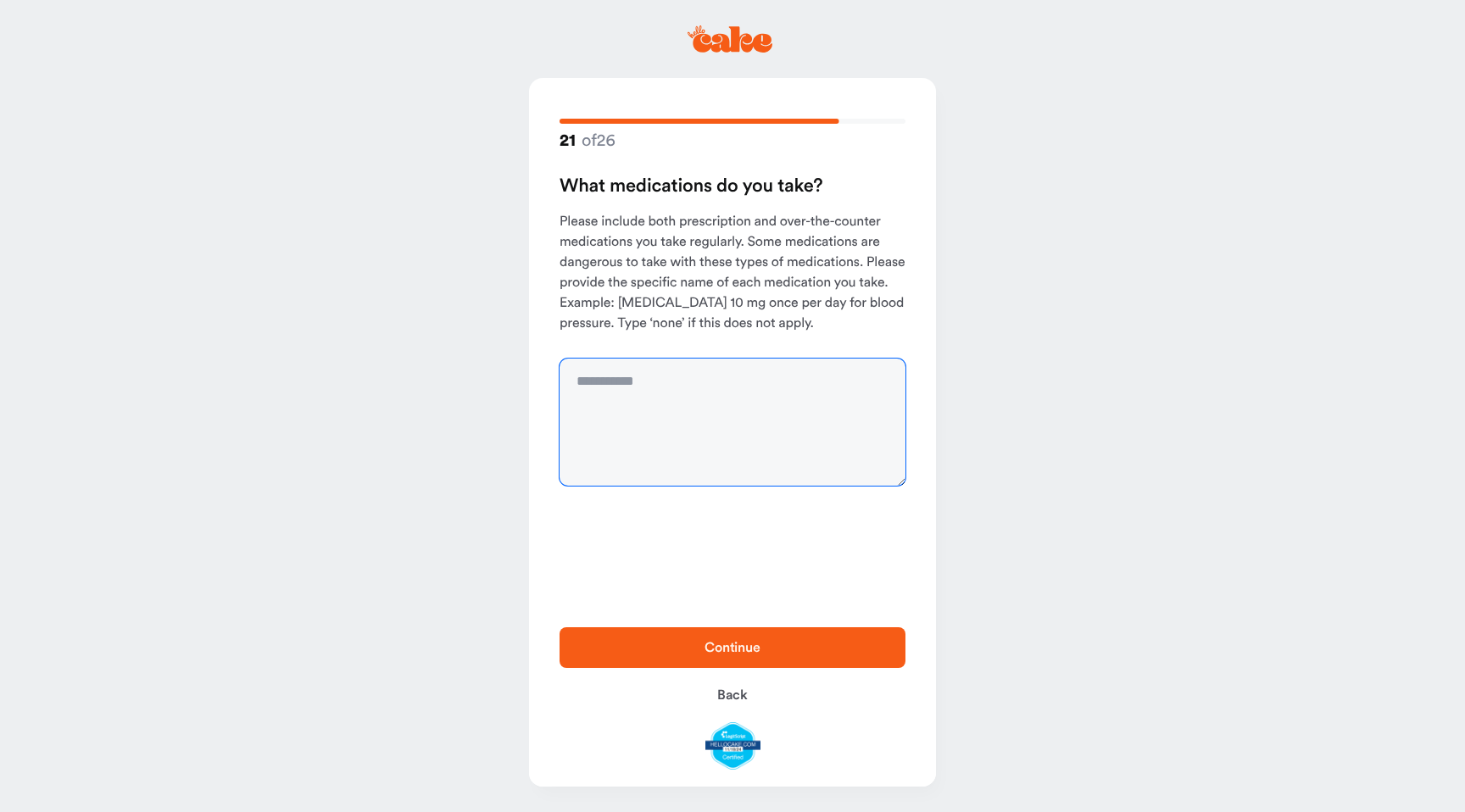
click at [623, 396] on textarea at bounding box center [732, 421] width 346 height 127
click at [594, 401] on textarea "**********" at bounding box center [732, 421] width 346 height 127
type textarea "**********"
click at [667, 653] on span "Continue" at bounding box center [732, 647] width 292 height 21
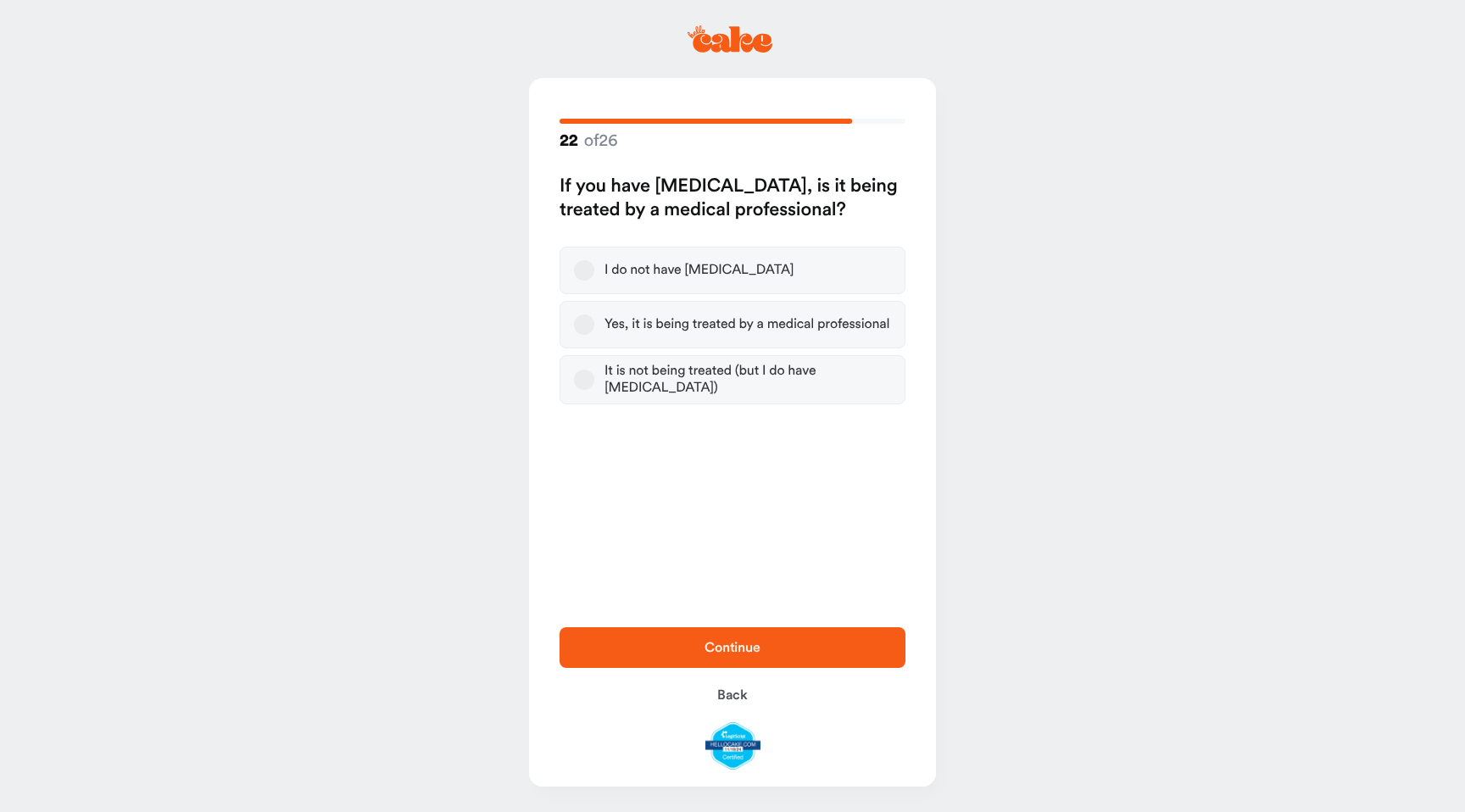
click at [687, 275] on div "I do not have high blood pressure" at bounding box center [699, 270] width 189 height 17
click at [594, 275] on button "I do not have high blood pressure" at bounding box center [583, 270] width 21 height 21
click at [676, 644] on span "Continue" at bounding box center [732, 647] width 292 height 21
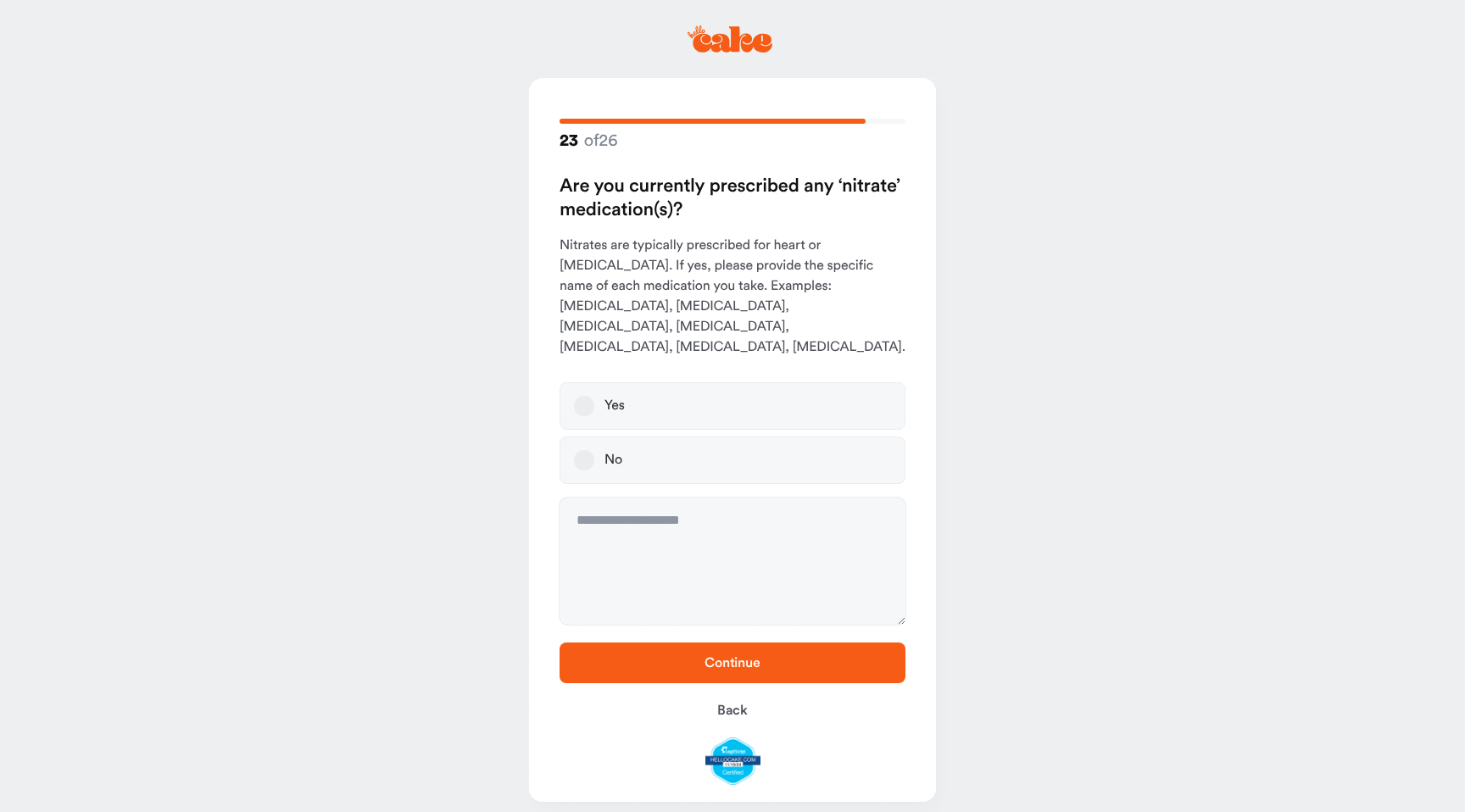
click at [654, 441] on label "No" at bounding box center [732, 460] width 346 height 48
click at [594, 450] on button "No" at bounding box center [583, 460] width 21 height 21
click at [656, 653] on span "Continue" at bounding box center [732, 663] width 292 height 21
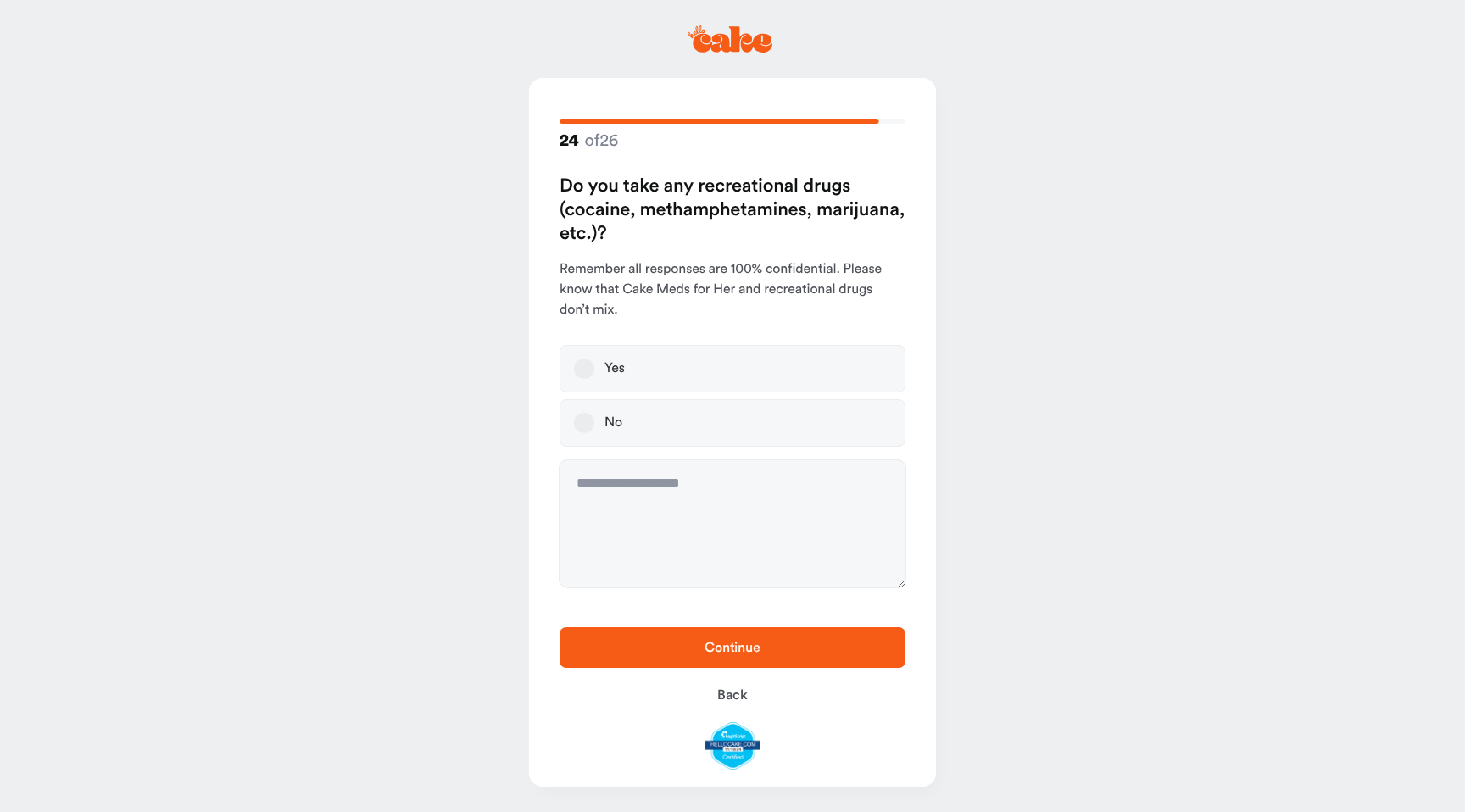
click at [633, 409] on label "No" at bounding box center [732, 422] width 346 height 48
click at [594, 412] on button "No" at bounding box center [583, 422] width 21 height 21
click at [636, 645] on span "Continue" at bounding box center [732, 647] width 292 height 21
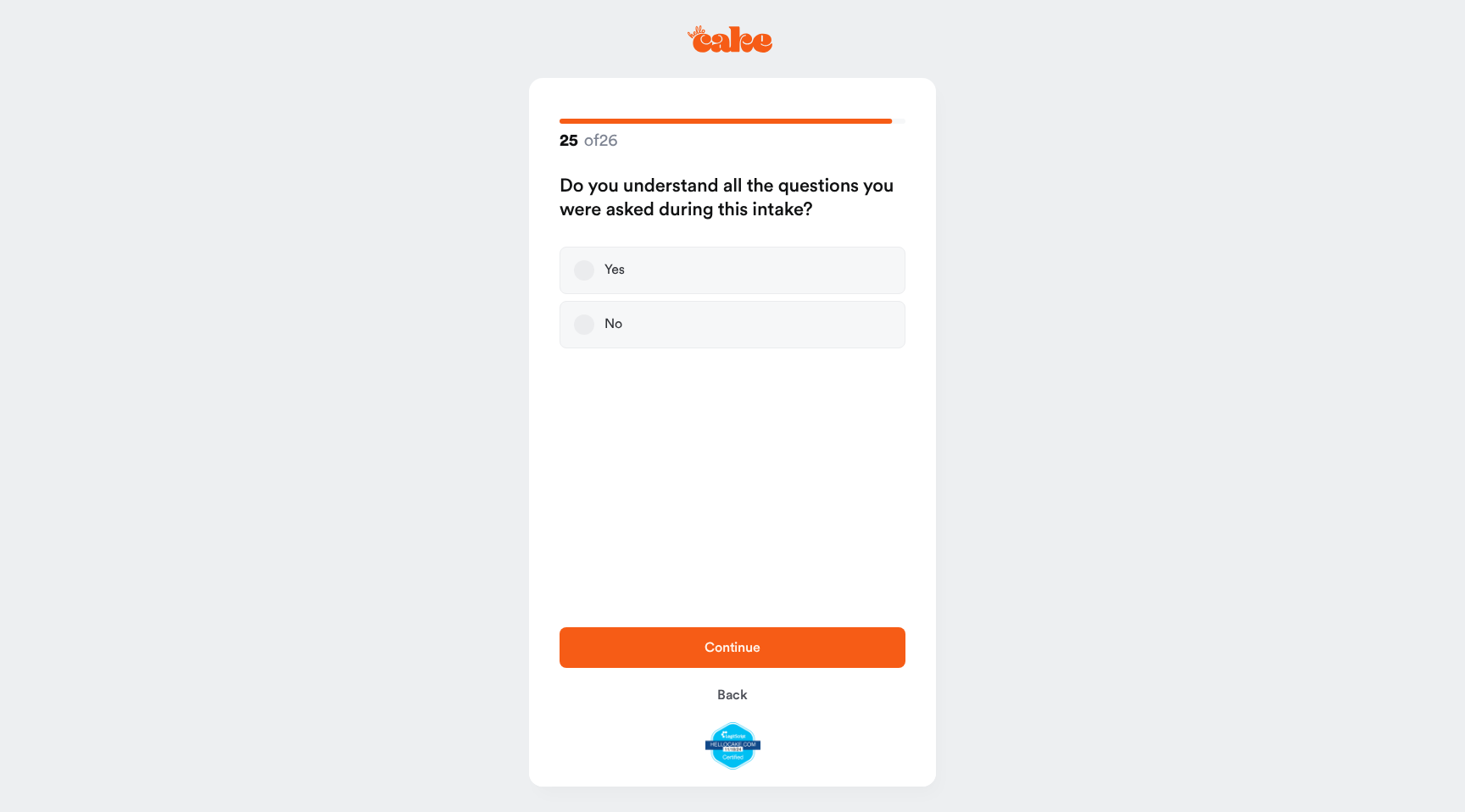
click at [646, 277] on label "Yes" at bounding box center [732, 270] width 346 height 48
click at [594, 277] on button "Yes" at bounding box center [583, 270] width 21 height 21
click at [638, 634] on button "Continue" at bounding box center [732, 647] width 346 height 41
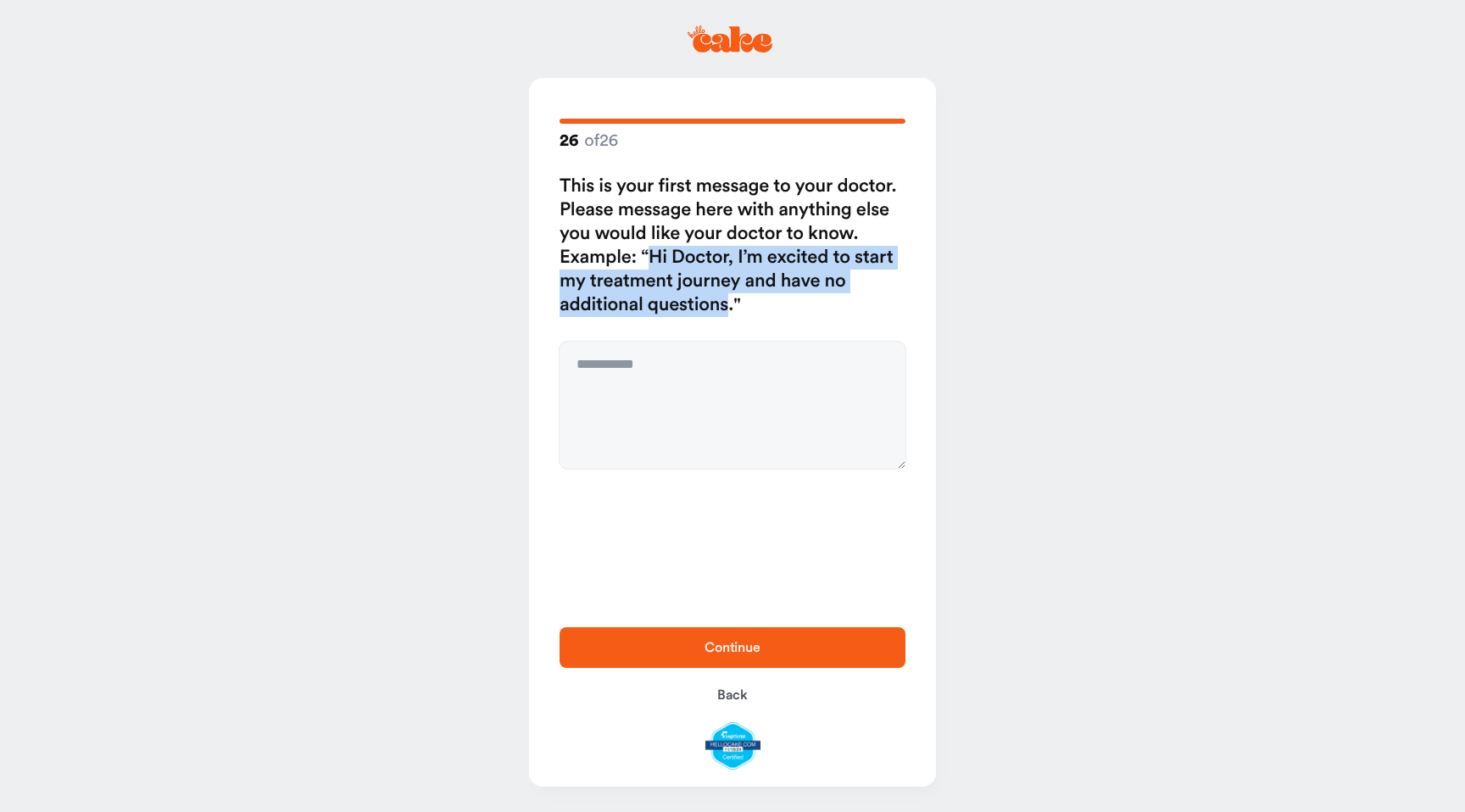
drag, startPoint x: 651, startPoint y: 258, endPoint x: 729, endPoint y: 309, distance: 93.2
click at [729, 309] on h2 "This is your first message to your doctor. Please message here with anything el…" at bounding box center [732, 246] width 346 height 142
copy h2 "Hi Doctor, I’m excited to start my treatment journey and have no additional que…"
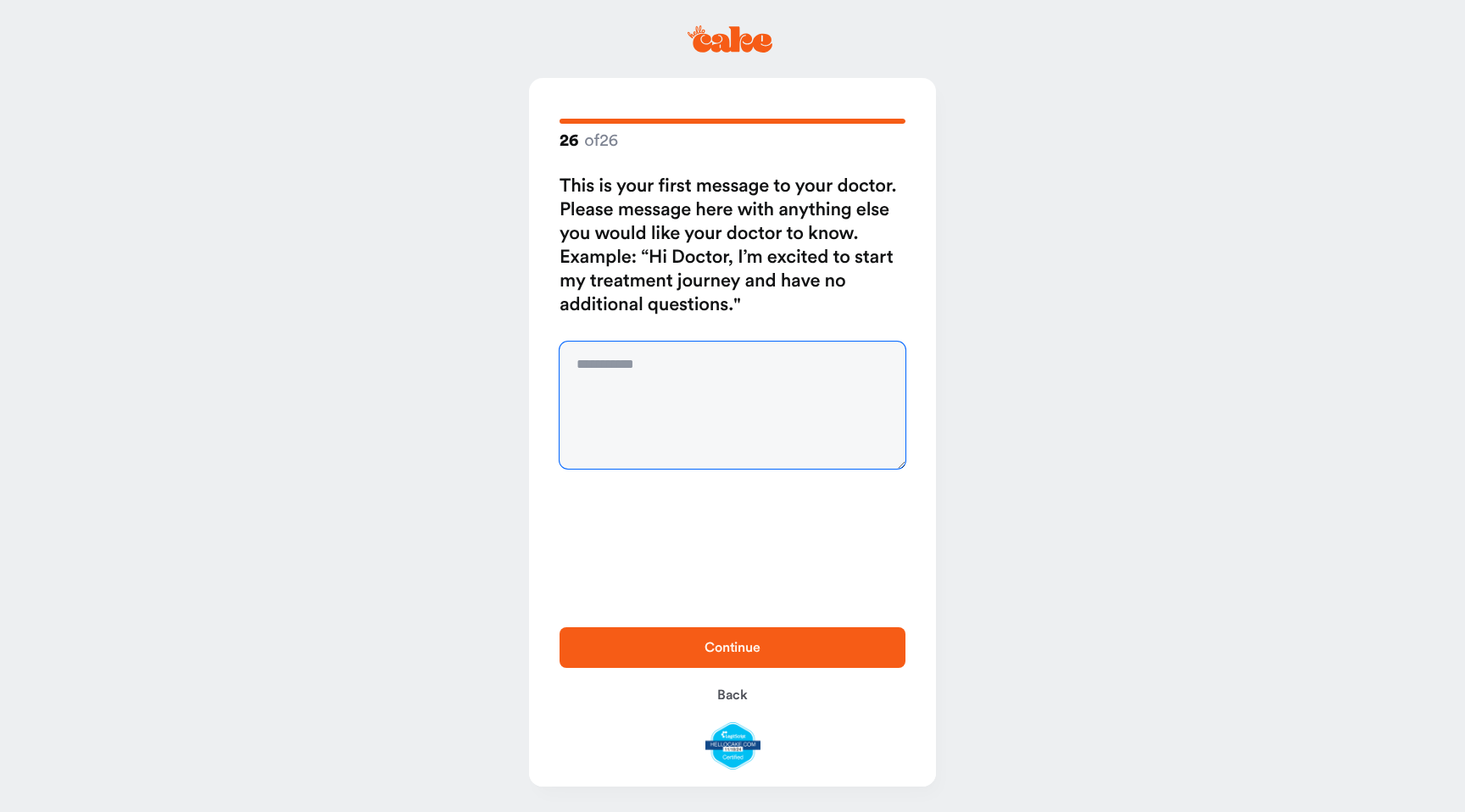
click at [649, 358] on textarea at bounding box center [732, 404] width 346 height 127
paste textarea "**********"
type textarea "**********"
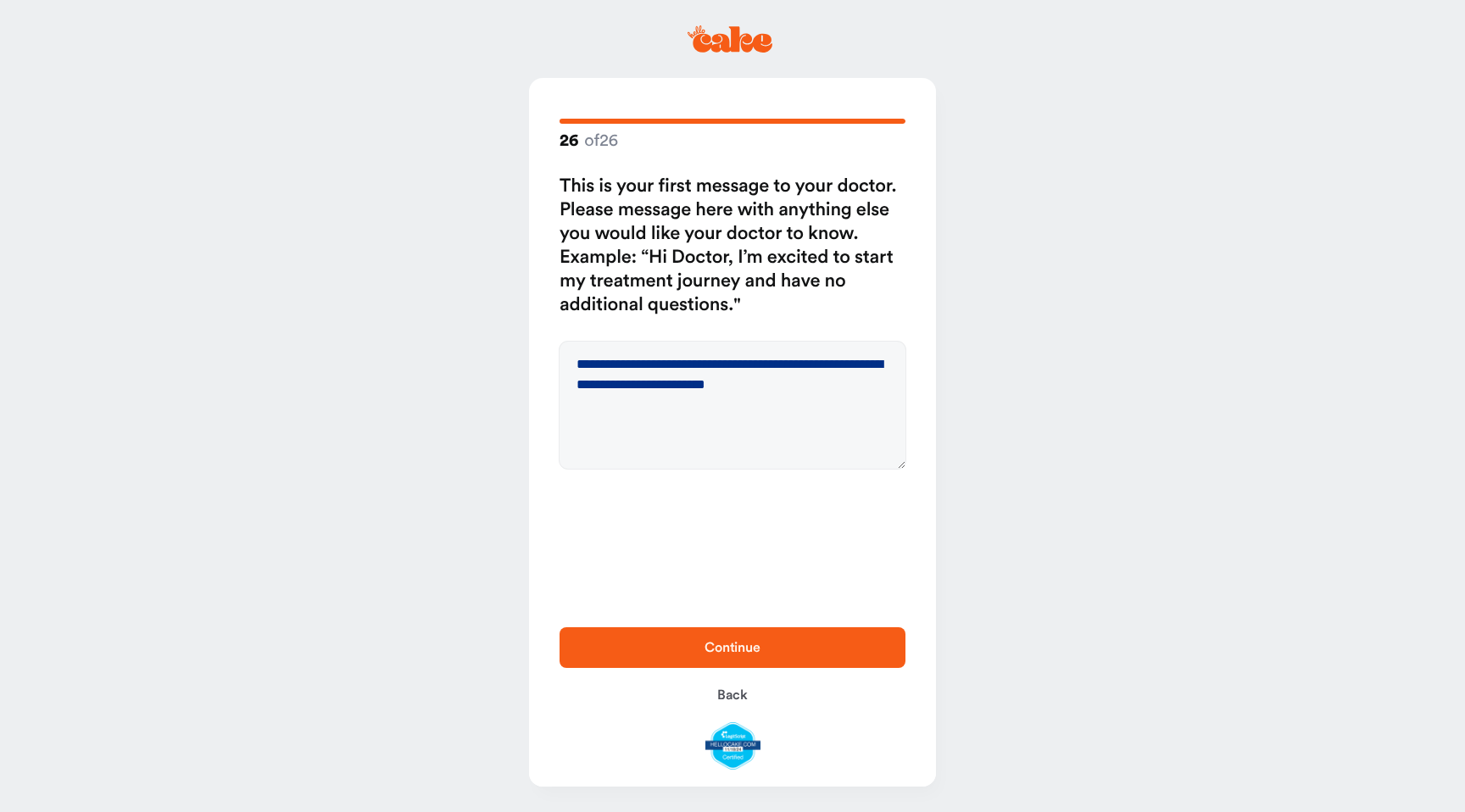
click at [734, 656] on span "Continue" at bounding box center [732, 647] width 292 height 21
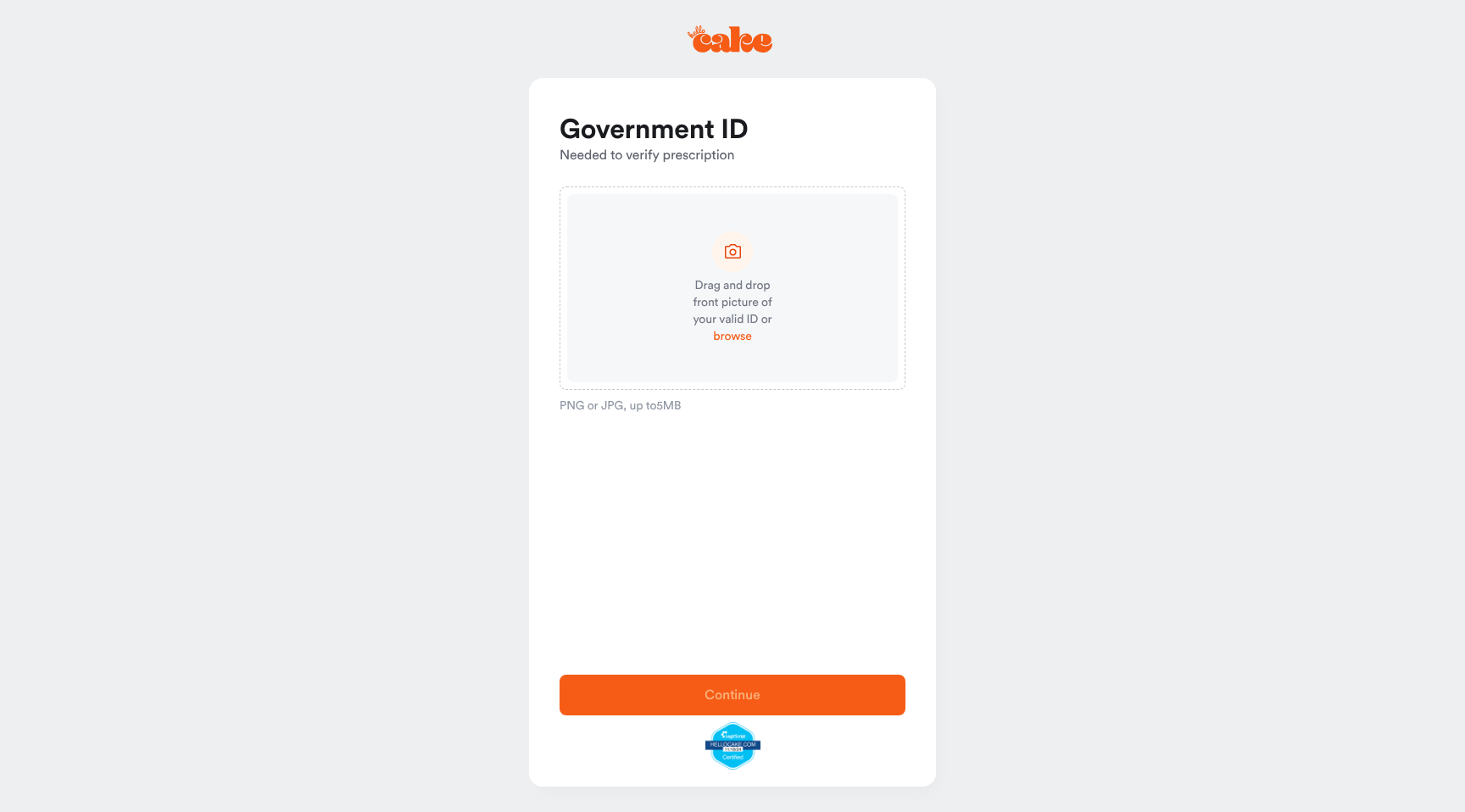
click at [736, 336] on span "browse" at bounding box center [732, 336] width 38 height 17
